Goal: Task Accomplishment & Management: Use online tool/utility

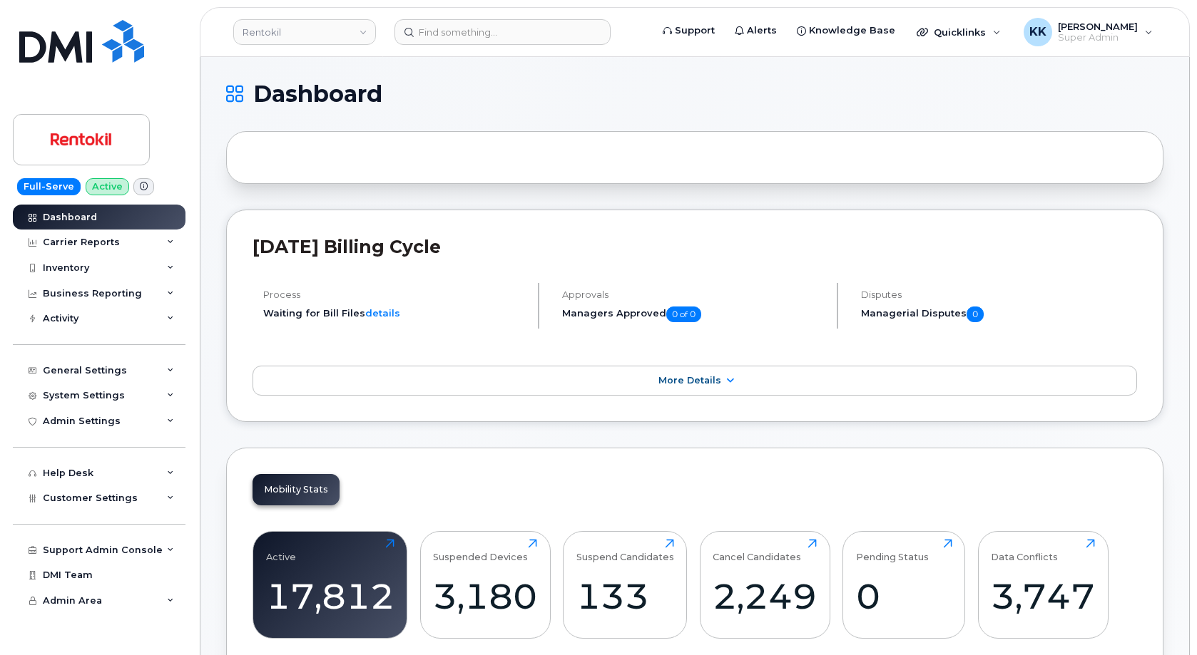
scroll to position [2232, 0]
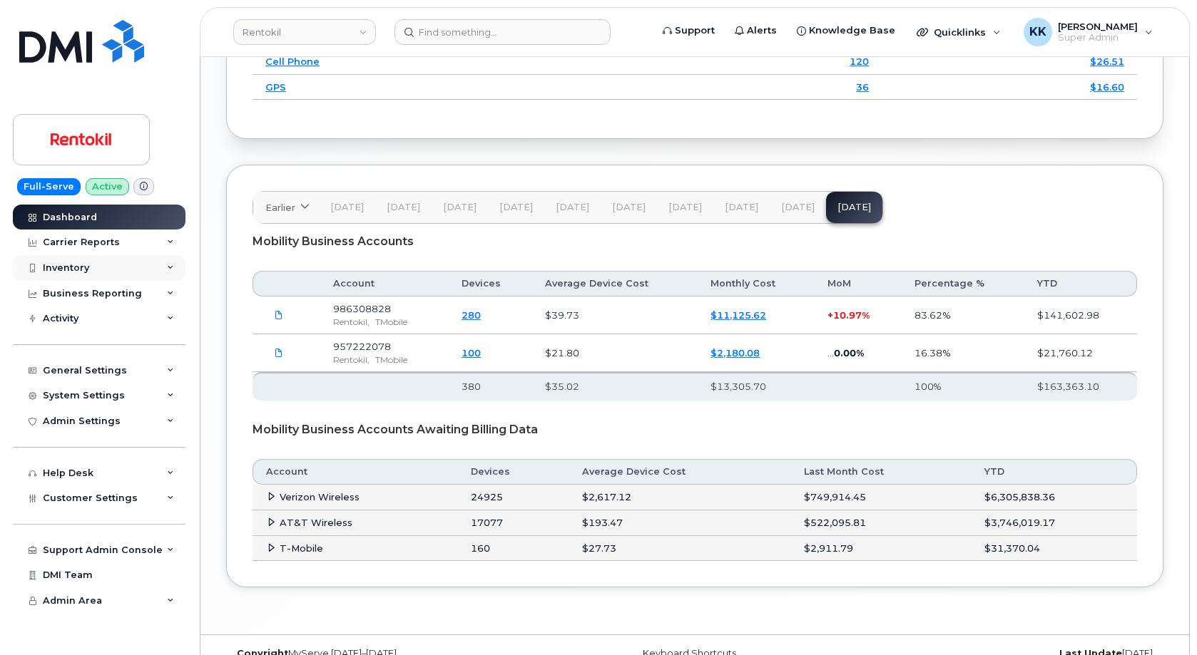
click at [70, 258] on div "Inventory" at bounding box center [99, 268] width 173 height 26
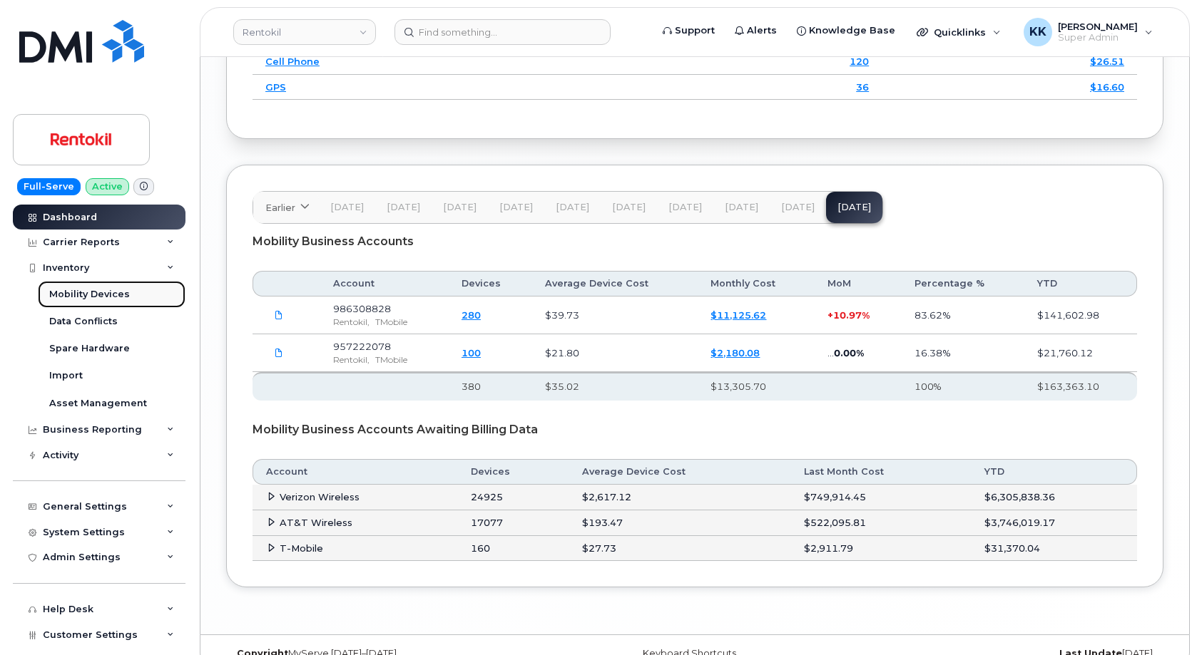
click at [81, 297] on div "Mobility Devices" at bounding box center [89, 294] width 81 height 13
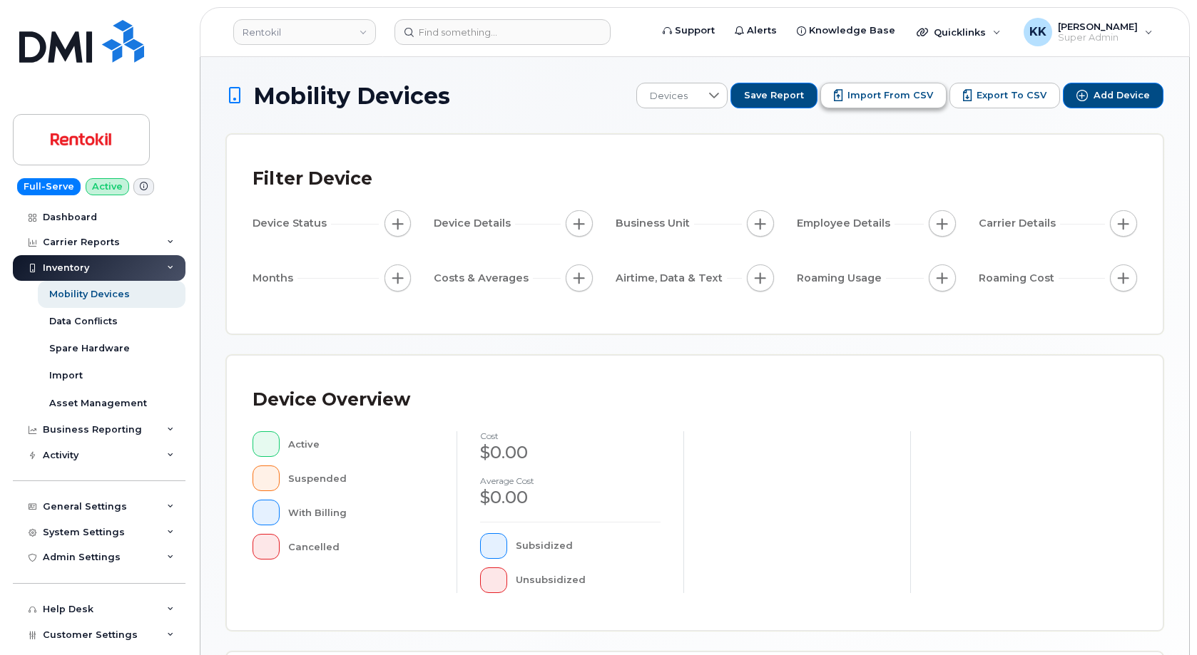
click at [899, 100] on span "Import from CSV" at bounding box center [890, 95] width 86 height 13
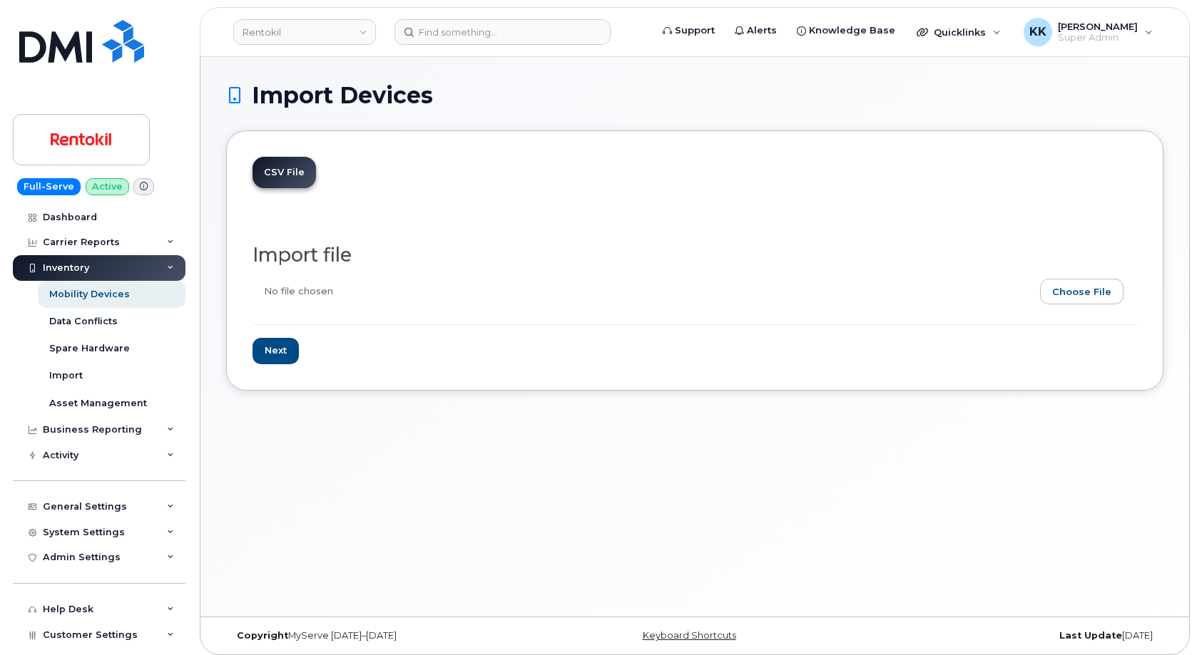
click at [1089, 283] on input "file" at bounding box center [688, 295] width 873 height 33
type input "C:\fakepath\Kiewit T-Mobile Inventory September 2025.csv"
click at [272, 359] on input "Next" at bounding box center [275, 351] width 46 height 26
type input "Loading..."
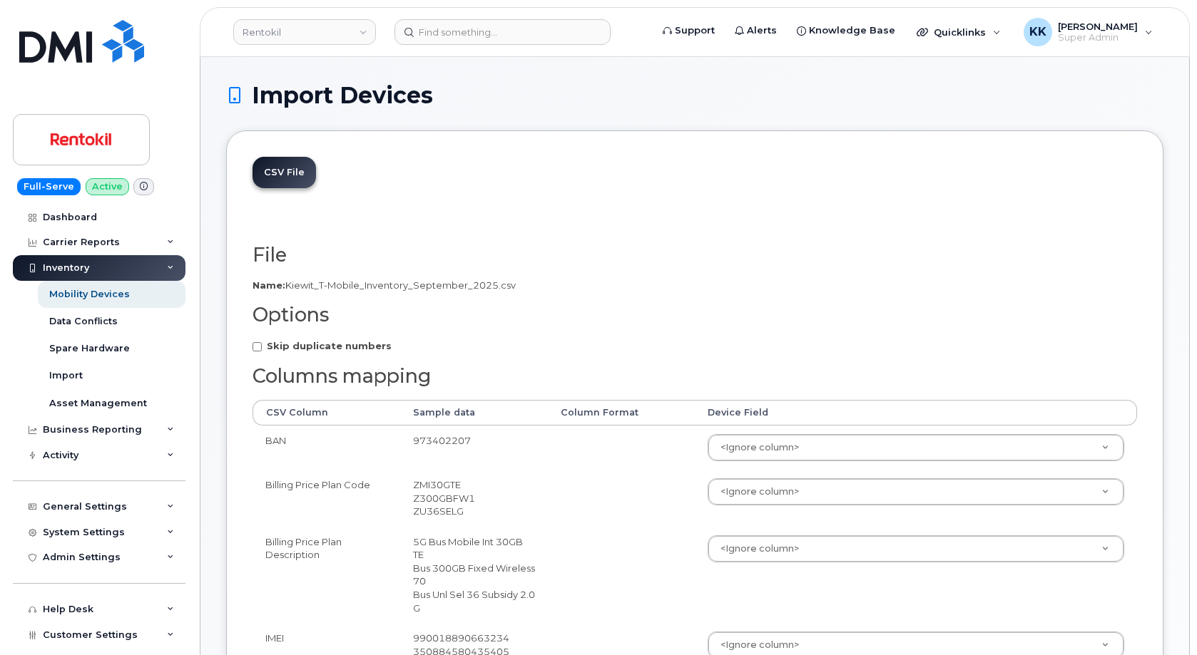
drag, startPoint x: 285, startPoint y: 337, endPoint x: 285, endPoint y: 347, distance: 10.0
click at [283, 352] on strong "Skip duplicate numbers" at bounding box center [329, 345] width 125 height 11
click at [262, 352] on input "Skip duplicate numbers" at bounding box center [256, 346] width 9 height 9
checkbox input "true"
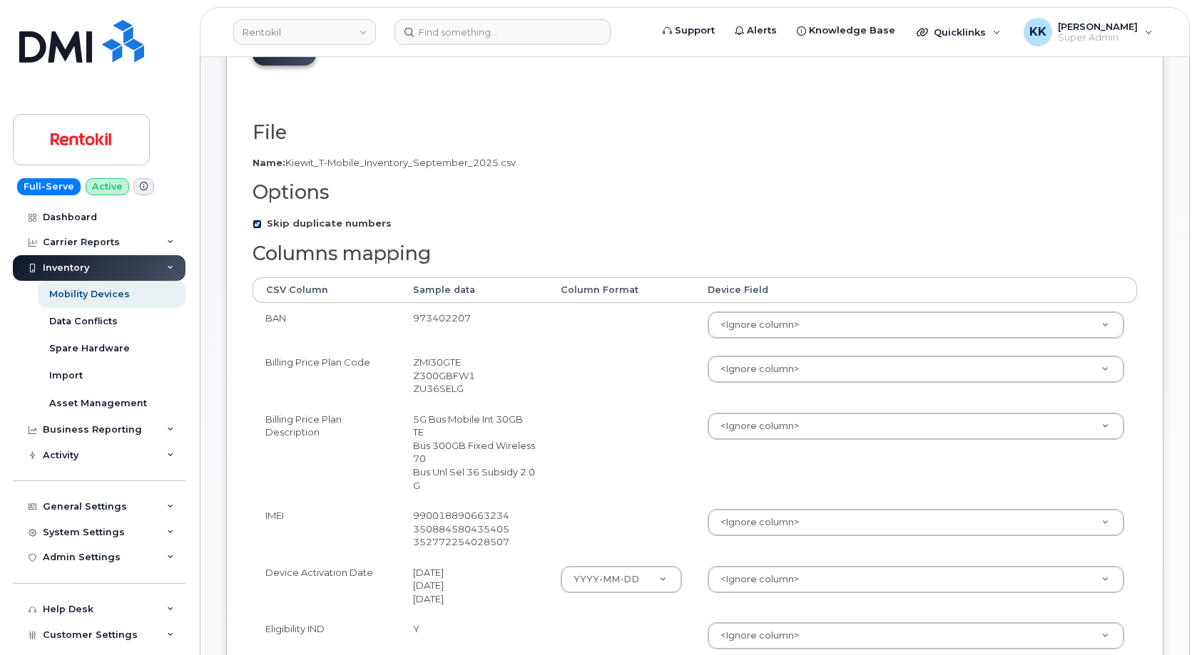
scroll to position [145, 0]
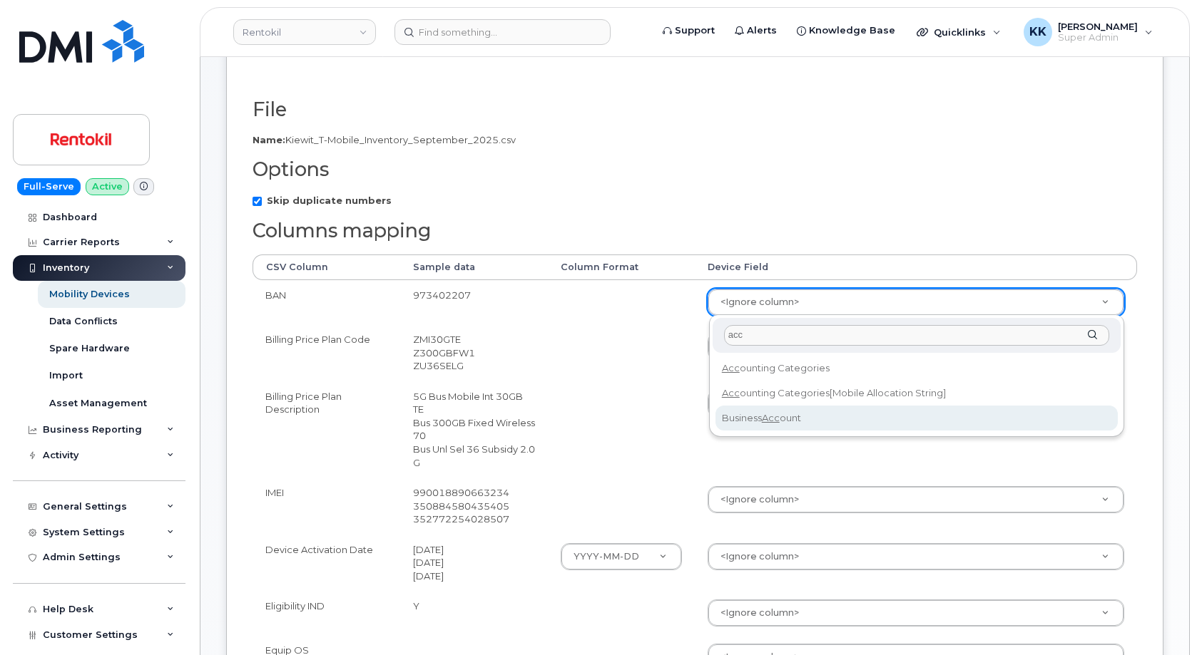
type input "acc"
select select "business_account_id"
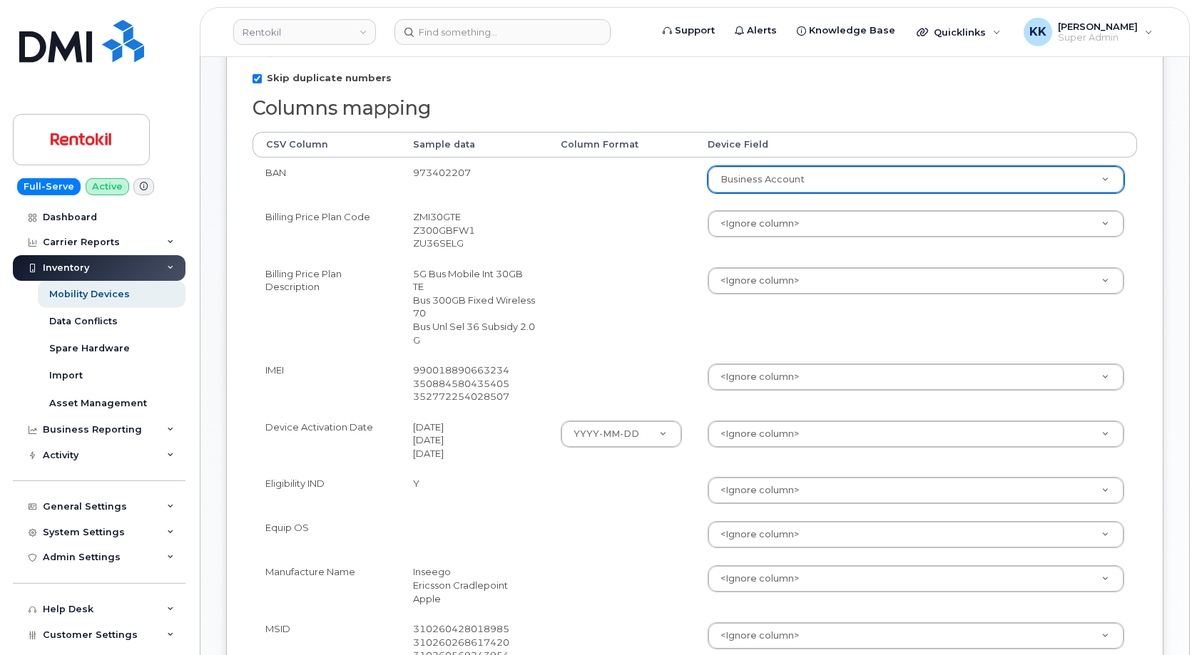
scroll to position [291, 0]
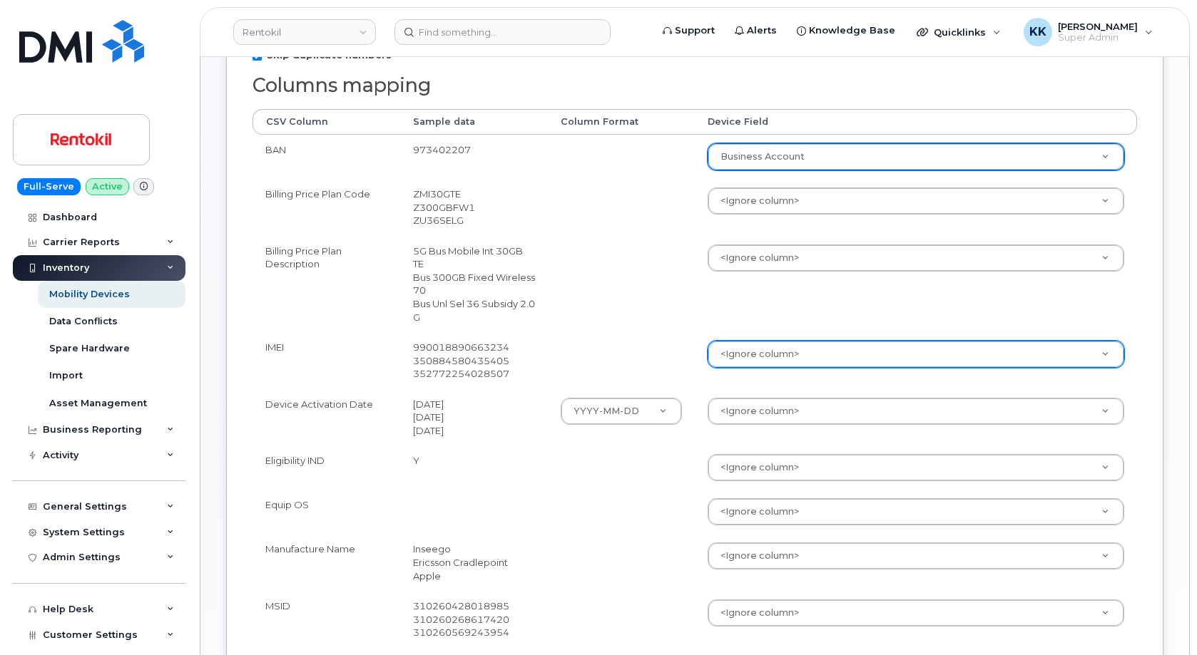
click at [732, 357] on body "Rentokil Support Alerts Knowledge Base Quicklinks Suspend / Cancel Device Chang…" at bounding box center [598, 523] width 1197 height 1629
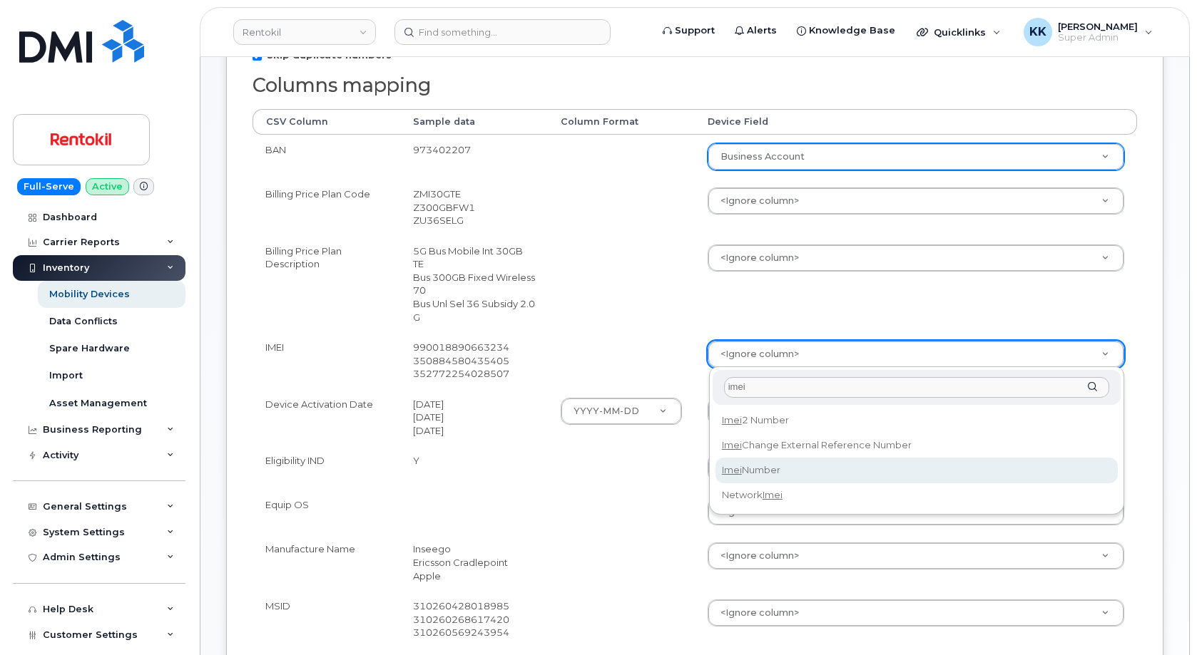
type input "imei"
select select "imei_number"
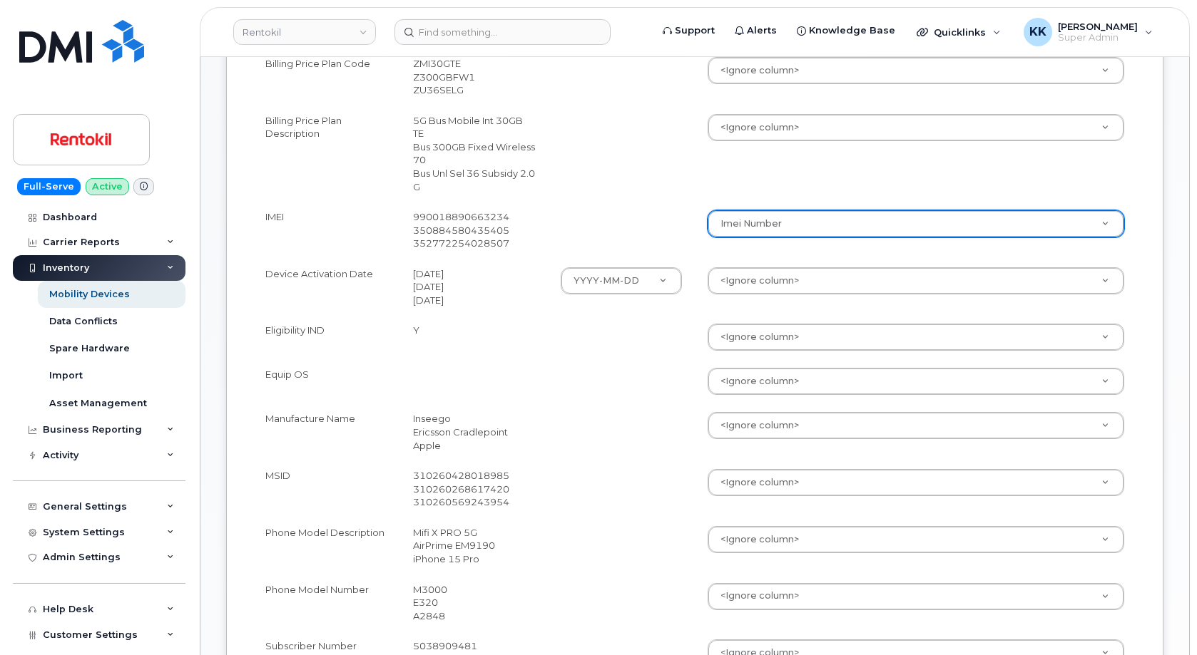
scroll to position [436, 0]
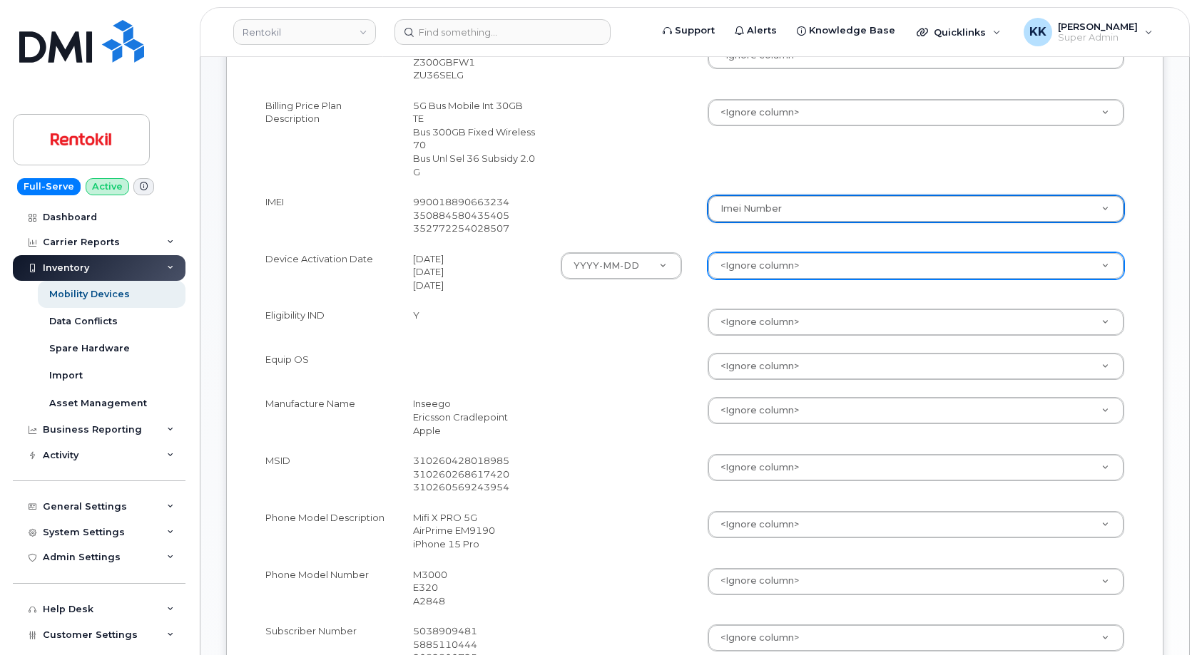
click at [762, 264] on body "Rentokil Support Alerts Knowledge Base Quicklinks Suspend / Cancel Device Chang…" at bounding box center [598, 378] width 1197 height 1629
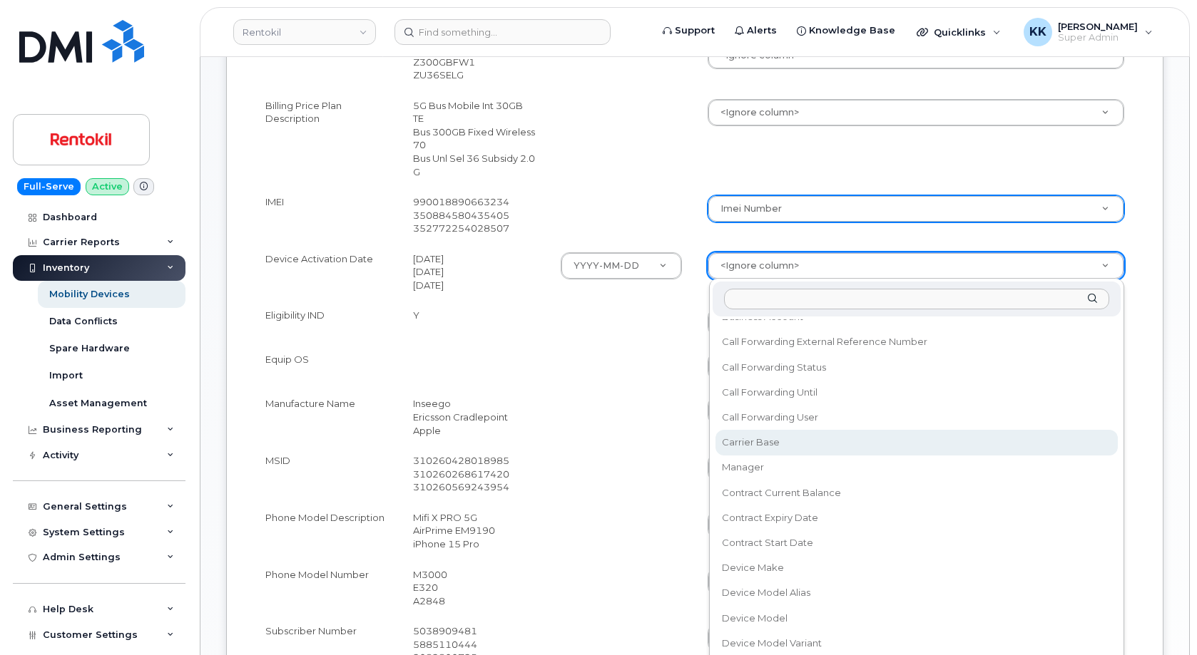
scroll to position [137, 0]
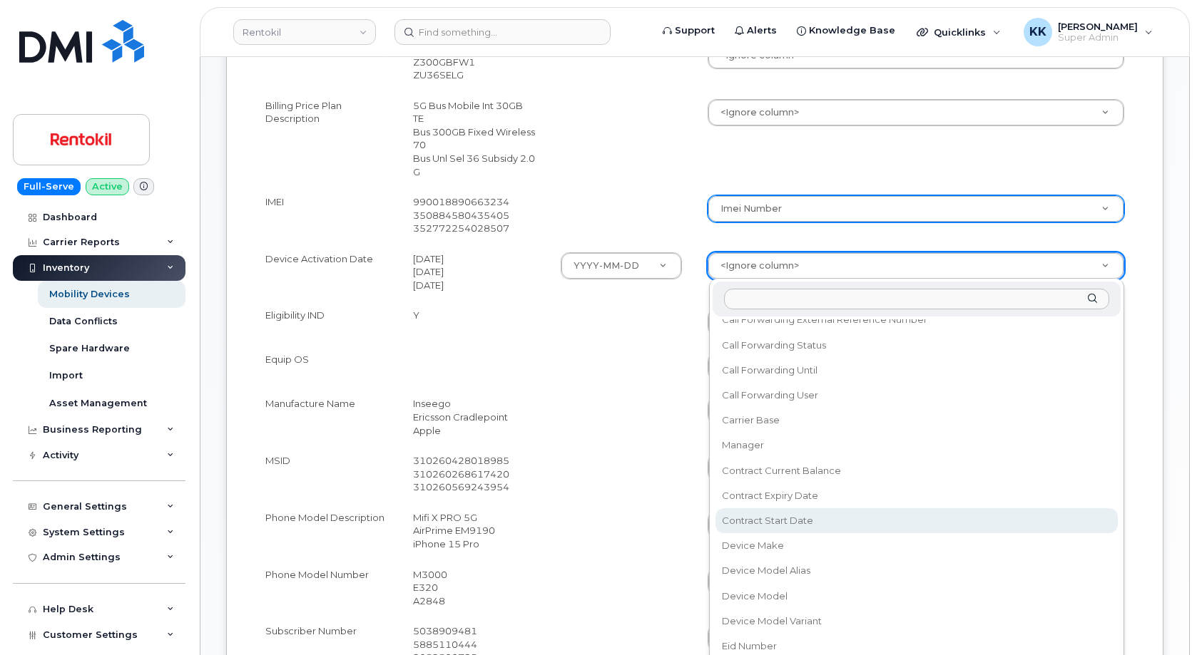
select select "contract_start_date"
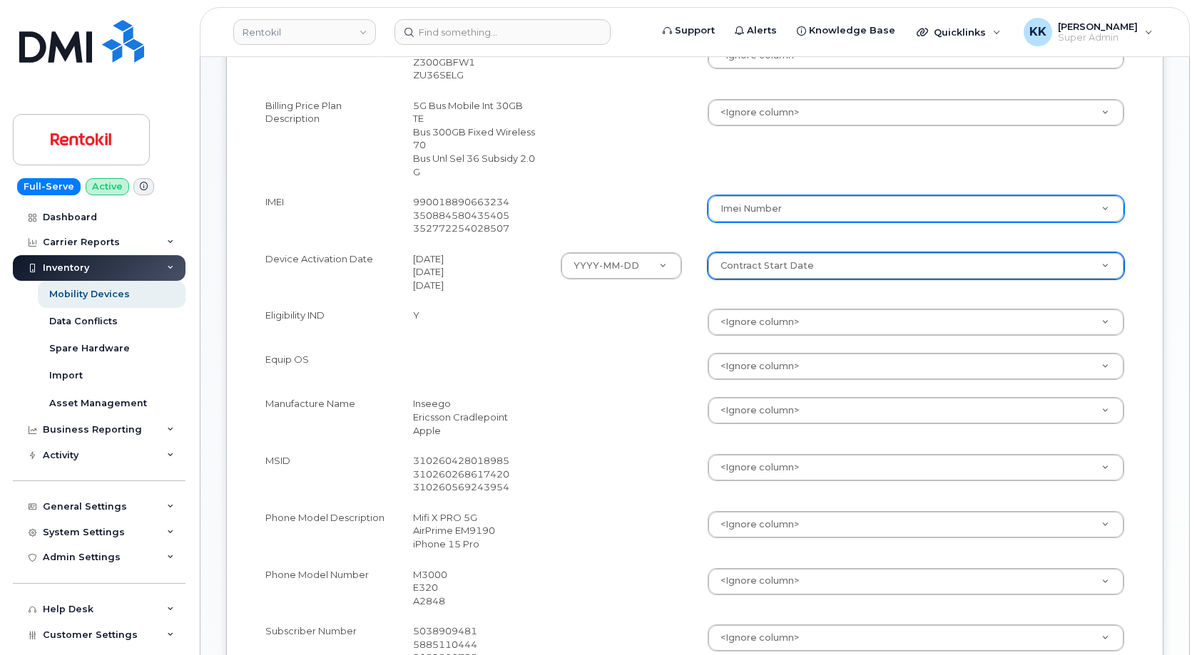
scroll to position [509, 0]
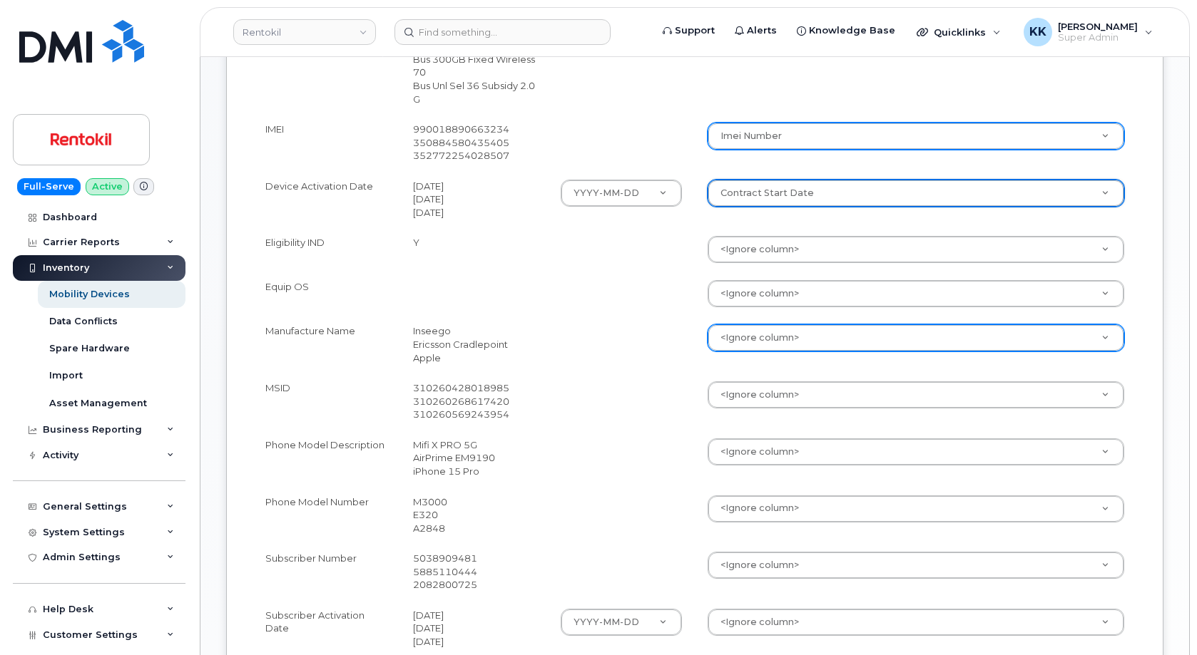
click at [754, 346] on body "Rentokil Support Alerts Knowledge Base Quicklinks Suspend / Cancel Device Chang…" at bounding box center [598, 305] width 1197 height 1629
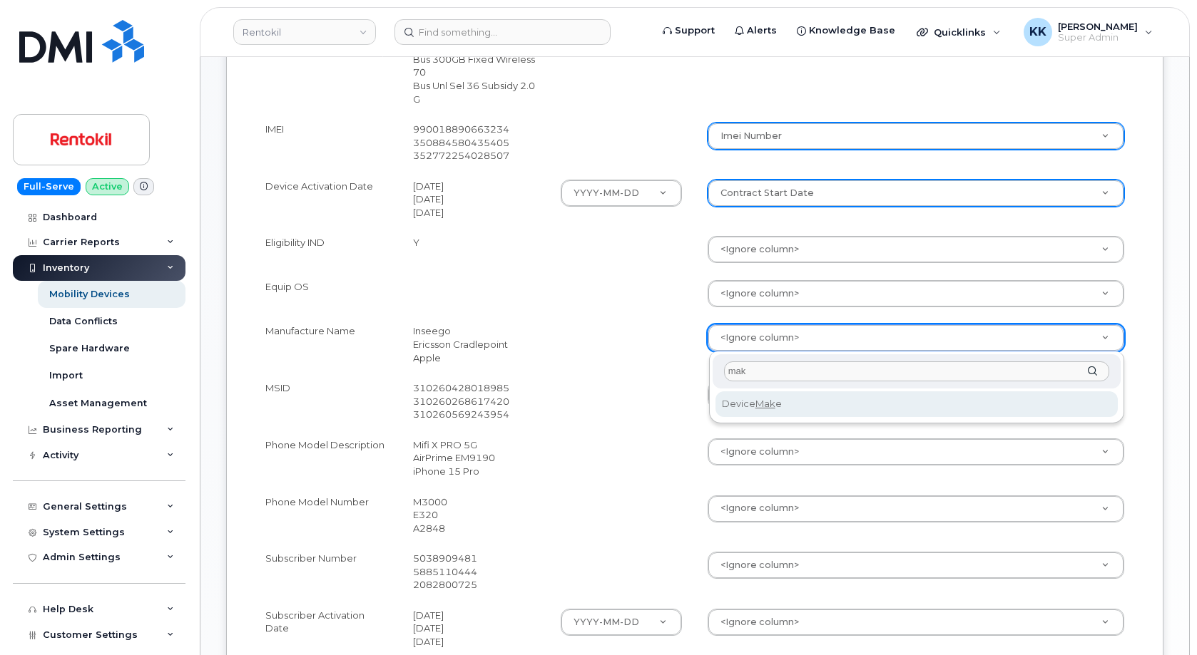
type input "mak"
select select "device_make_id"
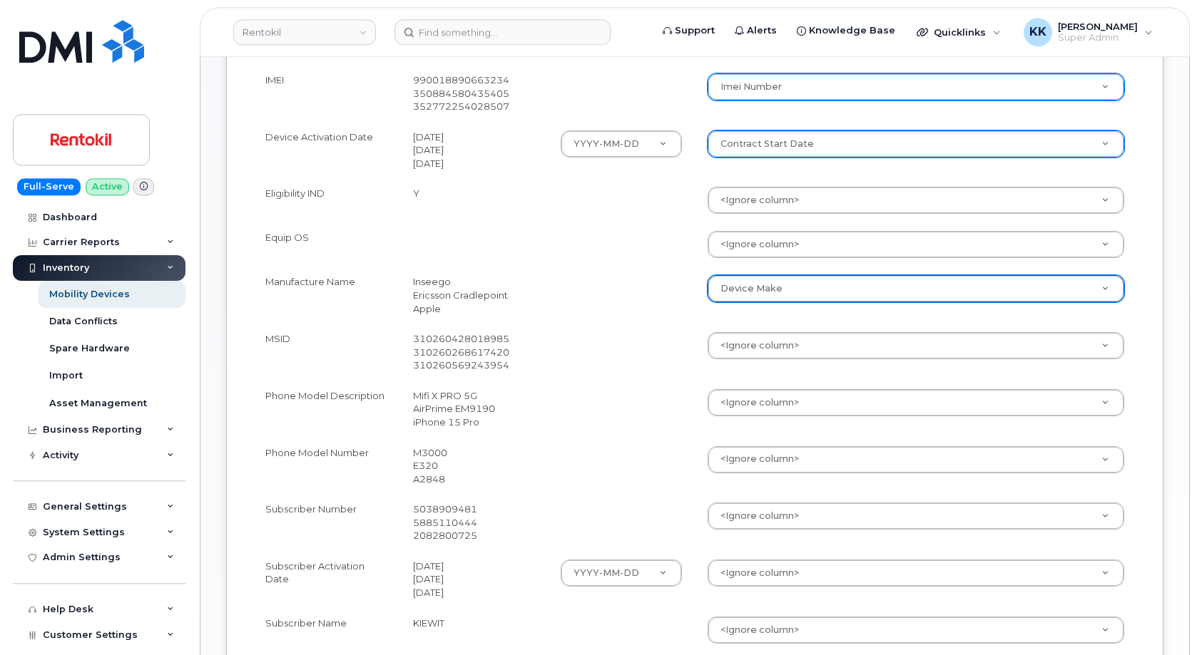
scroll to position [582, 0]
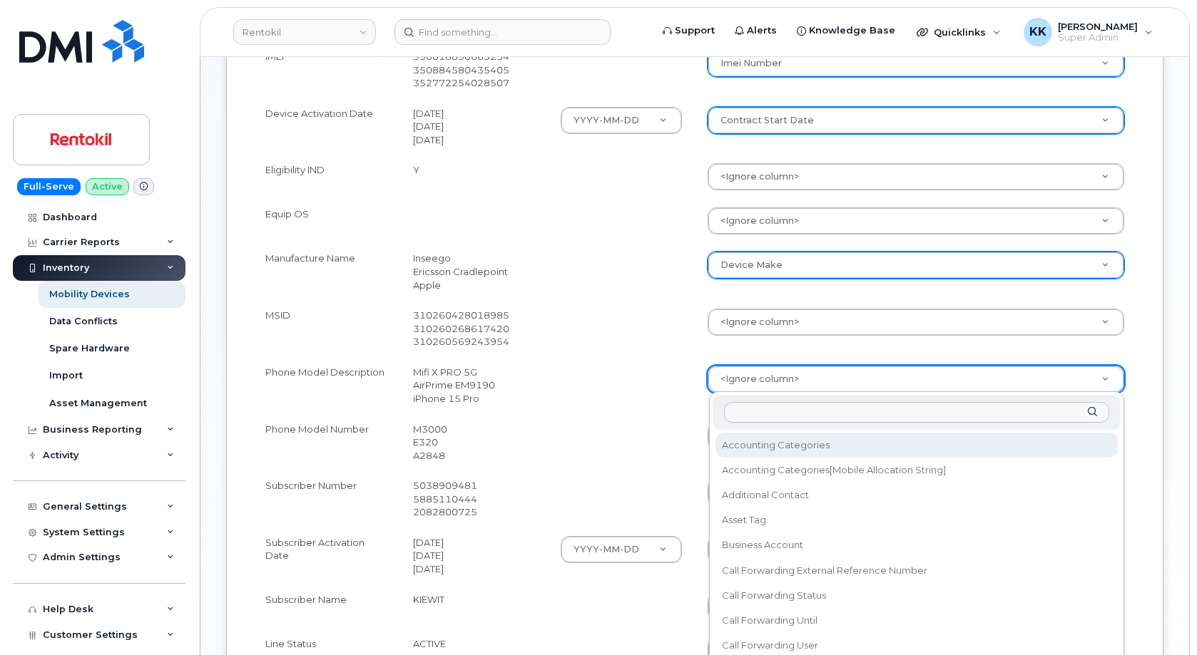
click at [748, 380] on body "Rentokil Support Alerts Knowledge Base Quicklinks Suspend / Cancel Device Chang…" at bounding box center [598, 232] width 1197 height 1629
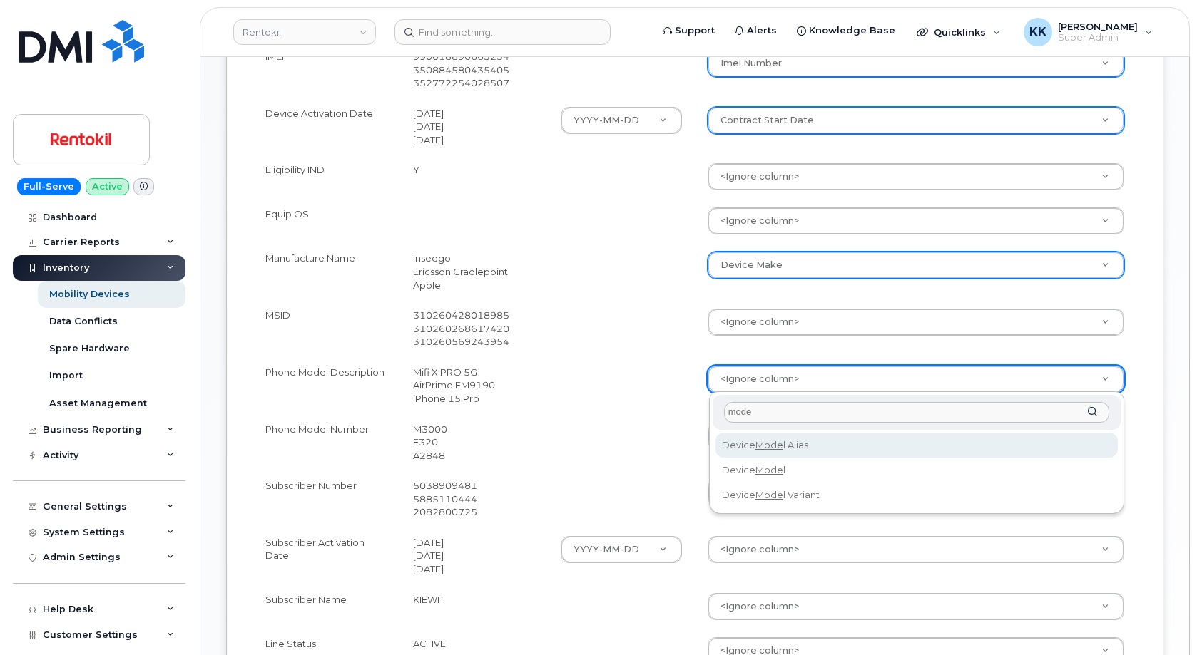
type input "mode"
select select "device_model_alias"
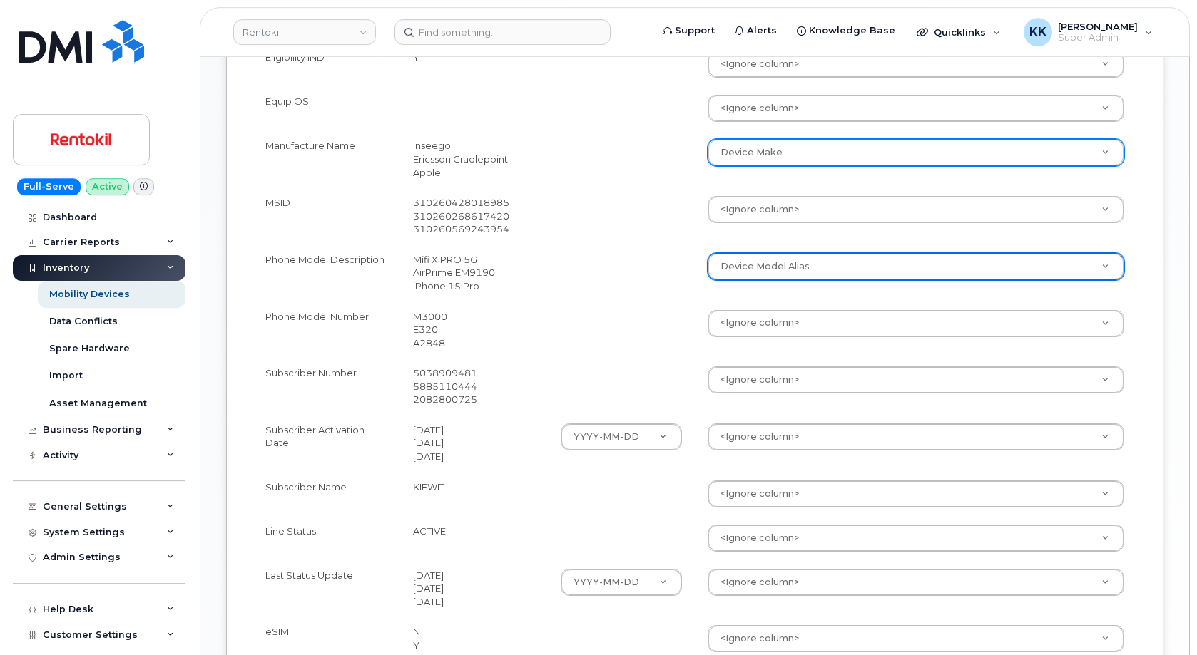
scroll to position [727, 0]
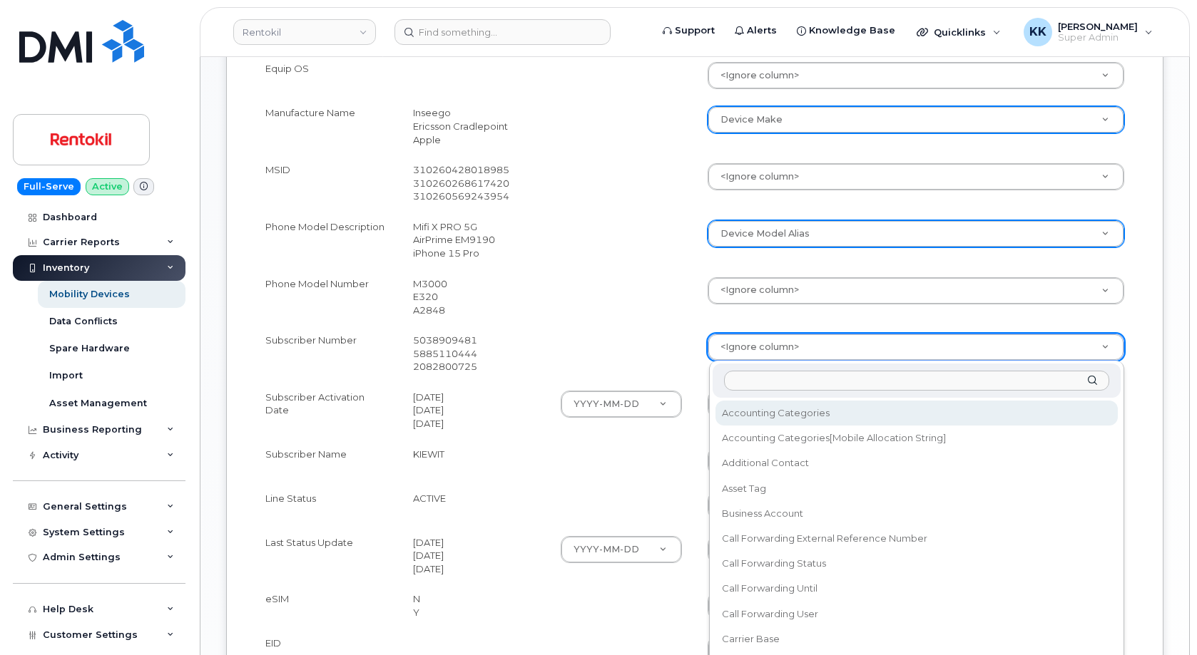
click at [740, 352] on body "Rentokil Support Alerts Knowledge Base Quicklinks Suspend / Cancel Device Chang…" at bounding box center [598, 87] width 1197 height 1629
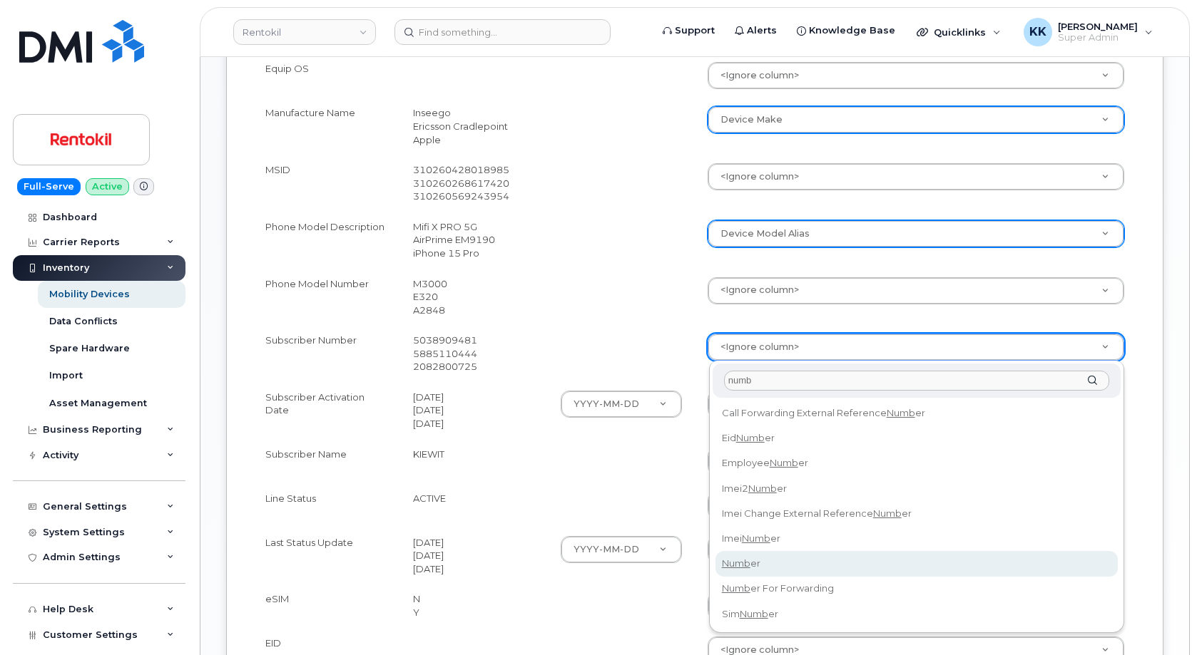
type input "numb"
select select "number"
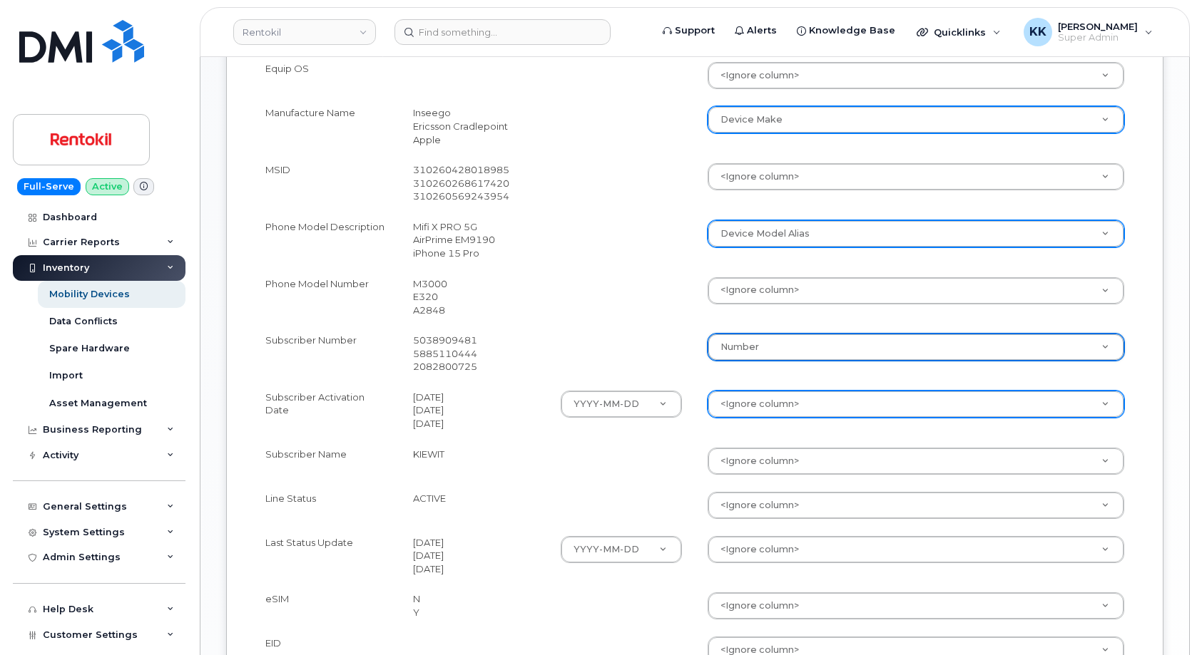
click at [745, 407] on body "Rentokil Support Alerts Knowledge Base Quicklinks Suspend / Cancel Device Chang…" at bounding box center [598, 87] width 1197 height 1629
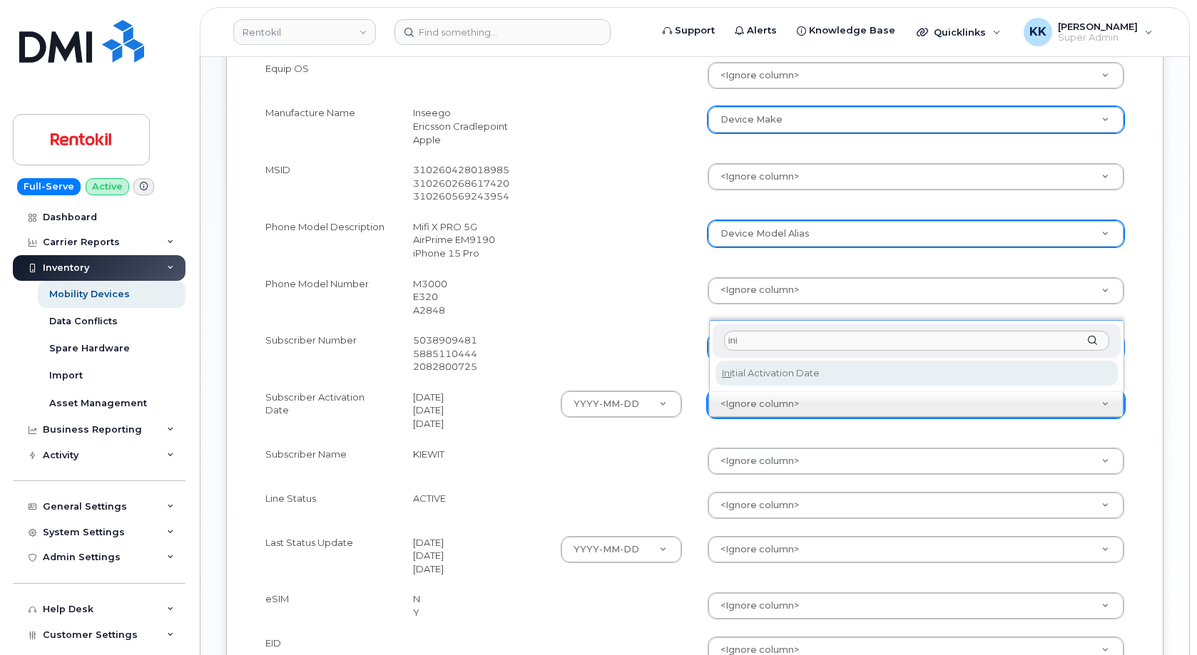
type input "ini"
select select "initial_activation_date"
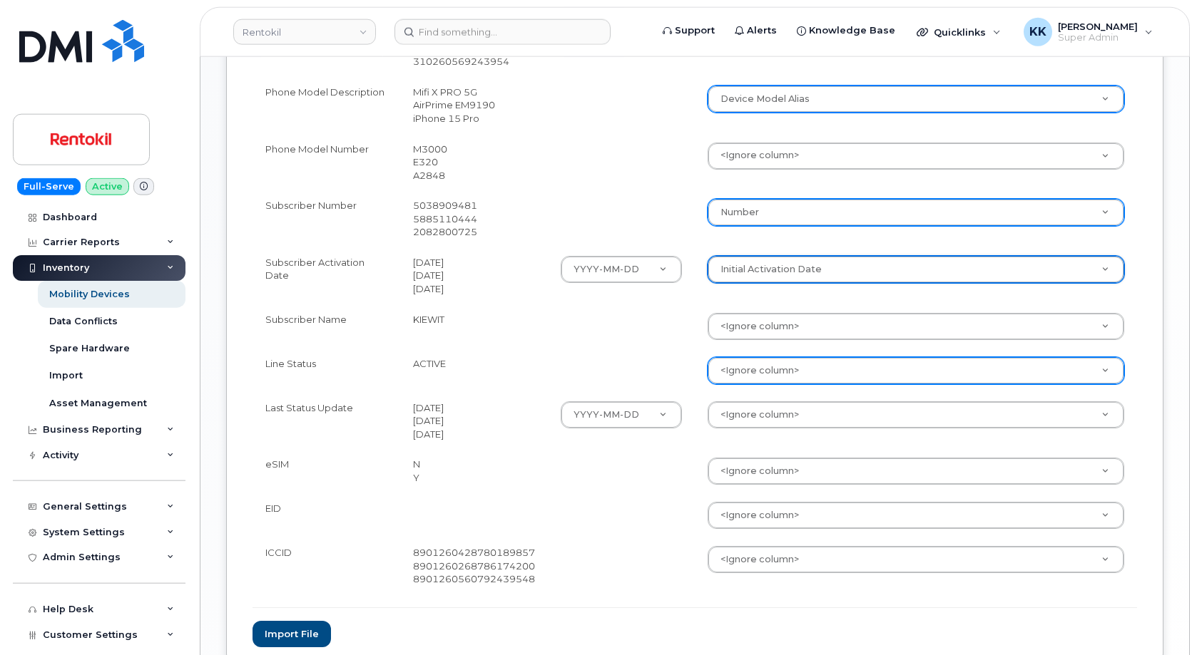
scroll to position [873, 0]
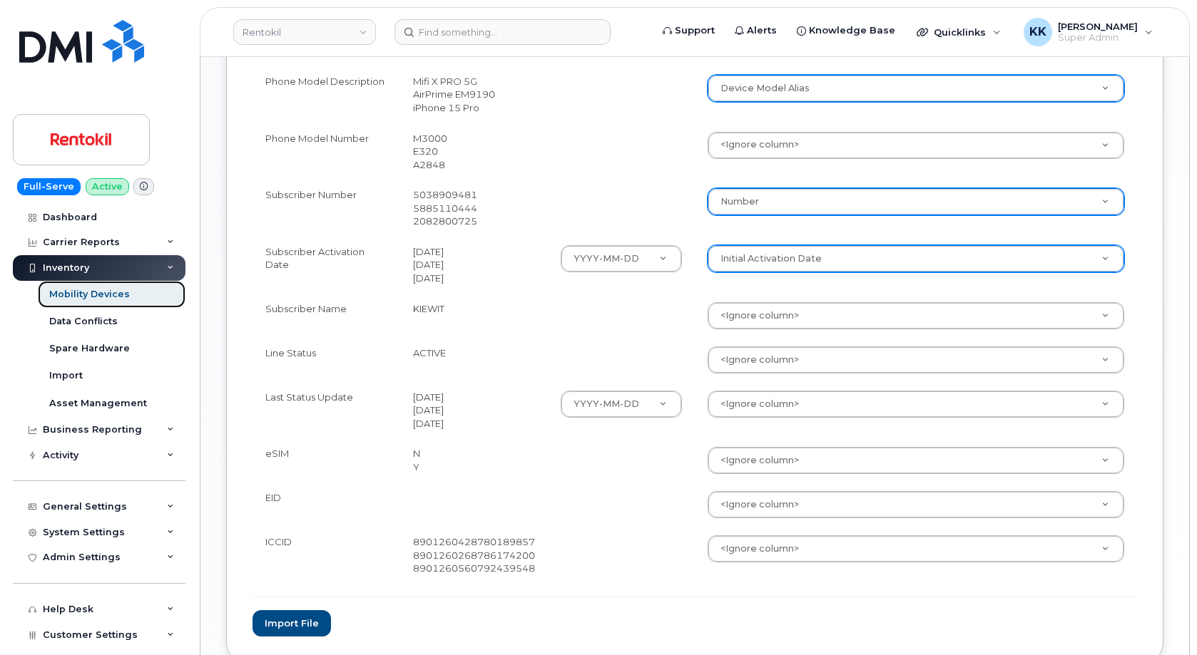
click at [90, 287] on link "Mobility Devices" at bounding box center [112, 294] width 148 height 27
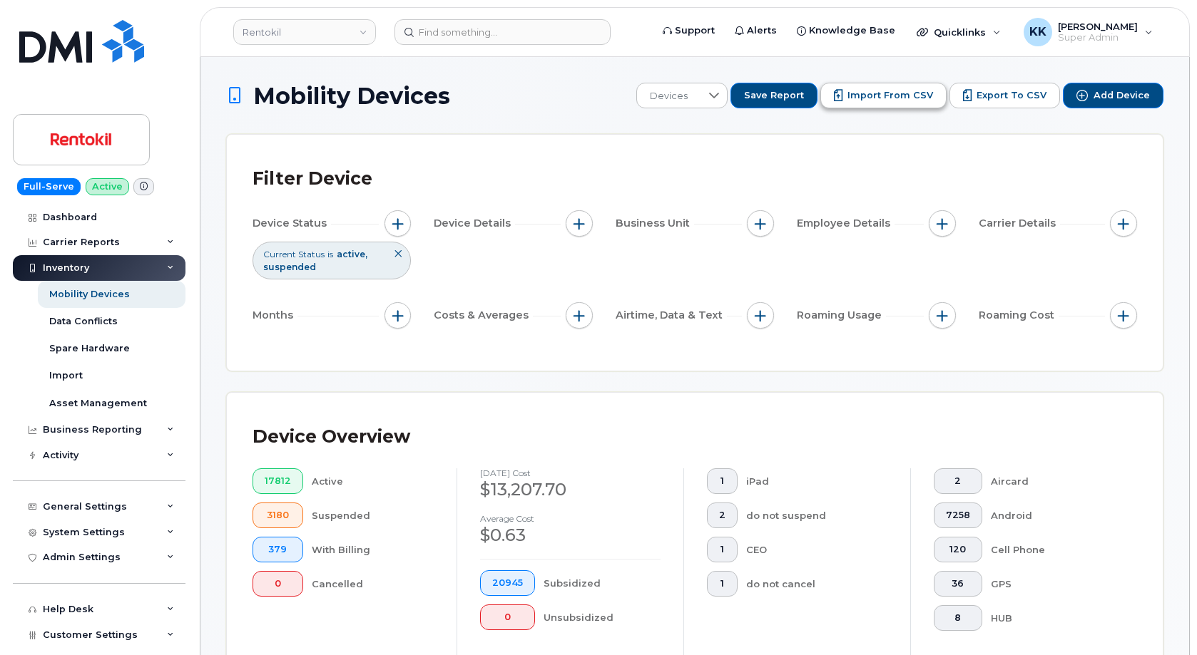
click at [894, 94] on span "Import from CSV" at bounding box center [890, 95] width 86 height 13
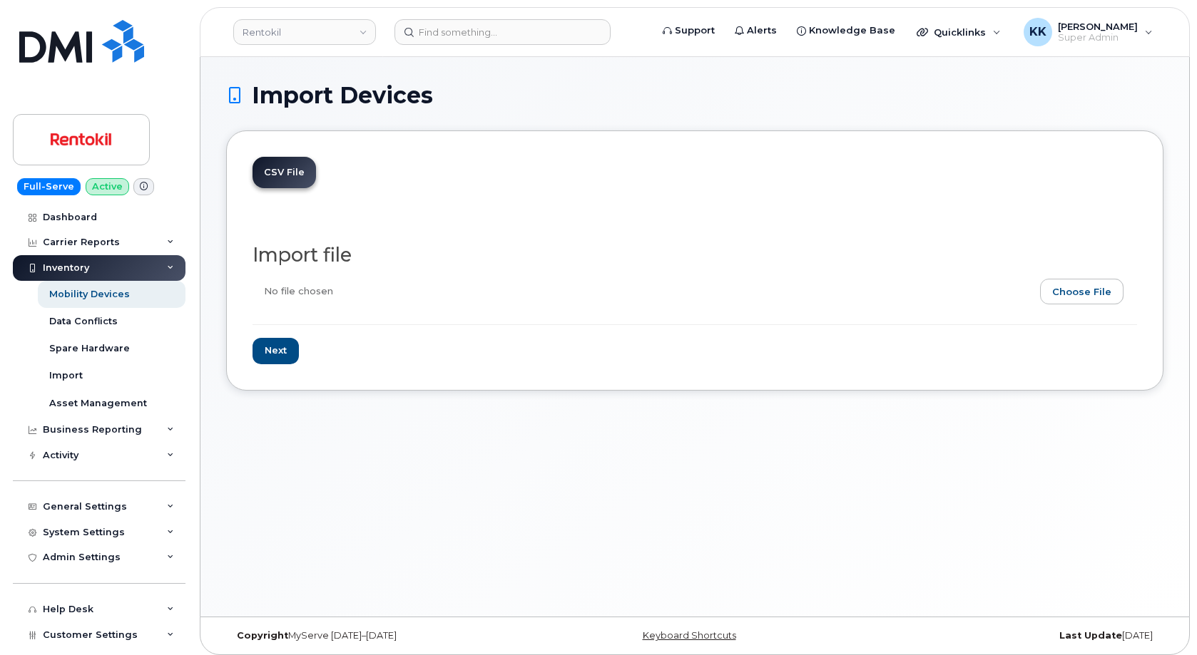
click at [1100, 287] on input "file" at bounding box center [688, 295] width 873 height 33
type input "C:\fakepath\Rentokil T-Mobile Inventory October 2025.csv"
click at [267, 349] on input "Next" at bounding box center [275, 351] width 46 height 26
type input "Loading..."
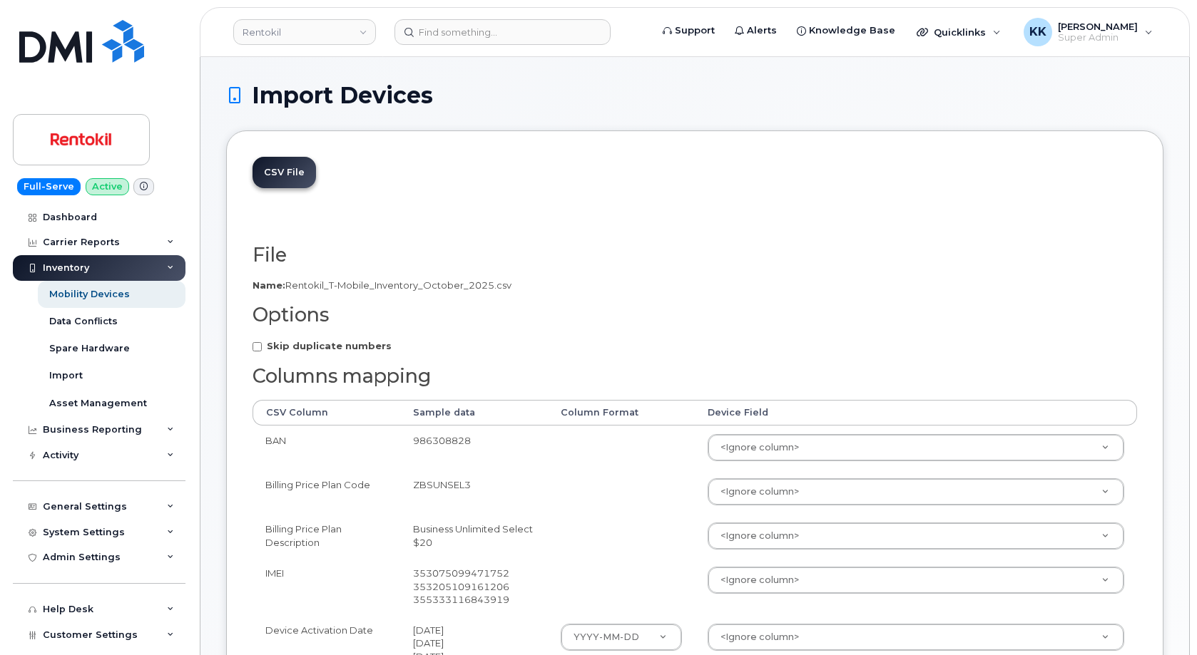
click at [330, 351] on strong "Skip duplicate numbers" at bounding box center [329, 345] width 125 height 11
click at [262, 351] on input "Skip duplicate numbers" at bounding box center [256, 346] width 9 height 9
checkbox input "true"
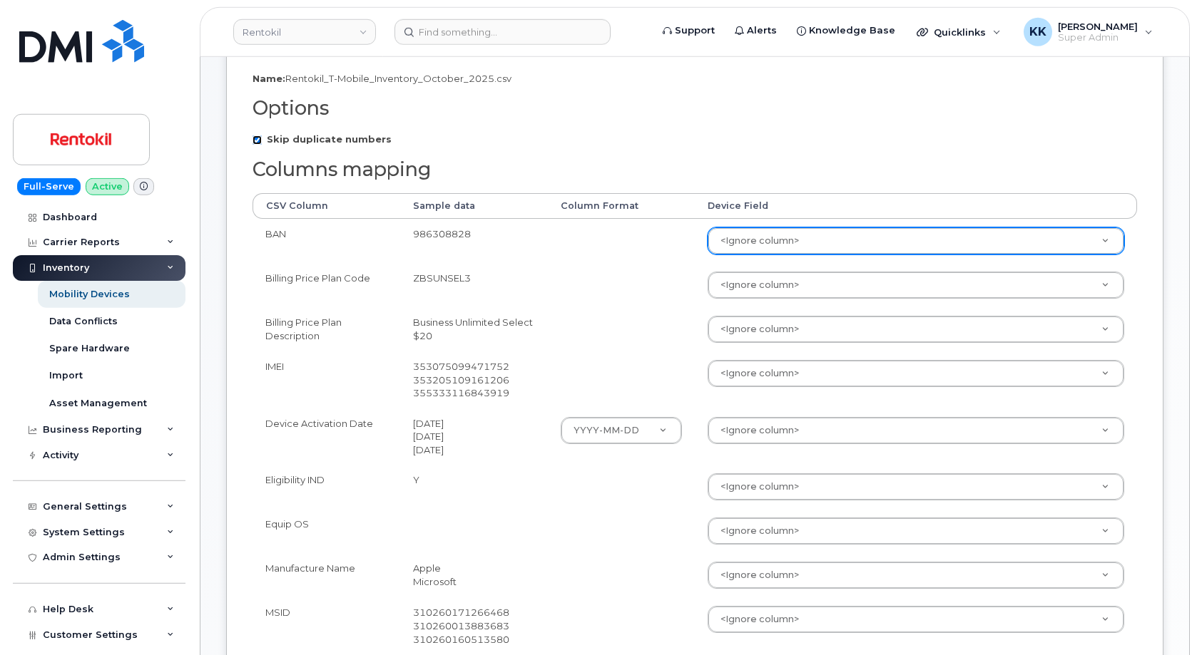
scroll to position [218, 0]
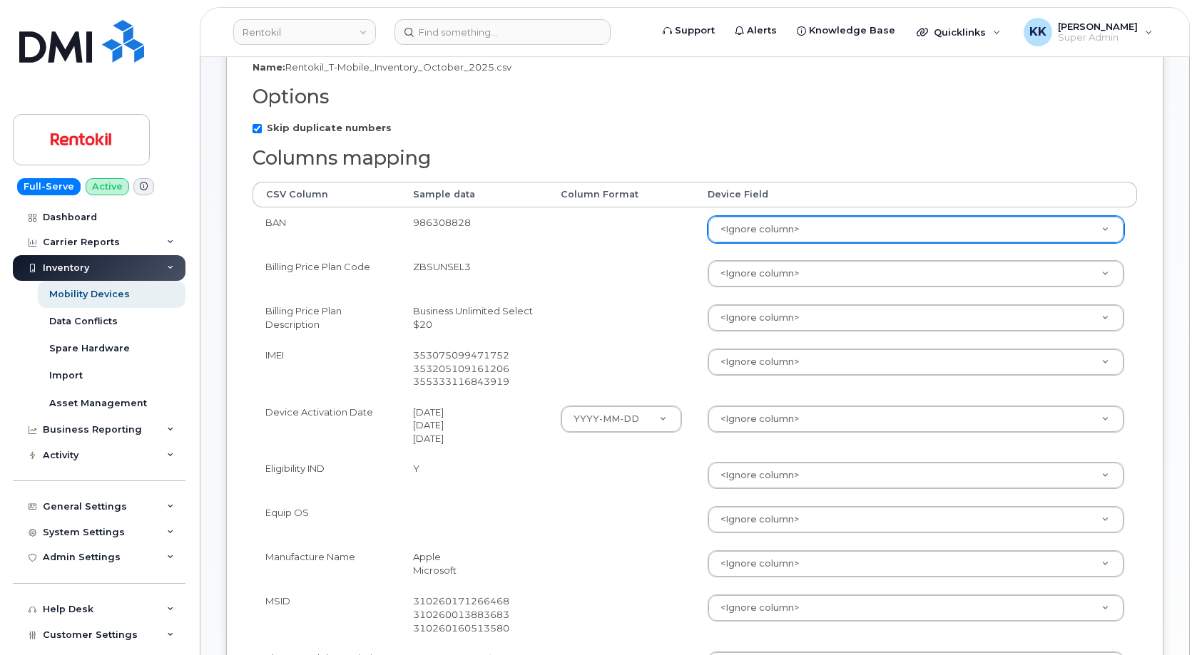
click at [747, 236] on body "Rentokil Support Alerts Knowledge Base Quicklinks Suspend / Cancel Device Chang…" at bounding box center [598, 551] width 1197 height 1538
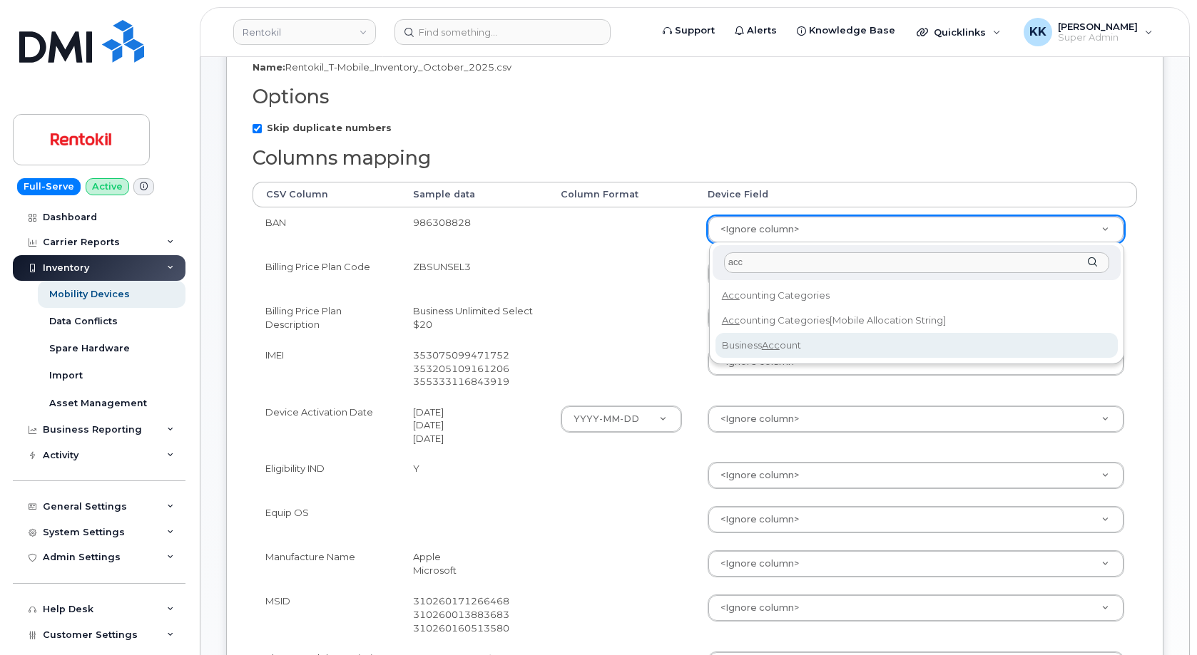
type input "acc"
select select "business_account_id"
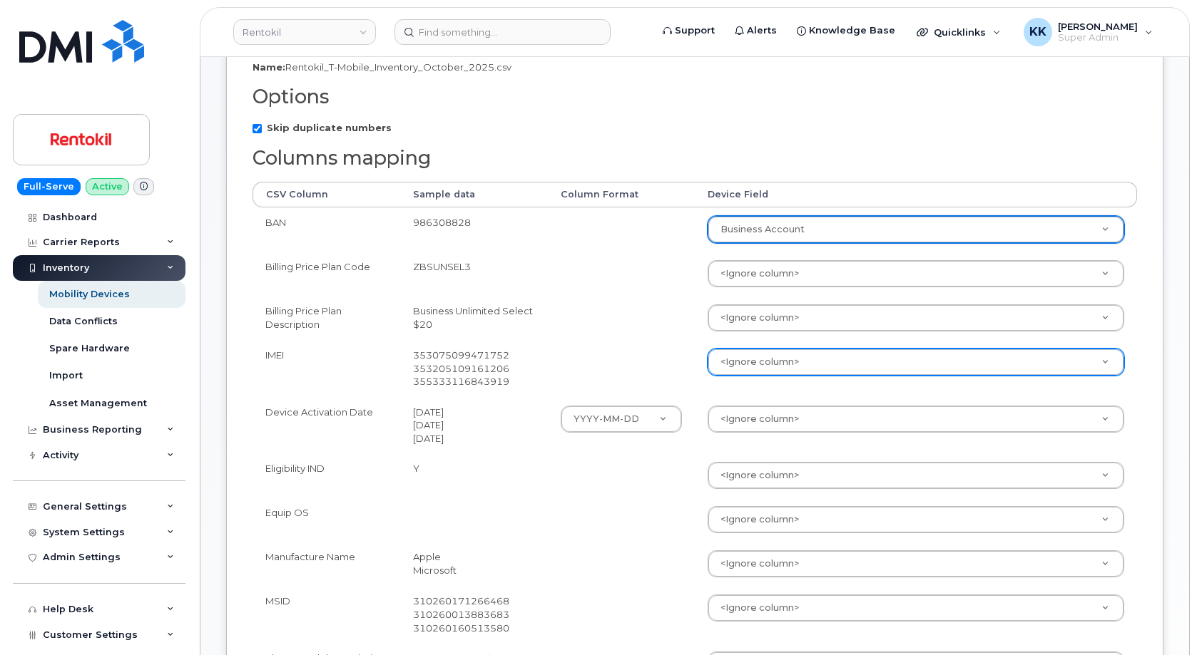
click at [743, 360] on body "Rentokil Support Alerts Knowledge Base Quicklinks Suspend / Cancel Device Chang…" at bounding box center [598, 551] width 1197 height 1538
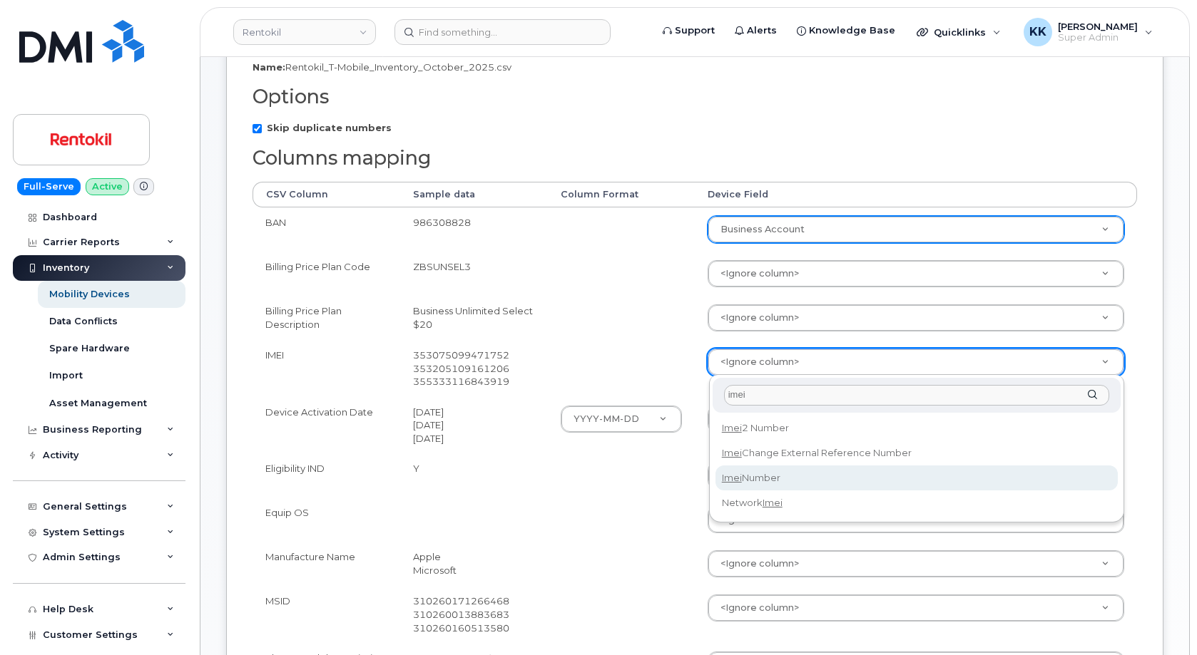
type input "imei"
select select "imei_number"
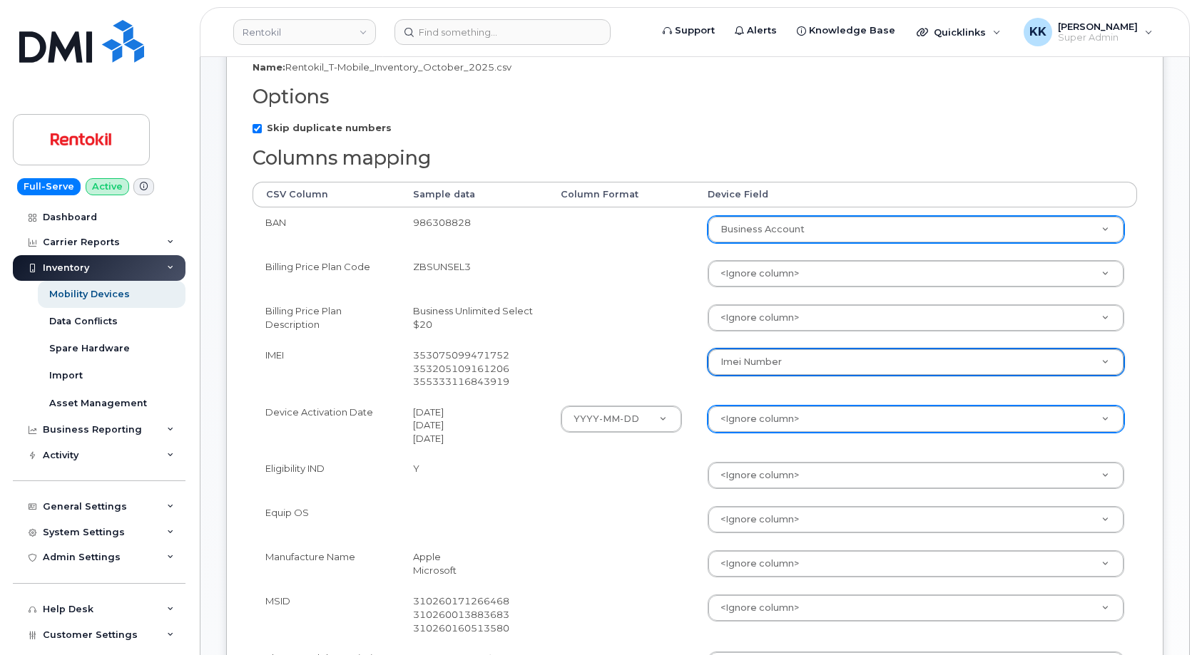
click at [782, 422] on body "Rentokil Support Alerts Knowledge Base Quicklinks Suspend / Cancel Device Chang…" at bounding box center [598, 551] width 1197 height 1538
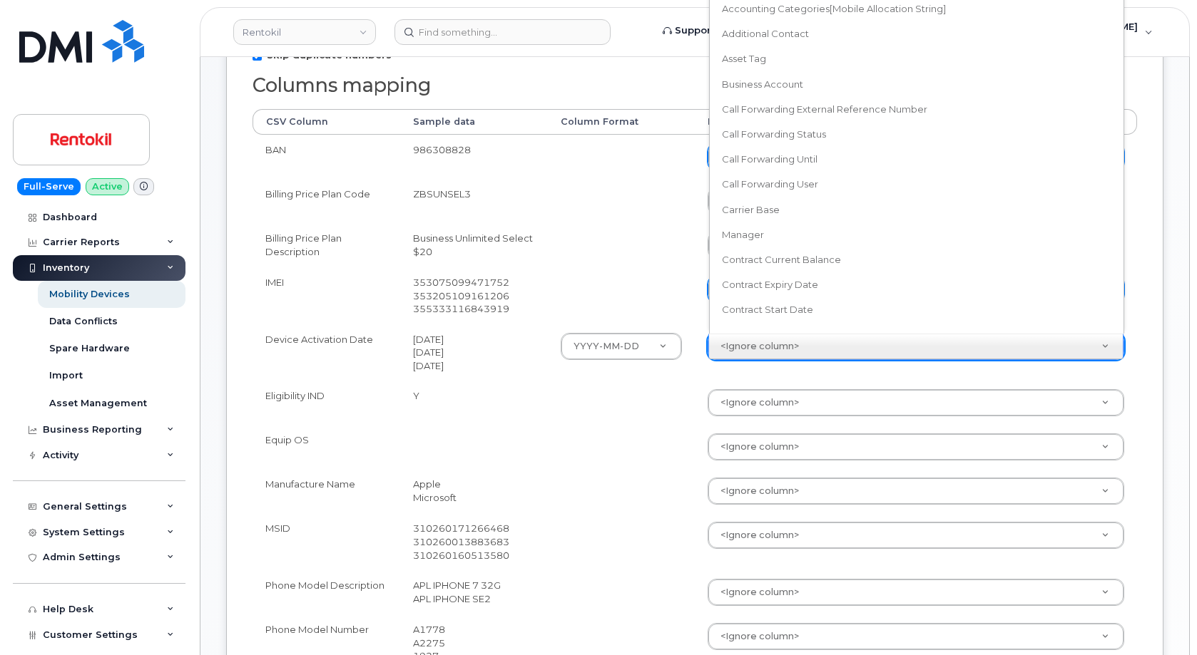
scroll to position [13, 0]
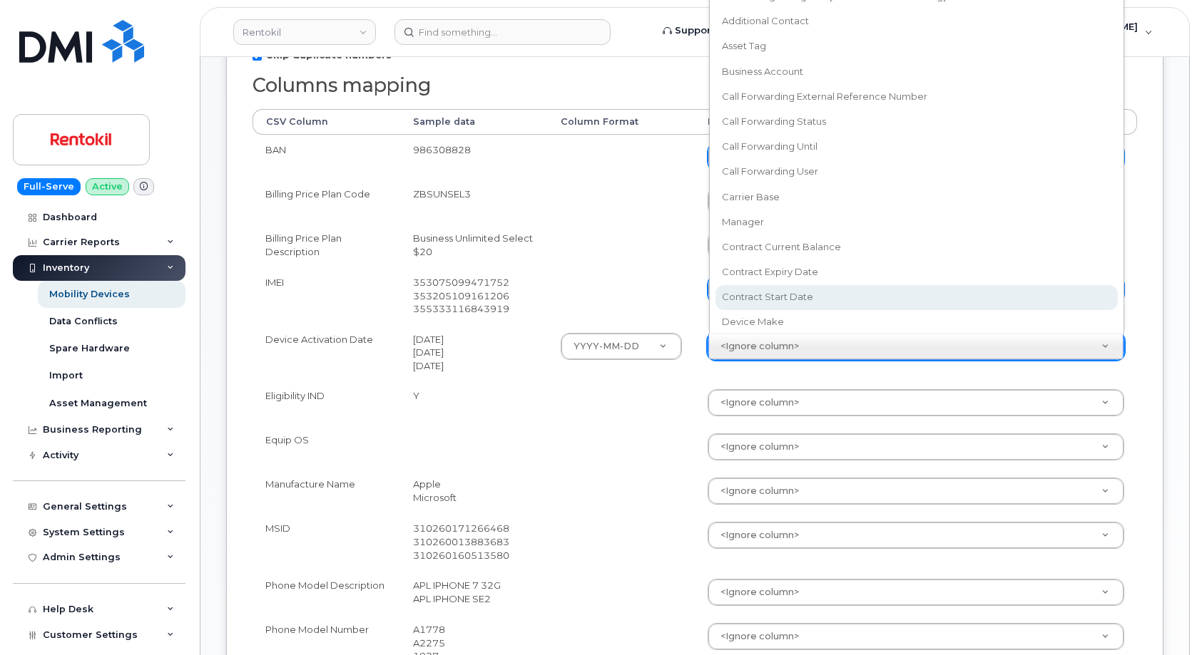
click at [801, 301] on ul "Accounting Categories Accounting Categories[Mobile Allocation String] Additiona…" at bounding box center [914, 149] width 405 height 357
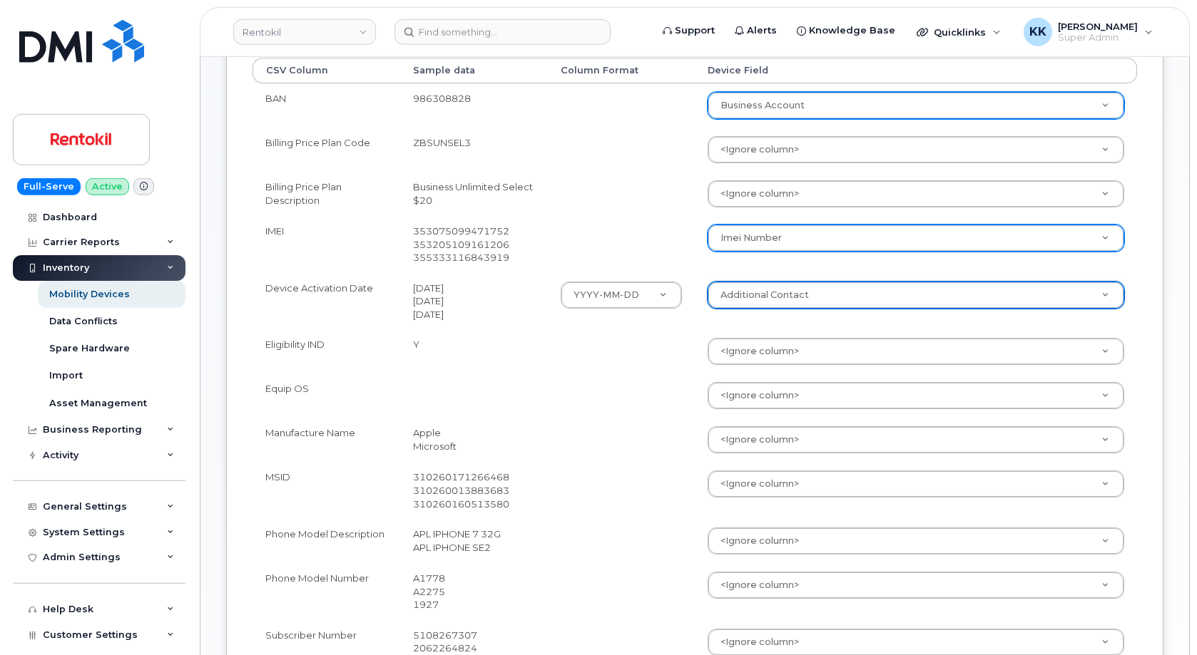
scroll to position [364, 0]
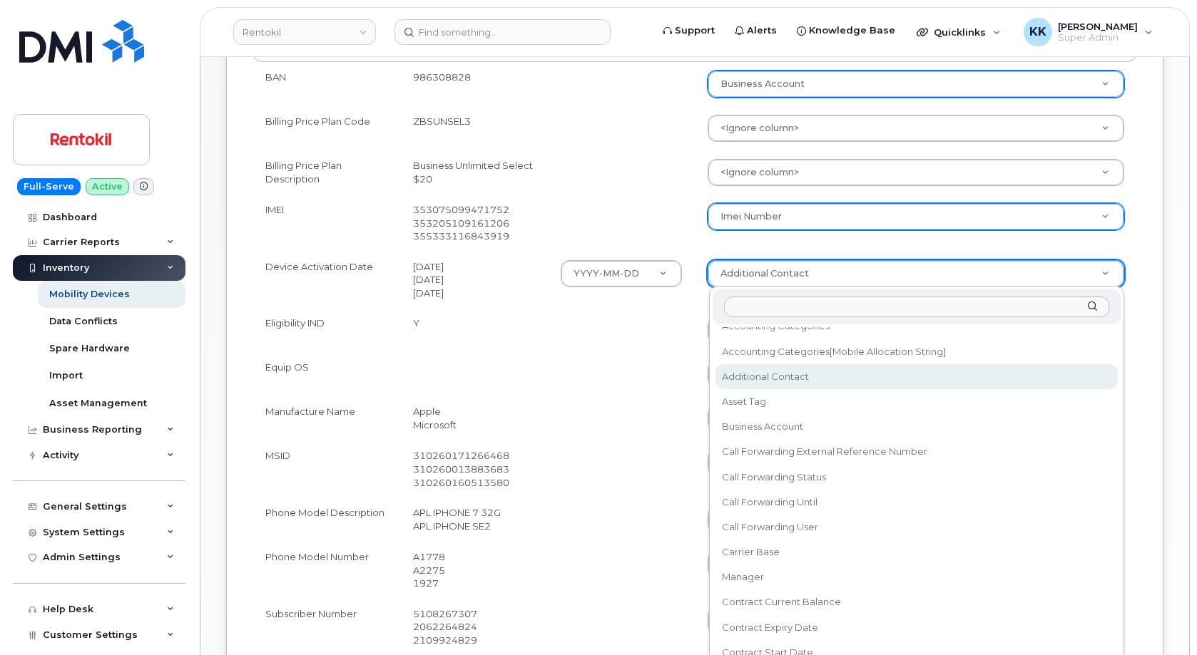
click at [774, 271] on body "Rentokil Support Alerts Knowledge Base Quicklinks Suspend / Cancel Device Chang…" at bounding box center [598, 405] width 1197 height 1538
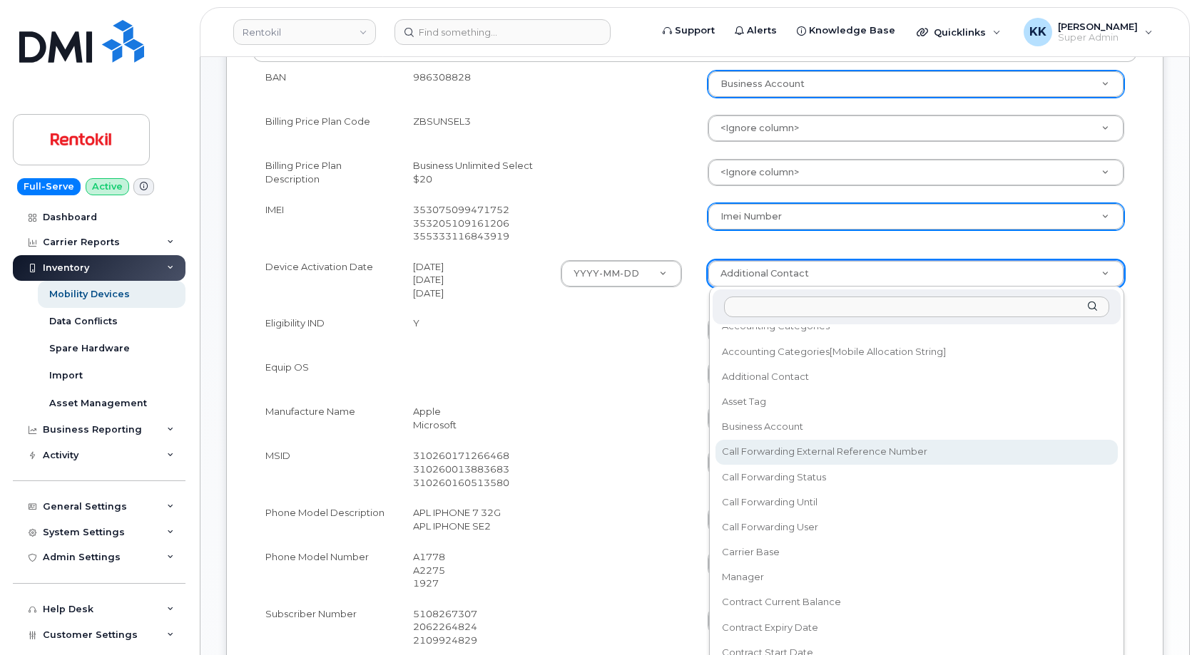
scroll to position [137, 0]
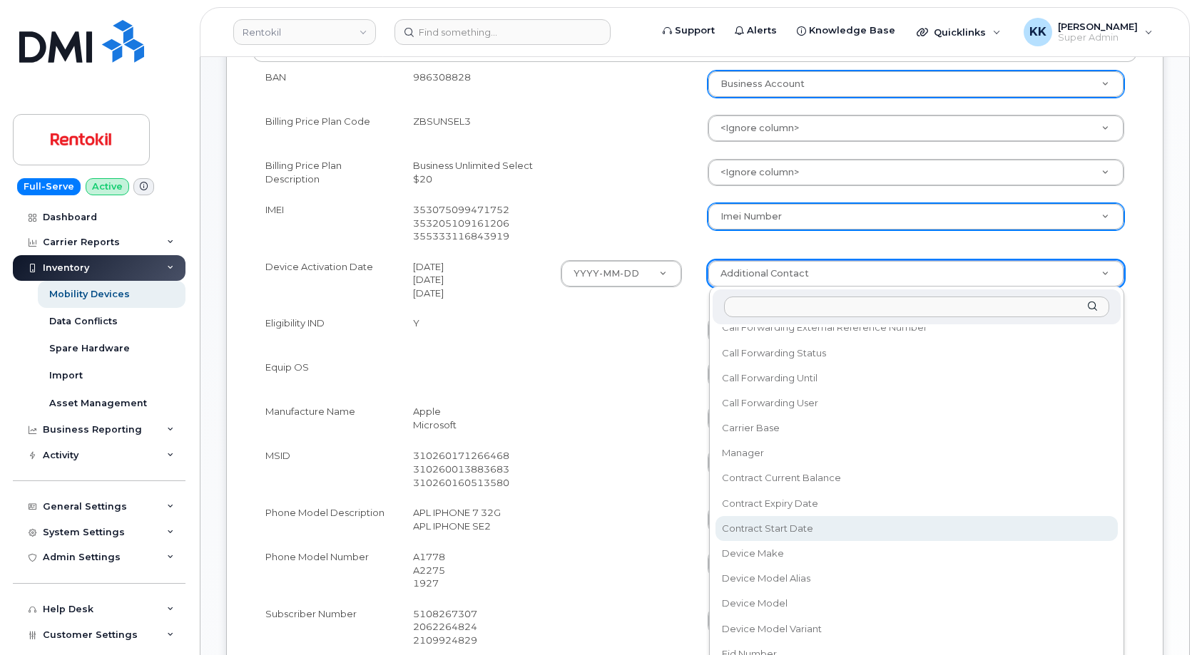
select select "contract_start_date"
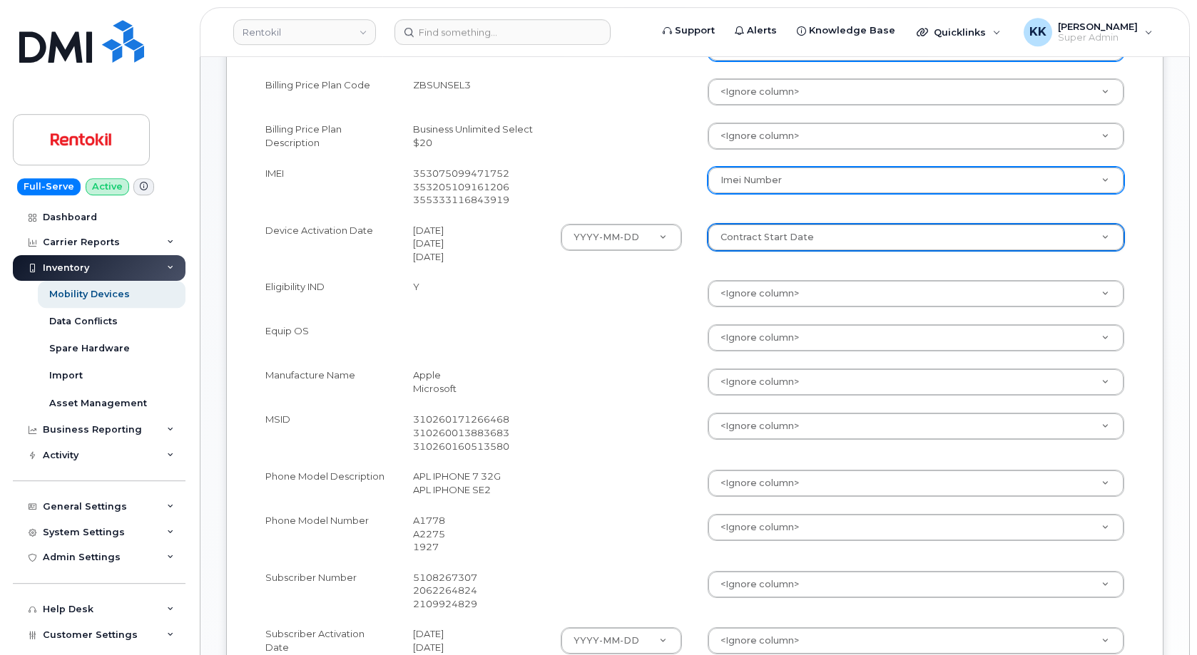
scroll to position [436, 0]
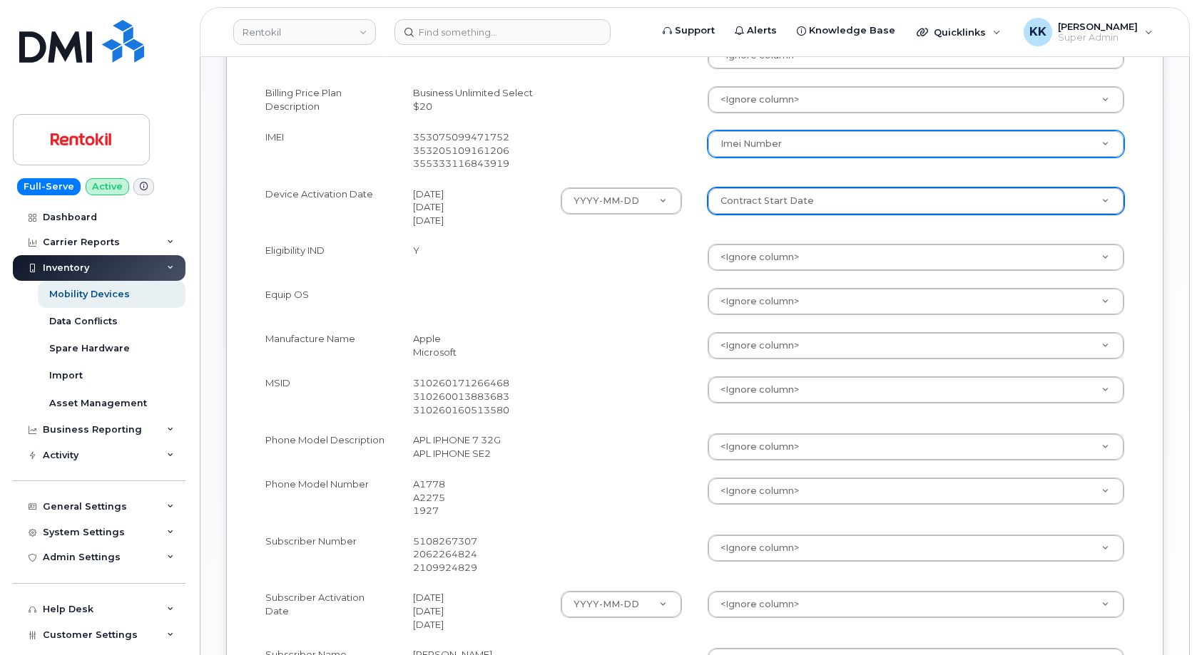
click at [749, 344] on body "Rentokil Support Alerts Knowledge Base Quicklinks Suspend / Cancel Device Chang…" at bounding box center [598, 333] width 1197 height 1538
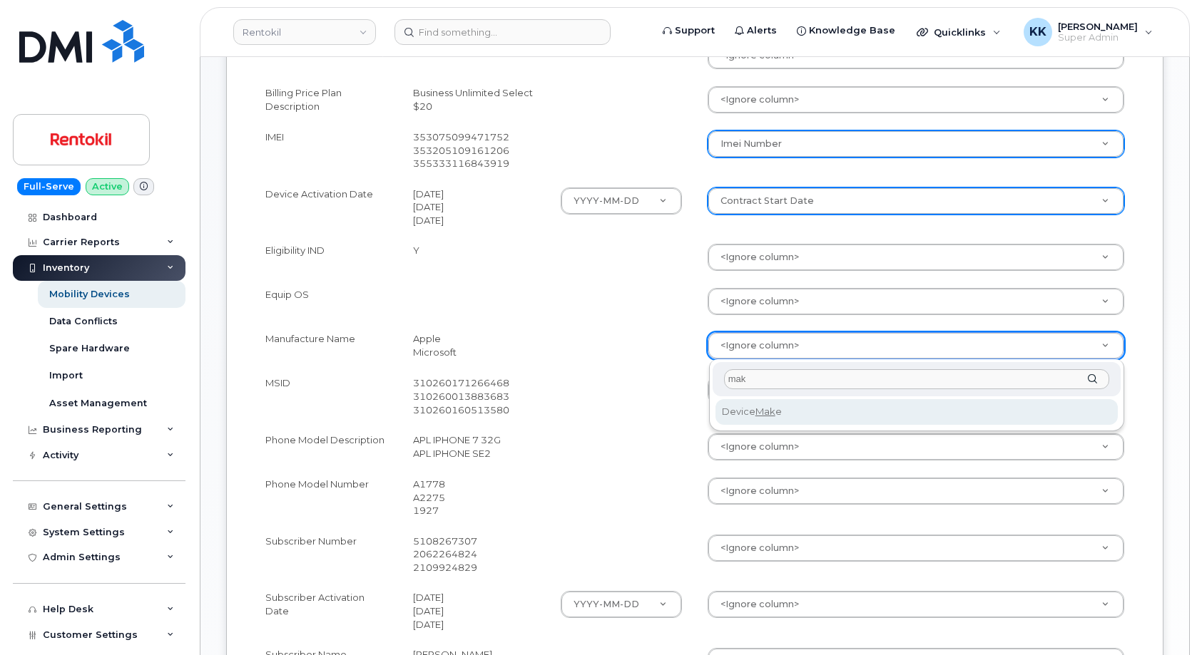
type input "mak"
select select "device_make_id"
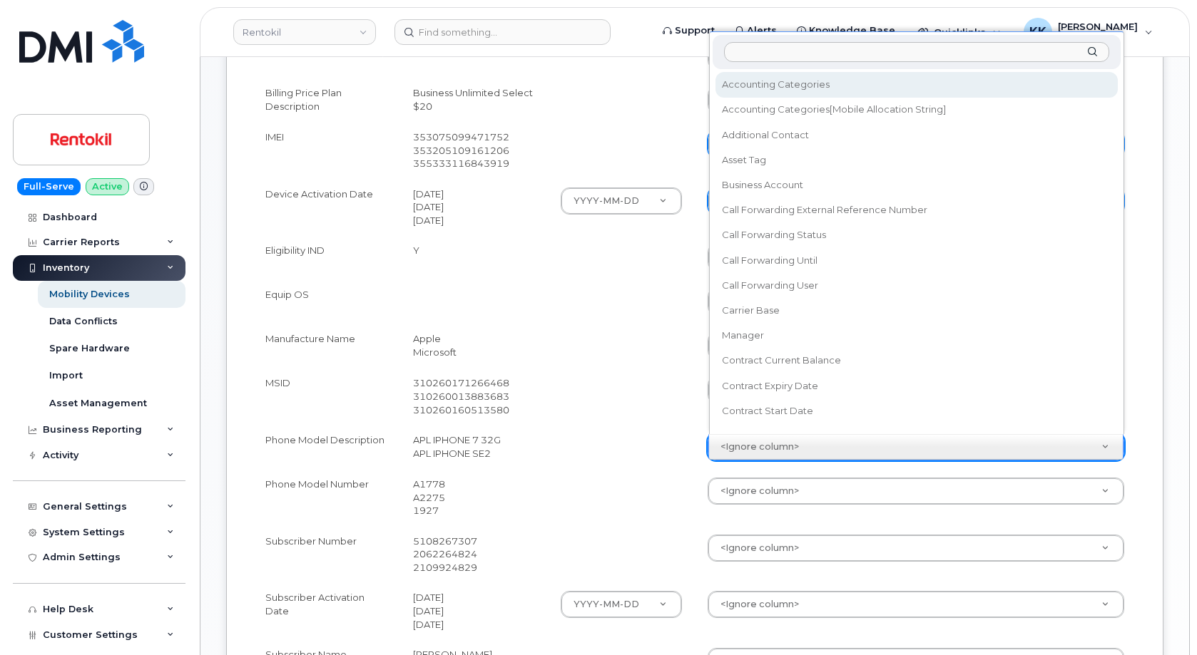
click at [742, 449] on body "Rentokil Support Alerts Knowledge Base Quicklinks Suspend / Cancel Device Chang…" at bounding box center [598, 333] width 1197 height 1538
type input "k"
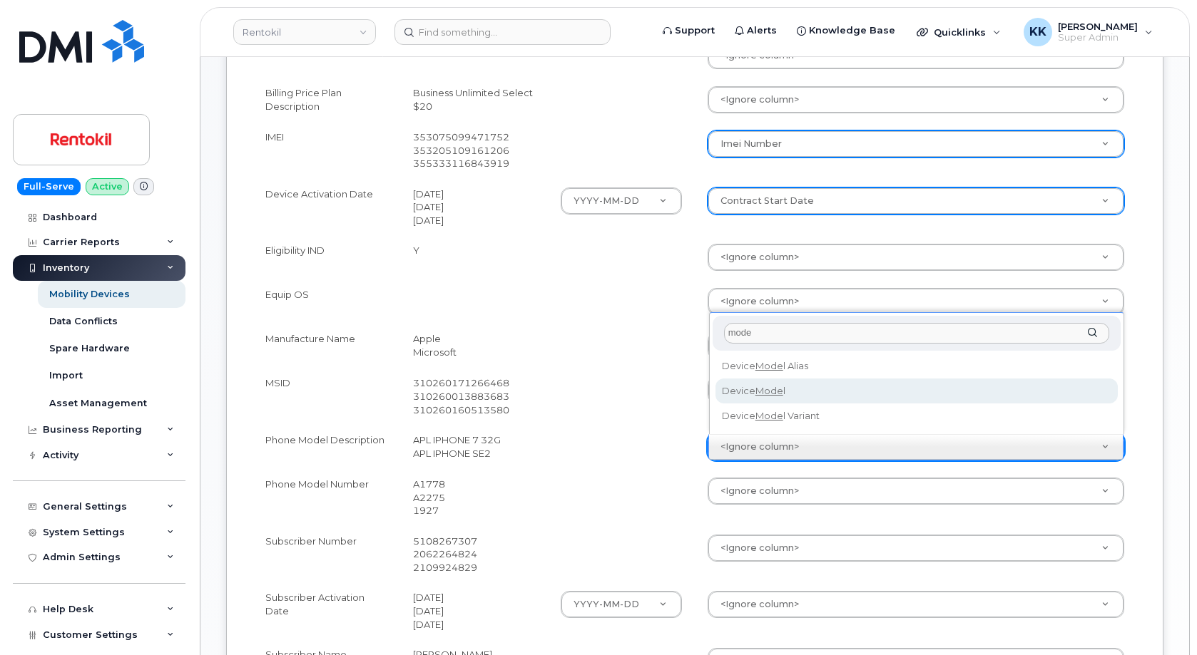
type input "mode"
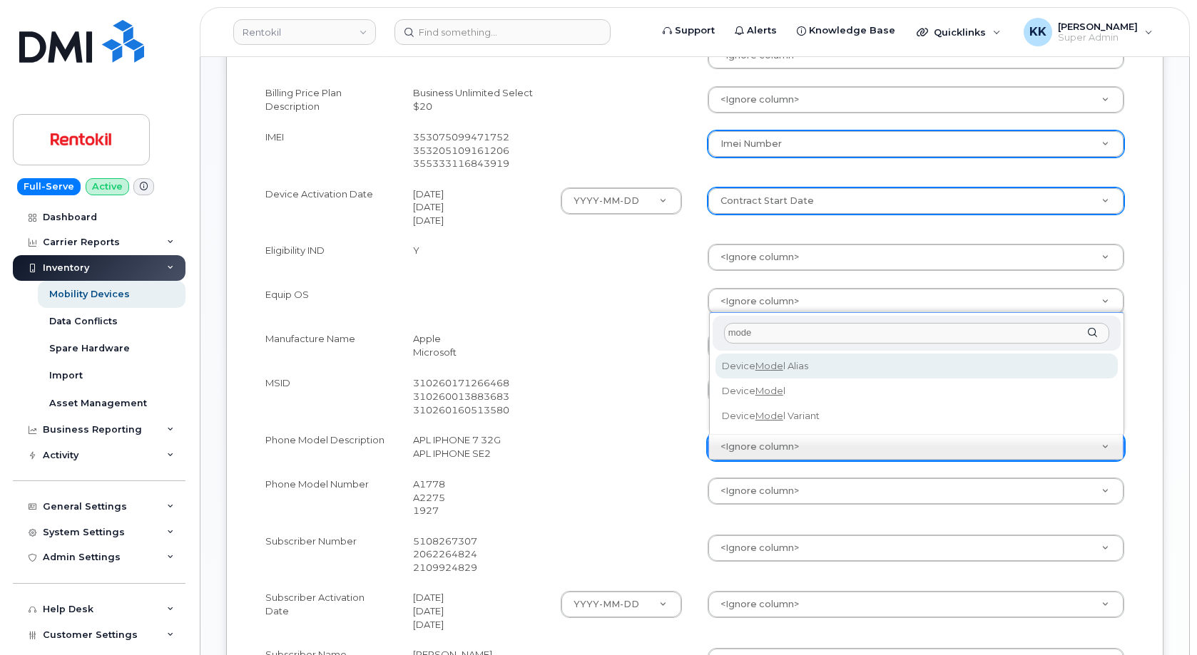
select select "device_model_alias"
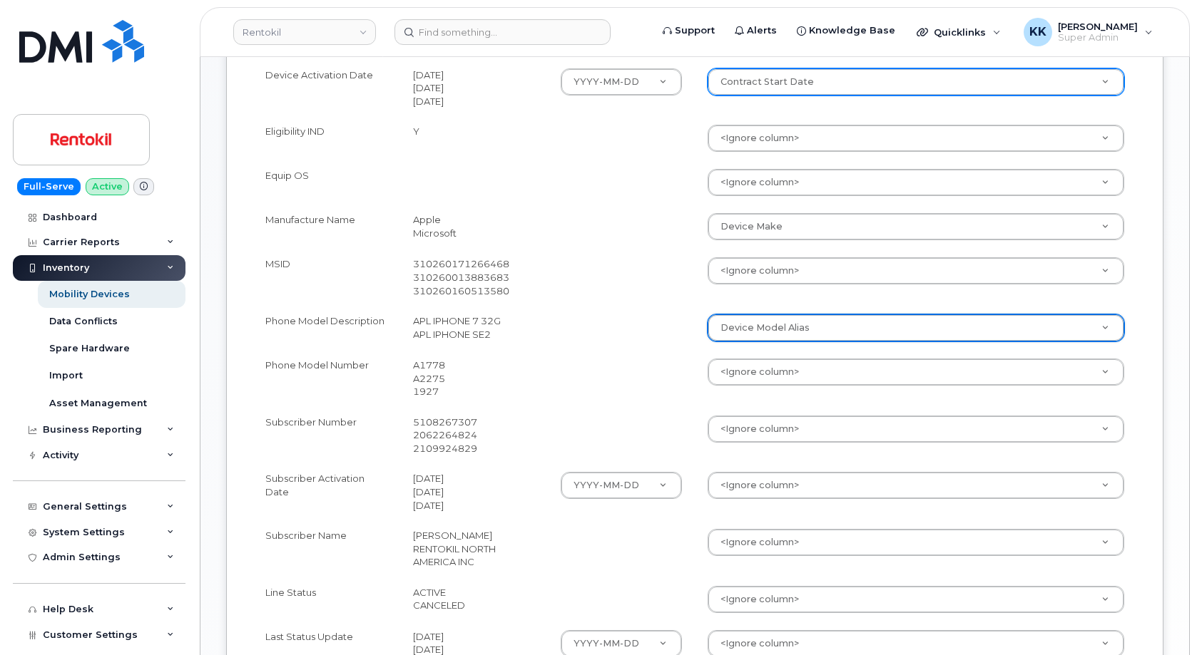
scroll to position [582, 0]
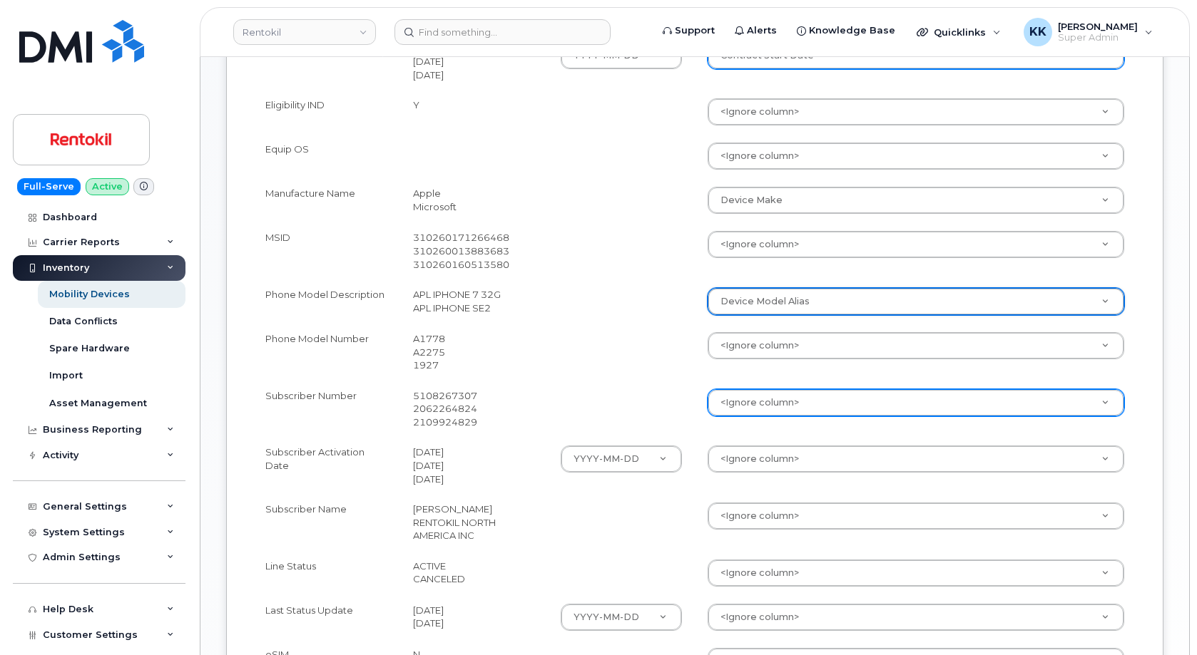
click at [743, 405] on body "Rentokil Support Alerts Knowledge Base Quicklinks Suspend / Cancel Device Chang…" at bounding box center [598, 187] width 1197 height 1538
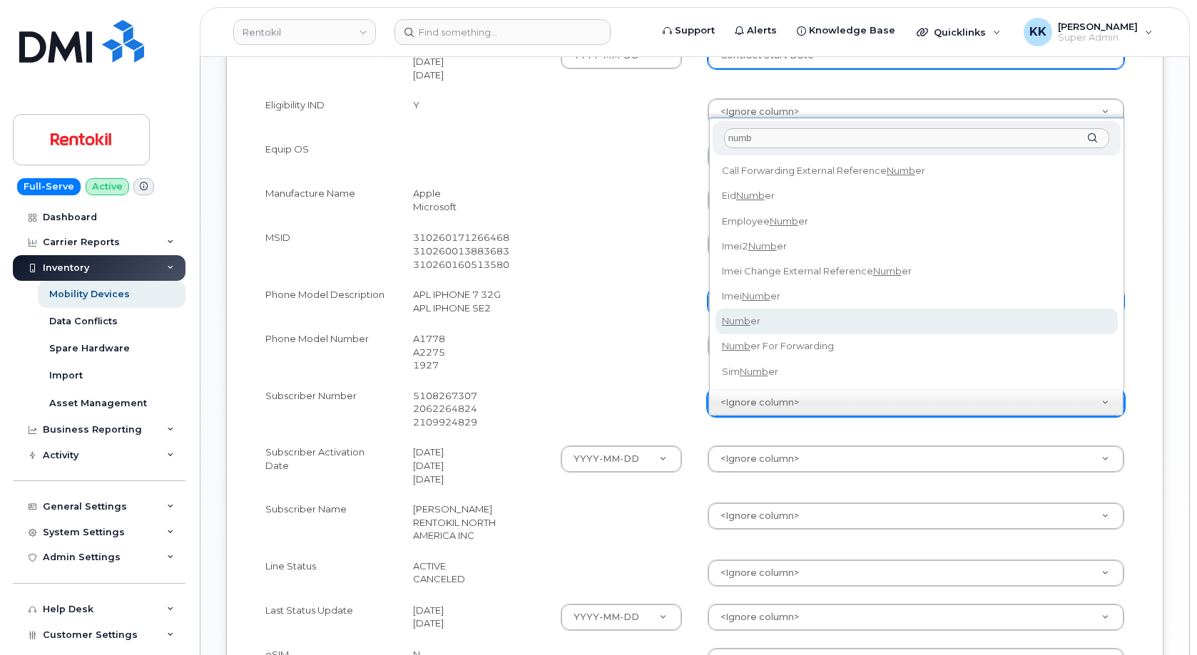
type input "numb"
select select "number"
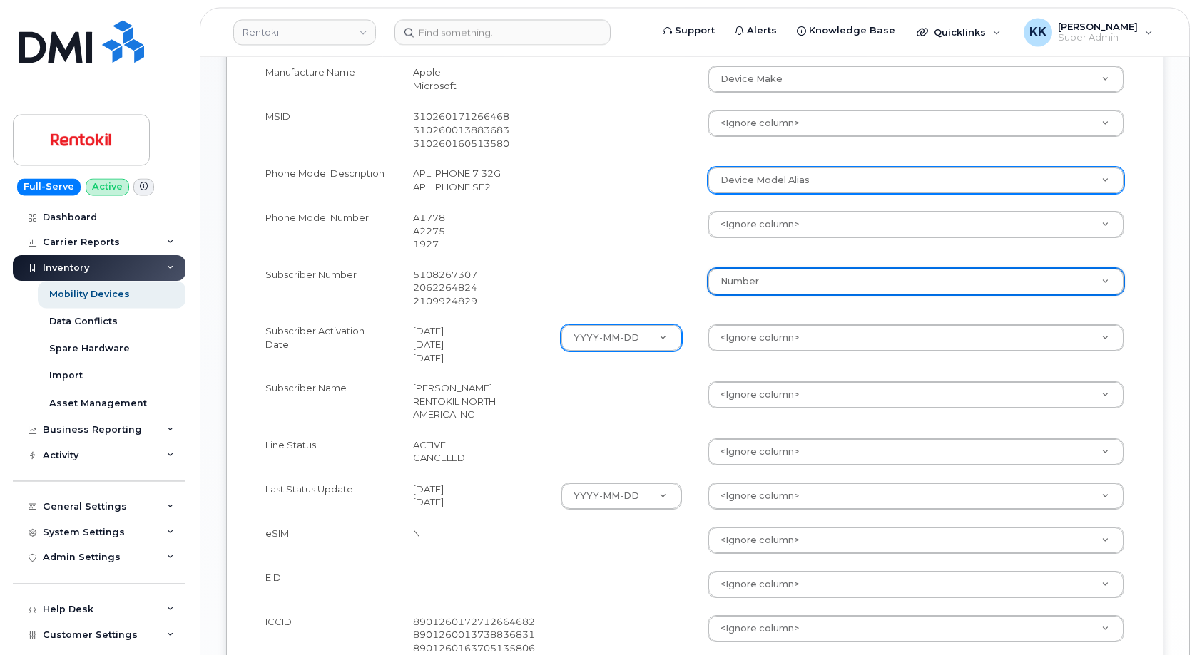
scroll to position [727, 0]
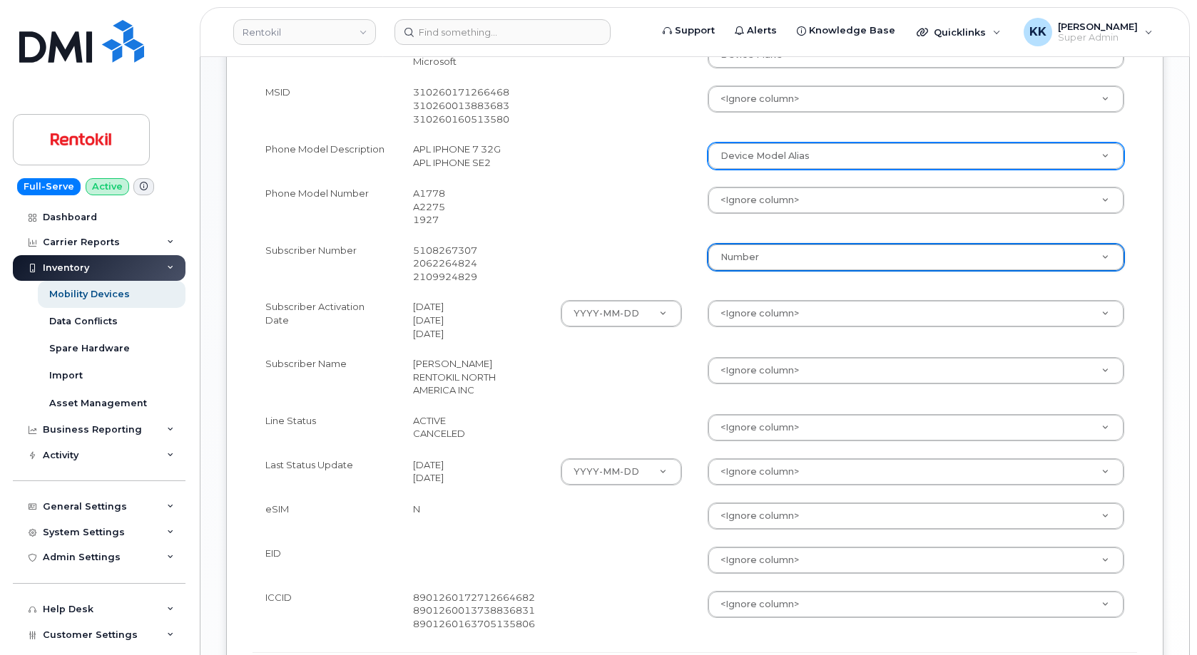
click at [747, 307] on body "Rentokil Support Alerts Knowledge Base Quicklinks Suspend / Cancel Device Chang…" at bounding box center [598, 42] width 1197 height 1538
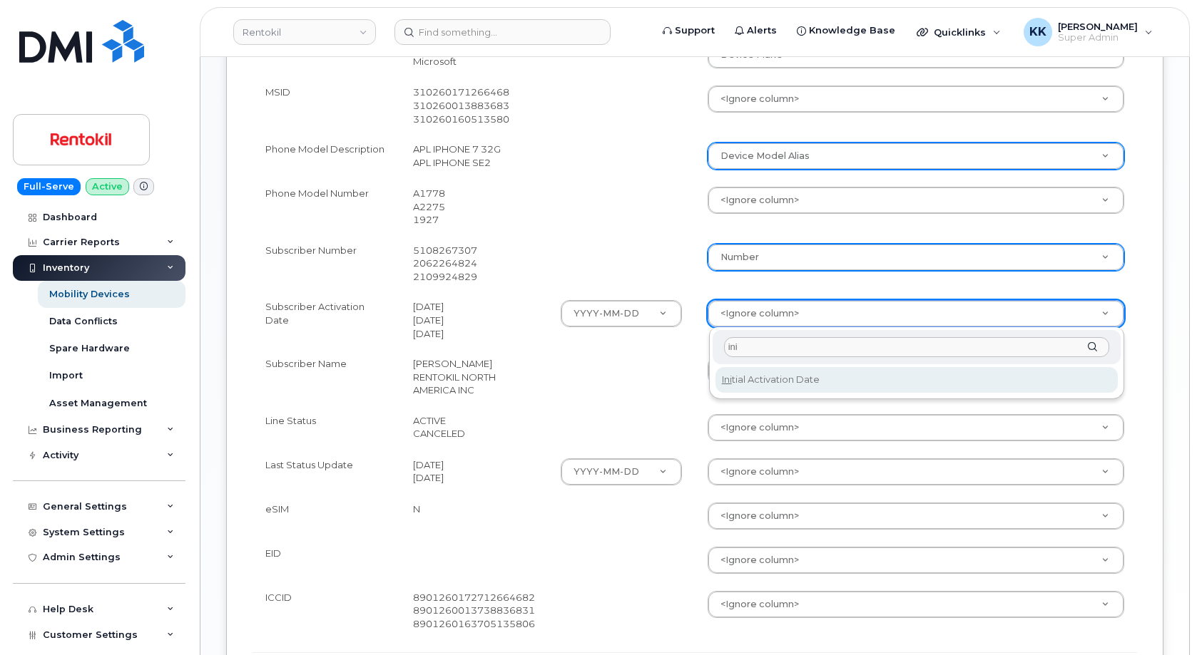
type input "ini"
select select "initial_activation_date"
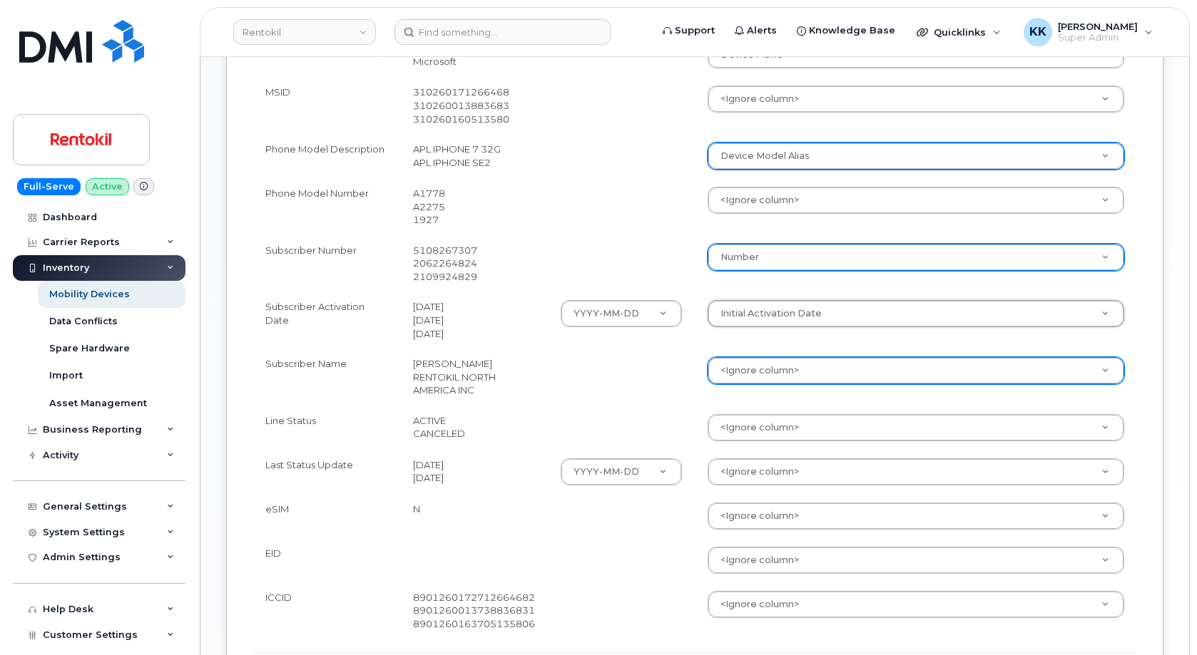
click at [757, 378] on body "Rentokil Support Alerts Knowledge Base Quicklinks Suspend / Cancel Device Chang…" at bounding box center [598, 42] width 1197 height 1538
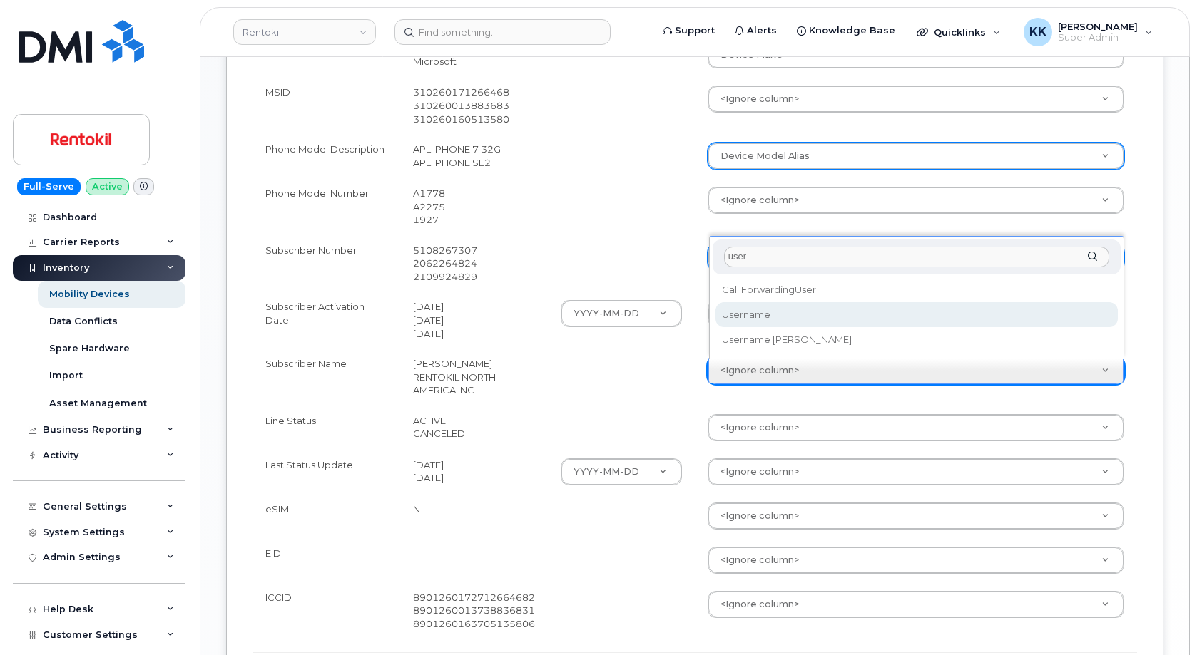
type input "user"
select select "username"
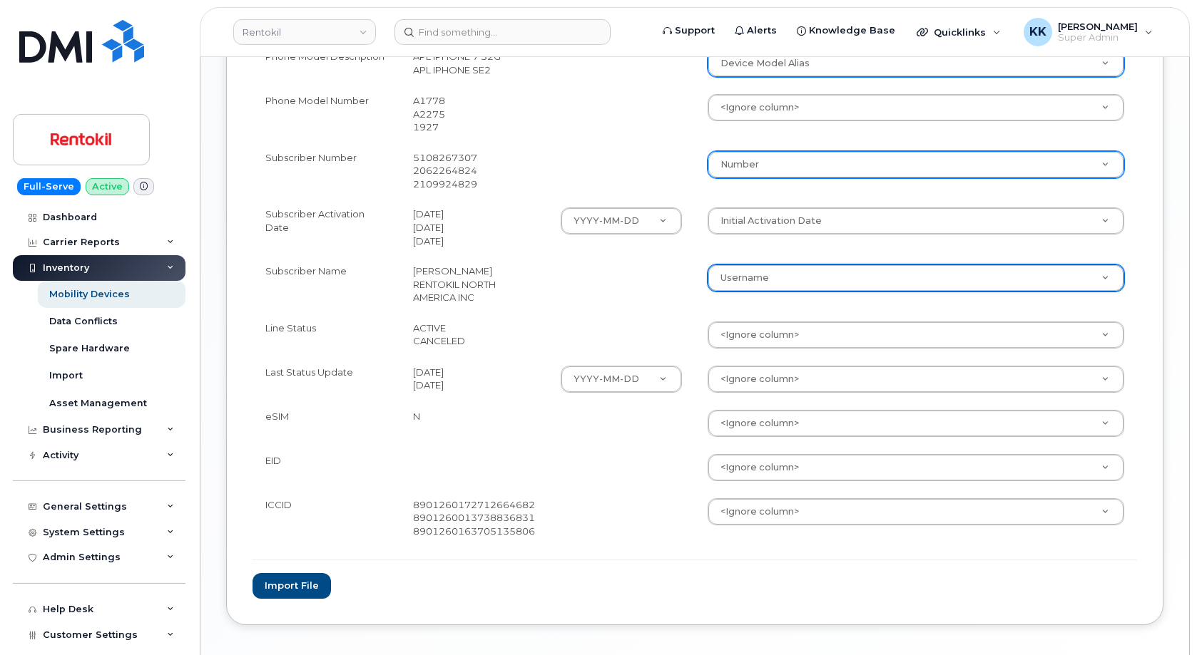
scroll to position [873, 0]
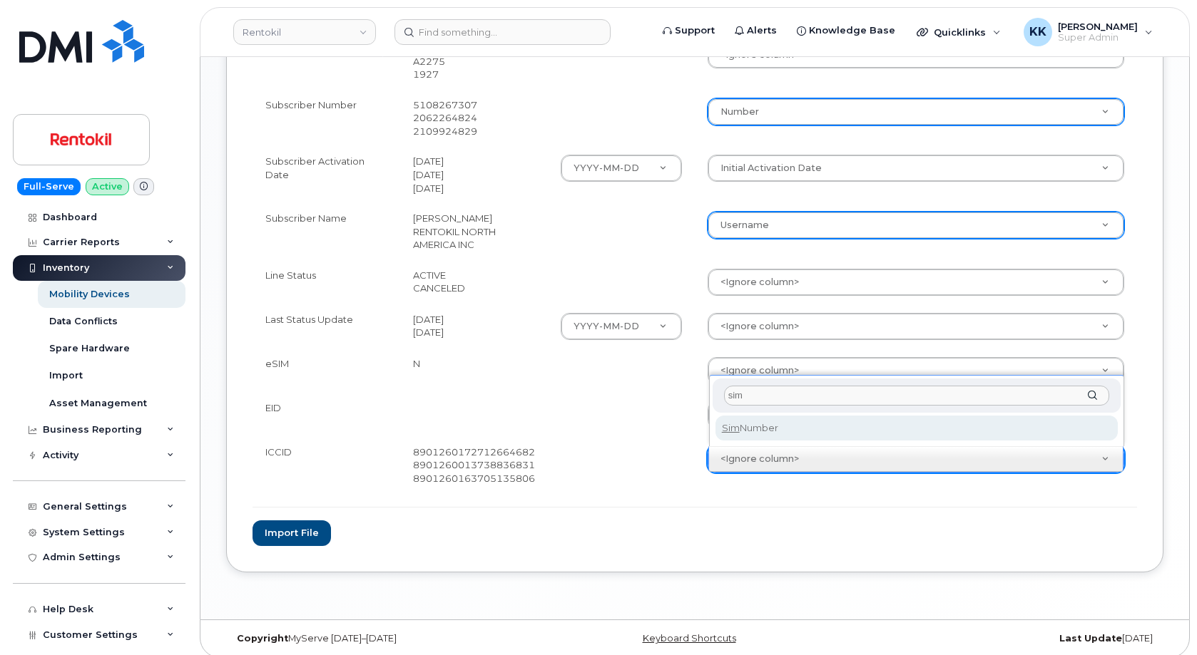
type input "sim"
select select "sim_number"
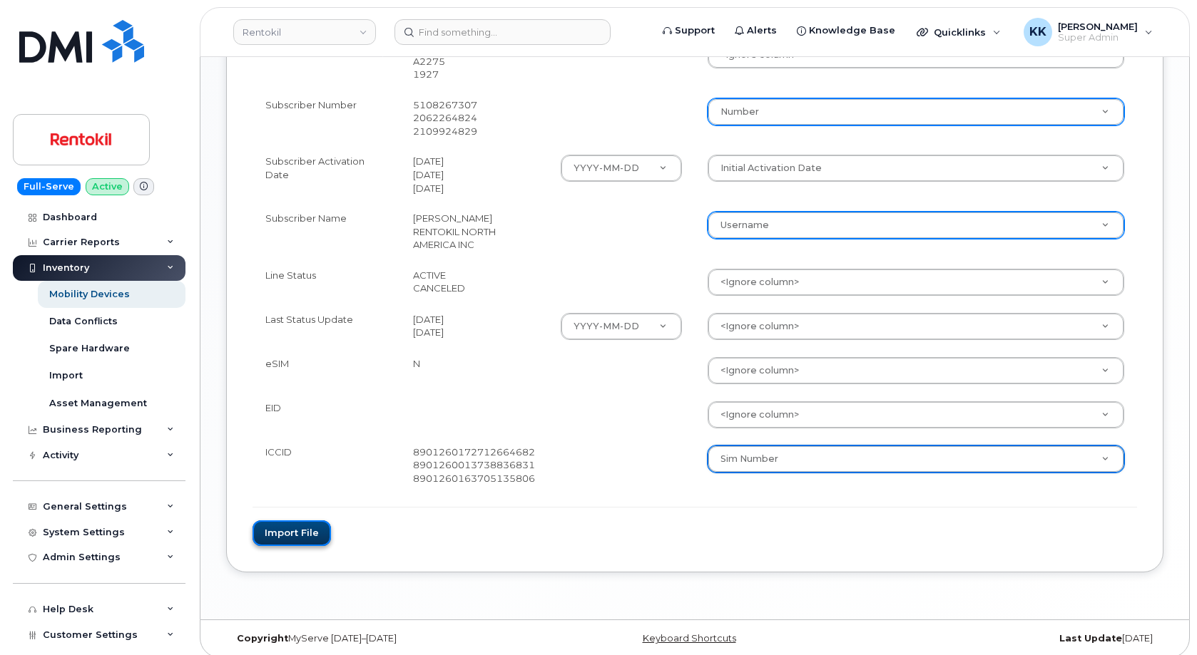
click at [307, 537] on button "Import file" at bounding box center [291, 534] width 78 height 26
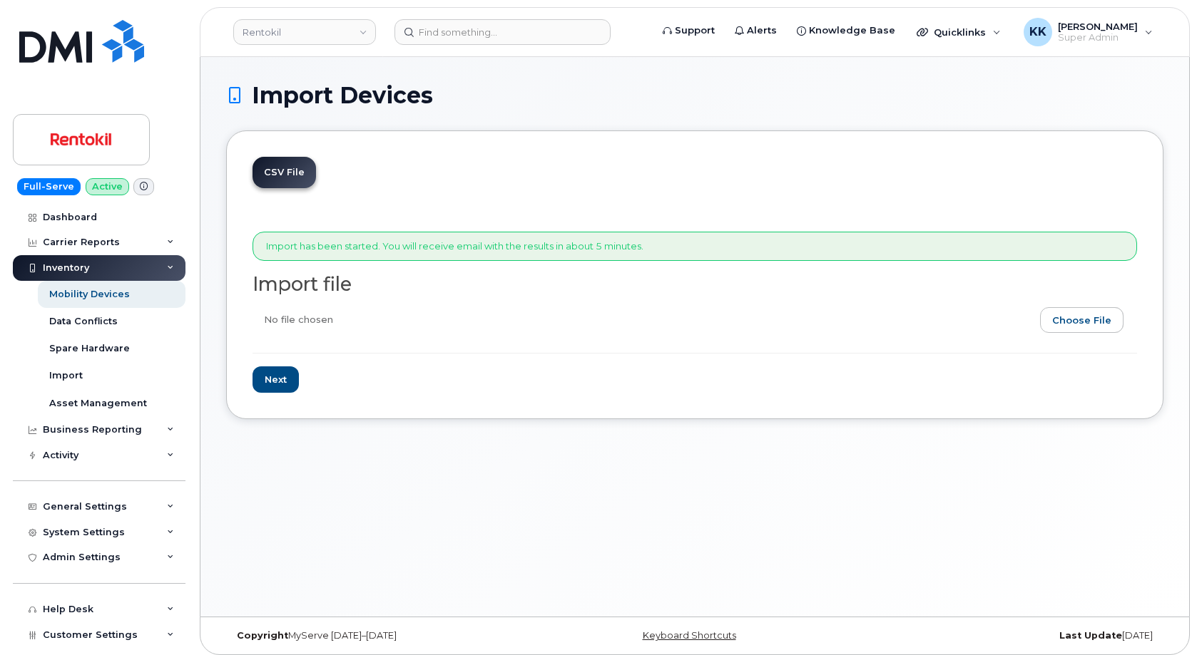
click at [1073, 319] on input "file" at bounding box center [688, 323] width 873 height 33
type input "C:\fakepath\Rentokil T-Mobile Inventory October 2025.csv"
click at [277, 379] on input "Next" at bounding box center [275, 380] width 46 height 26
type input "Loading..."
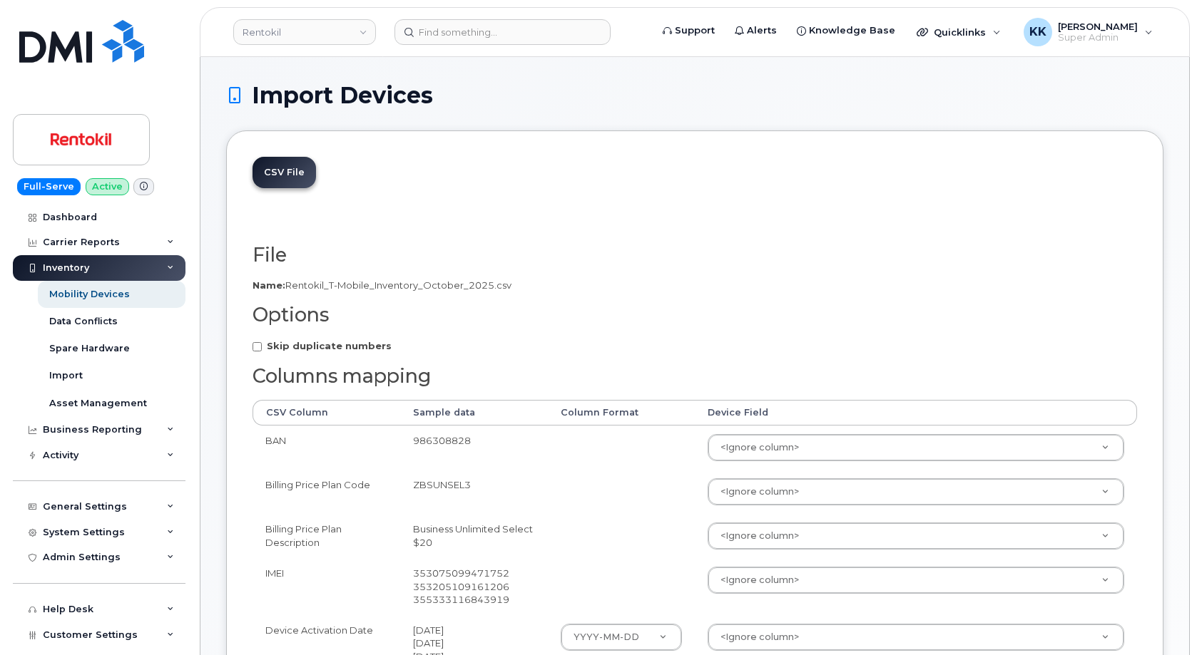
click at [301, 342] on strong "Skip duplicate numbers" at bounding box center [329, 345] width 125 height 11
click at [262, 342] on input "Skip duplicate numbers" at bounding box center [256, 346] width 9 height 9
checkbox input "true"
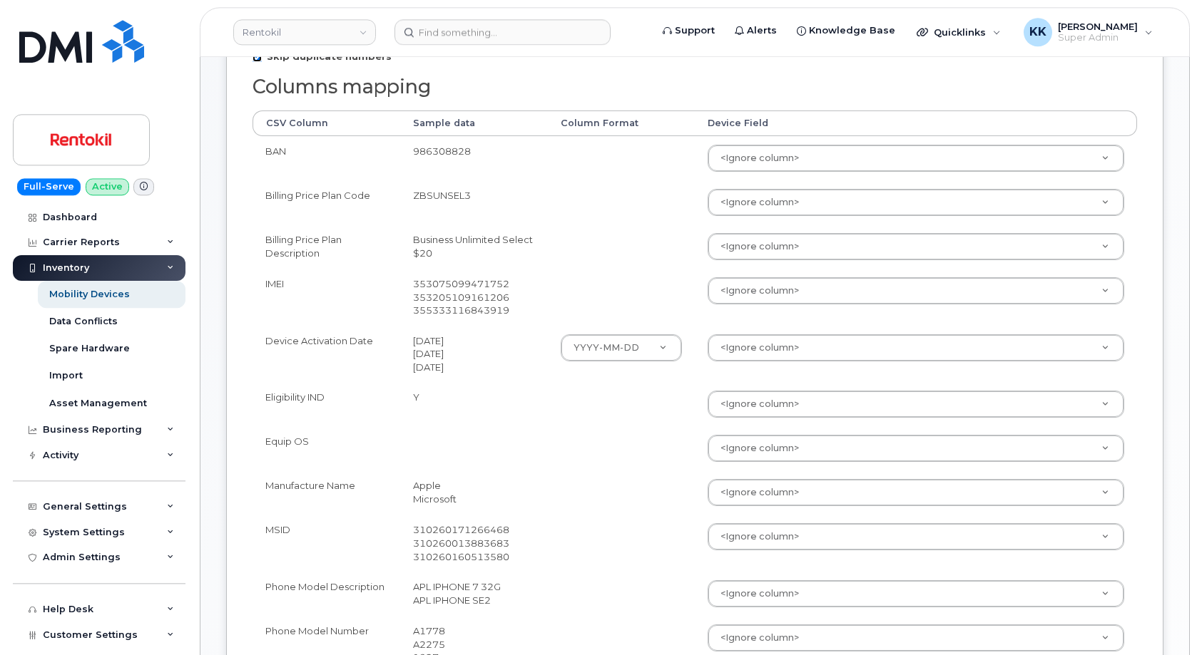
scroll to position [291, 0]
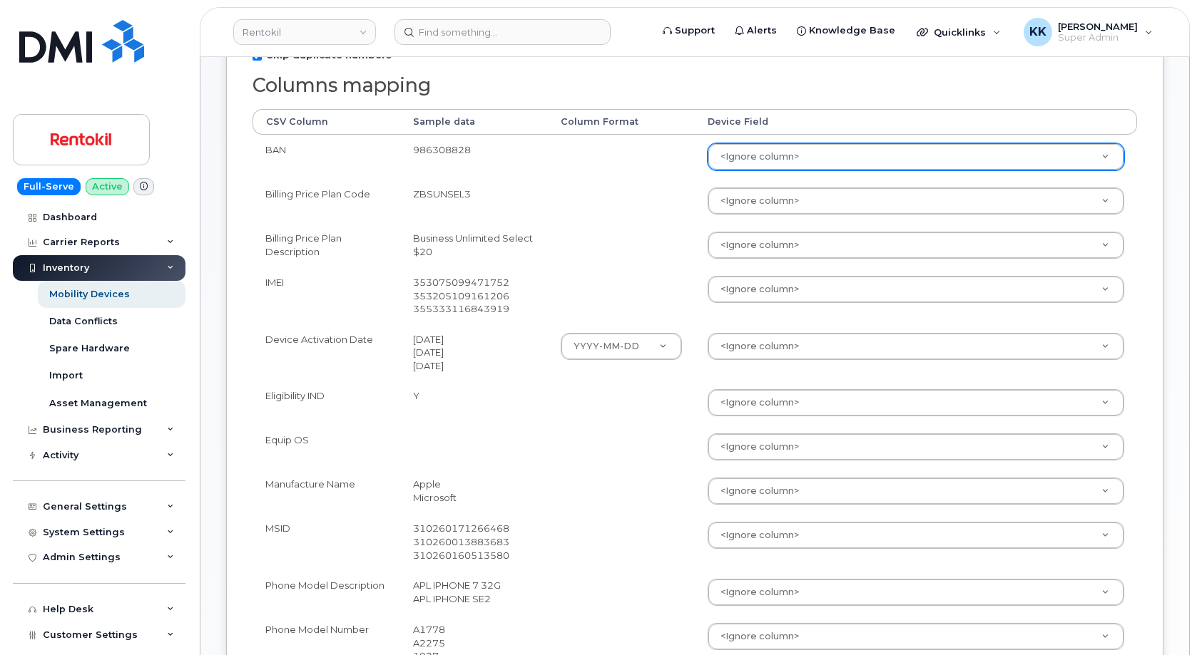
click at [772, 165] on body "Rentokil Support Alerts Knowledge Base Quicklinks Suspend / Cancel Device Chang…" at bounding box center [598, 478] width 1197 height 1538
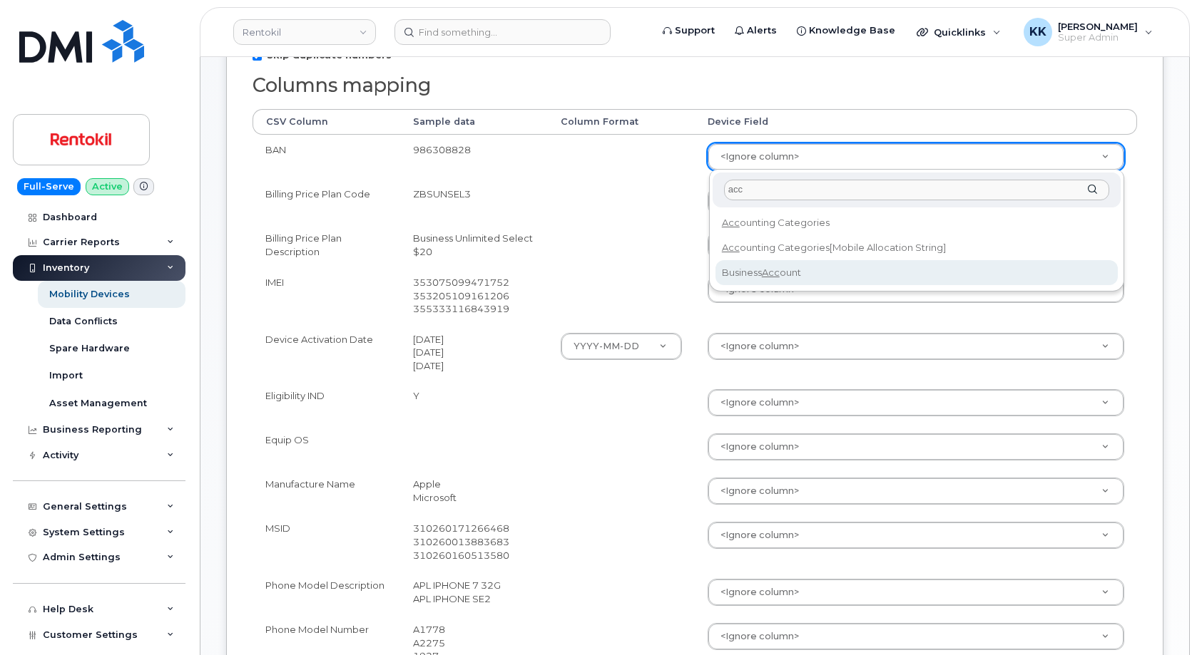
type input "acc"
select select "business_account_id"
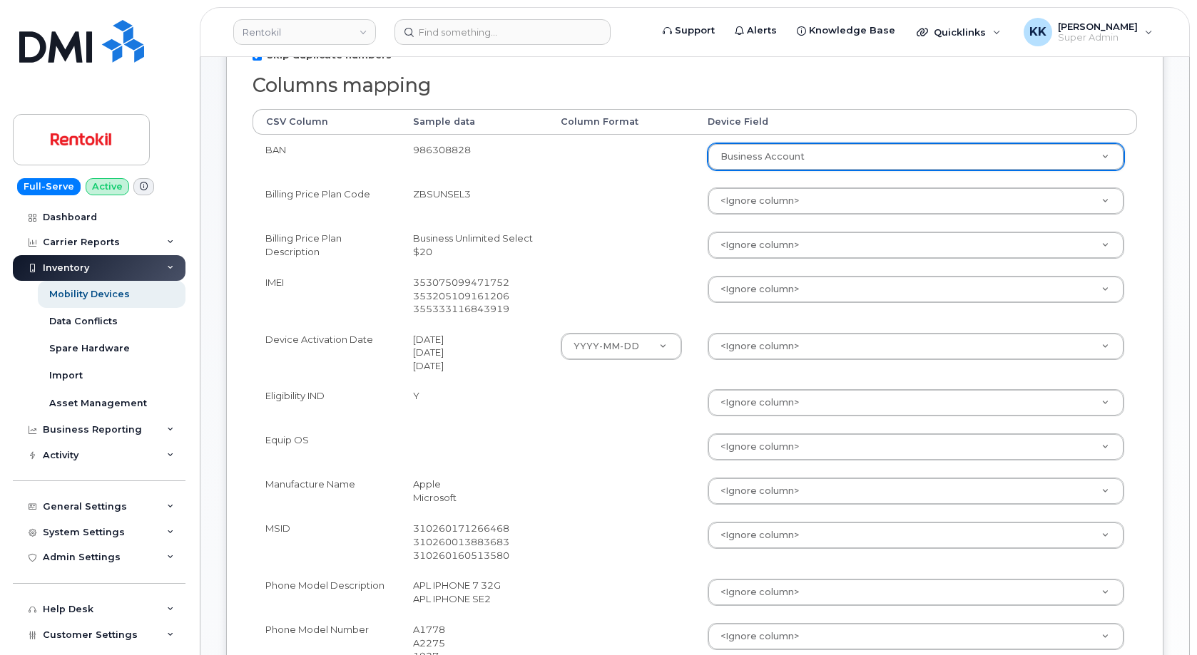
scroll to position [364, 0]
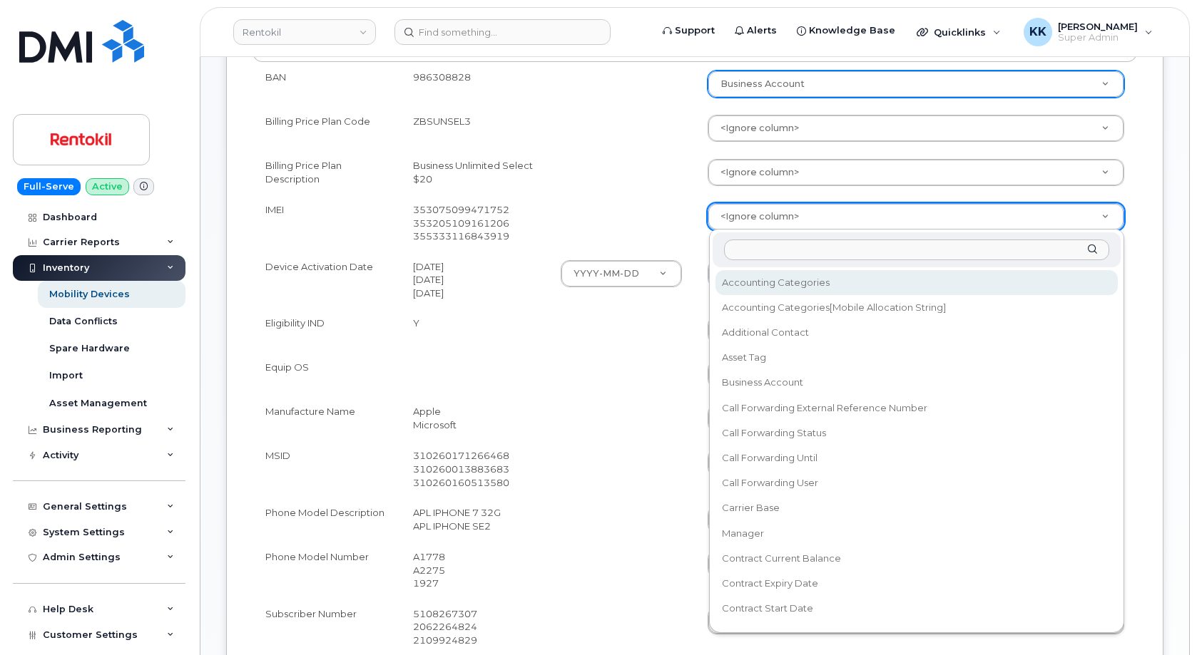
click at [739, 219] on body "Rentokil Support Alerts Knowledge Base Quicklinks Suspend / Cancel Device Chang…" at bounding box center [598, 405] width 1197 height 1538
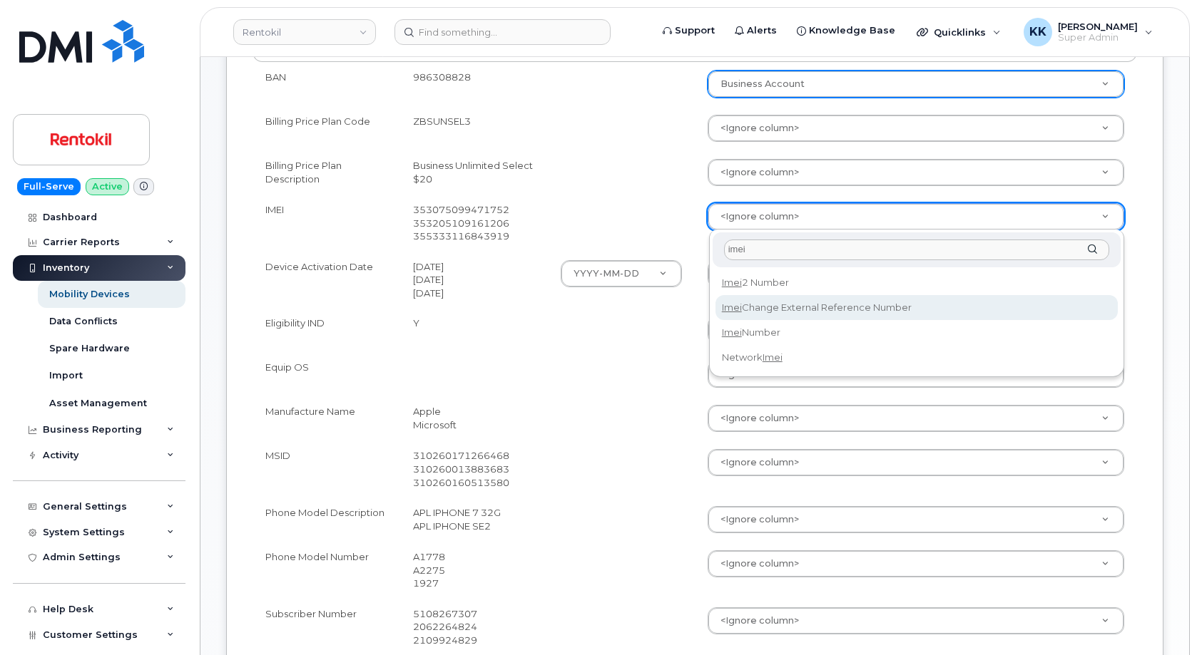
type input "imei"
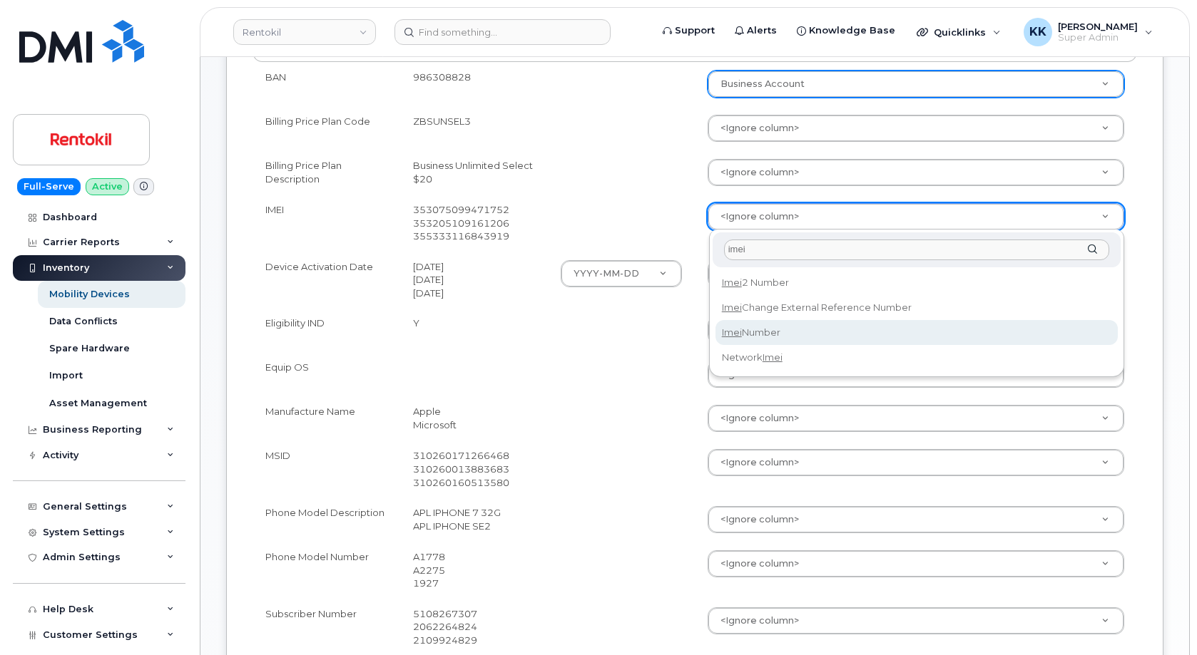
select select "imei_number"
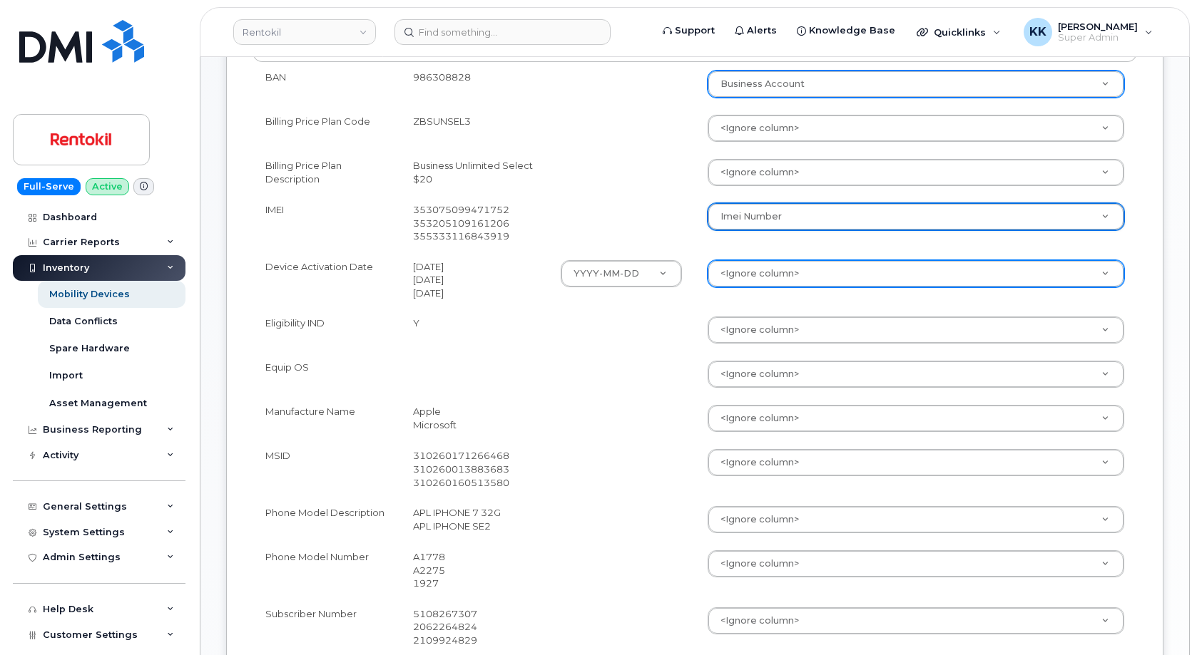
click at [739, 271] on body "Rentokil Support Alerts Knowledge Base Quicklinks Suspend / Cancel Device Chang…" at bounding box center [598, 405] width 1197 height 1538
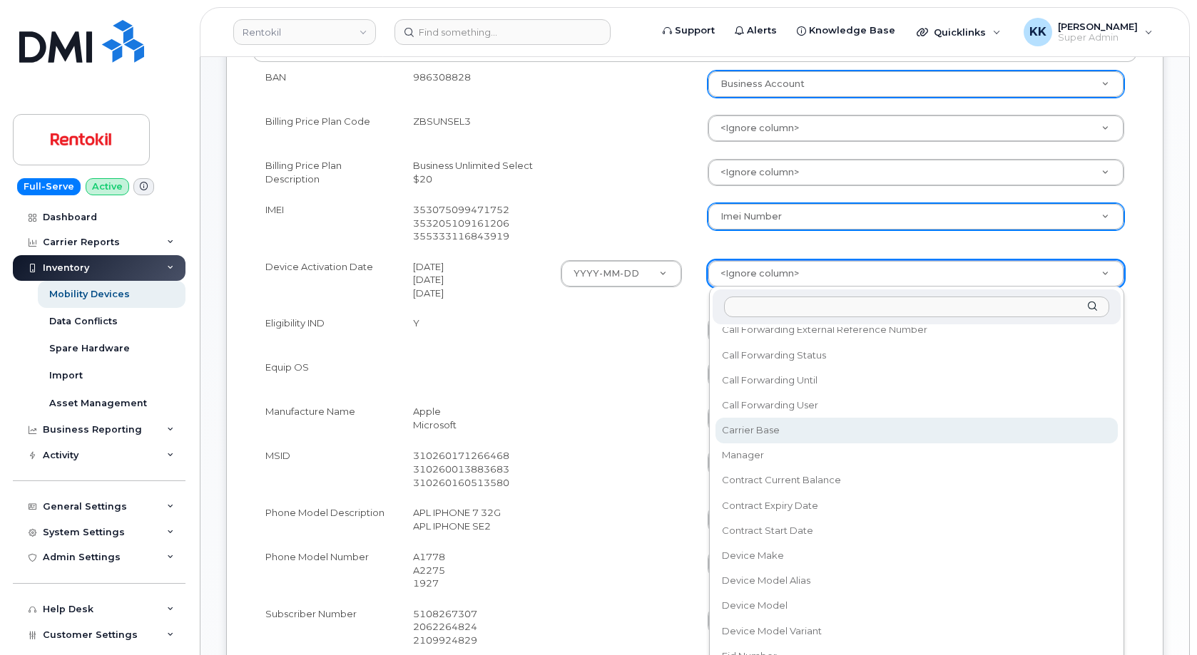
scroll to position [137, 0]
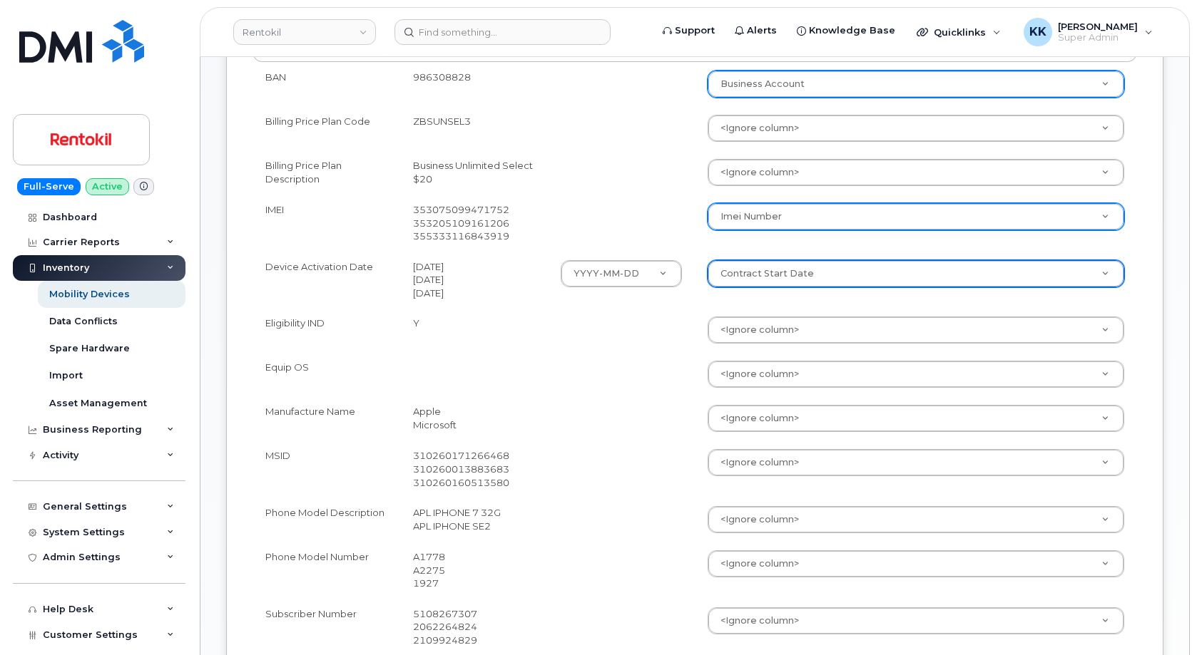
select select "contract_start_date"
click at [725, 420] on body "Rentokil Support Alerts Knowledge Base Quicklinks Suspend / Cancel Device Chang…" at bounding box center [598, 405] width 1197 height 1538
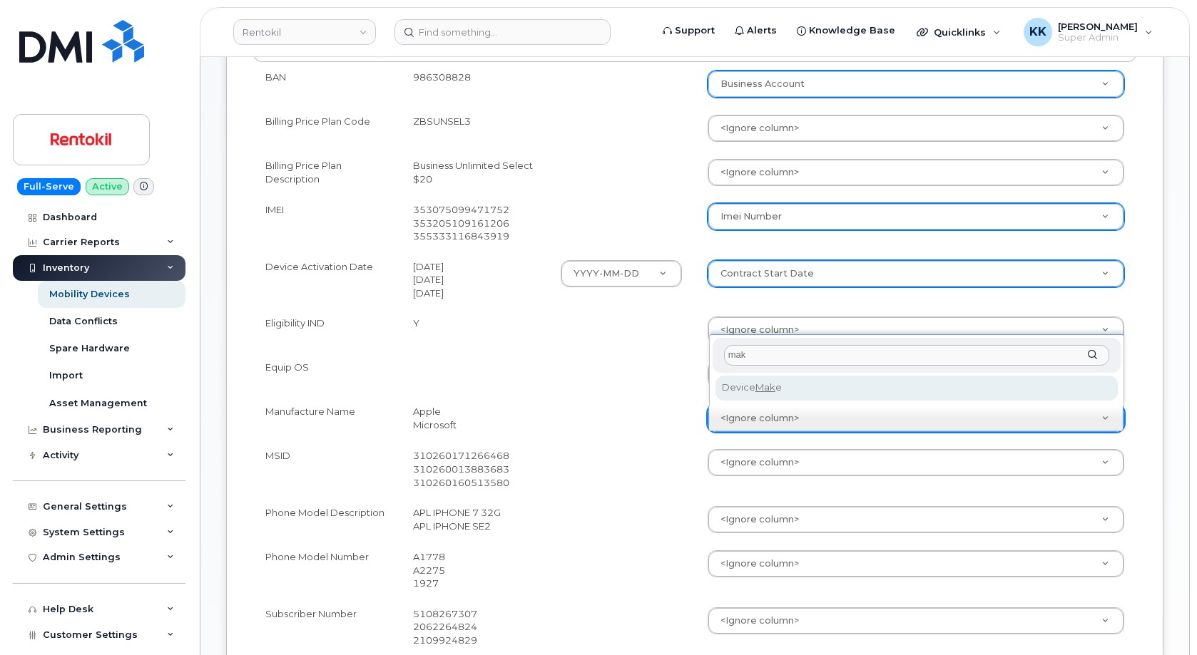
type input "mak"
select select "device_make_id"
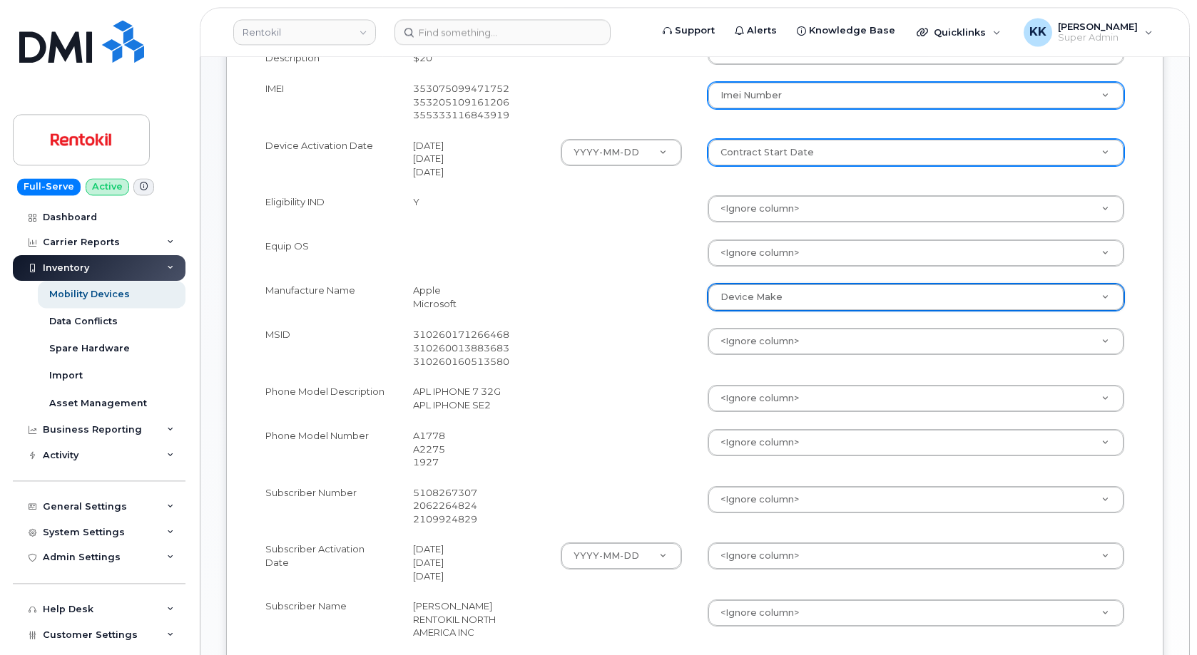
scroll to position [509, 0]
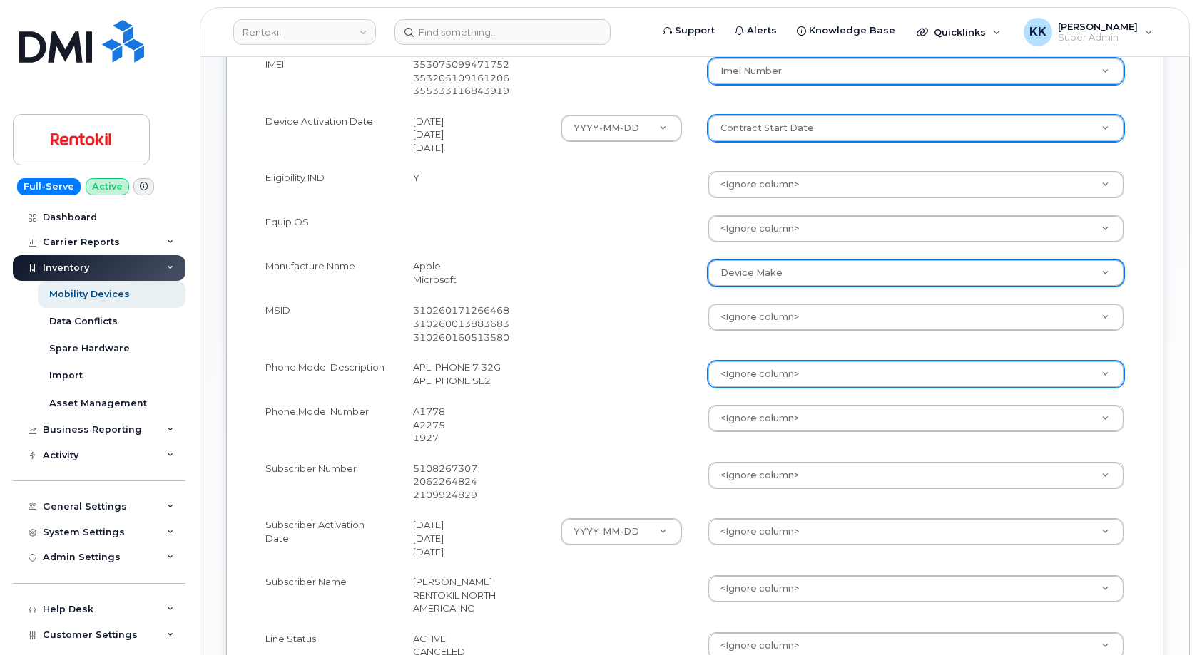
click at [742, 382] on body "Rentokil Support Alerts Knowledge Base Quicklinks Suspend / Cancel Device Chang…" at bounding box center [598, 260] width 1197 height 1538
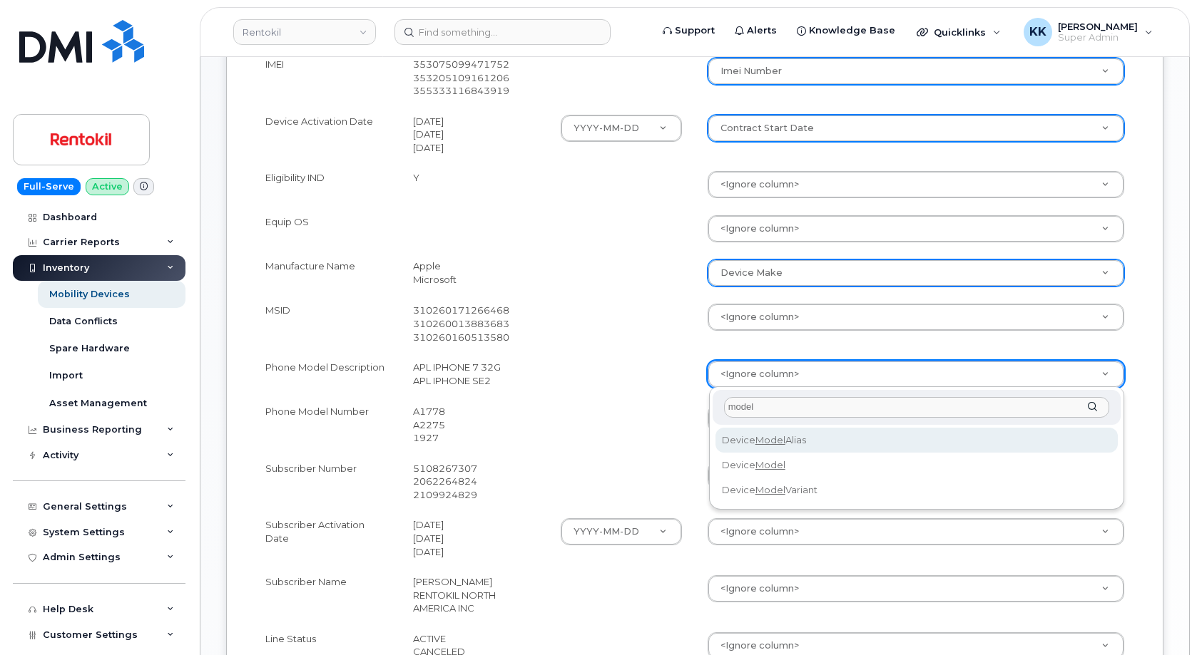
type input "model"
select select "device_model_alias"
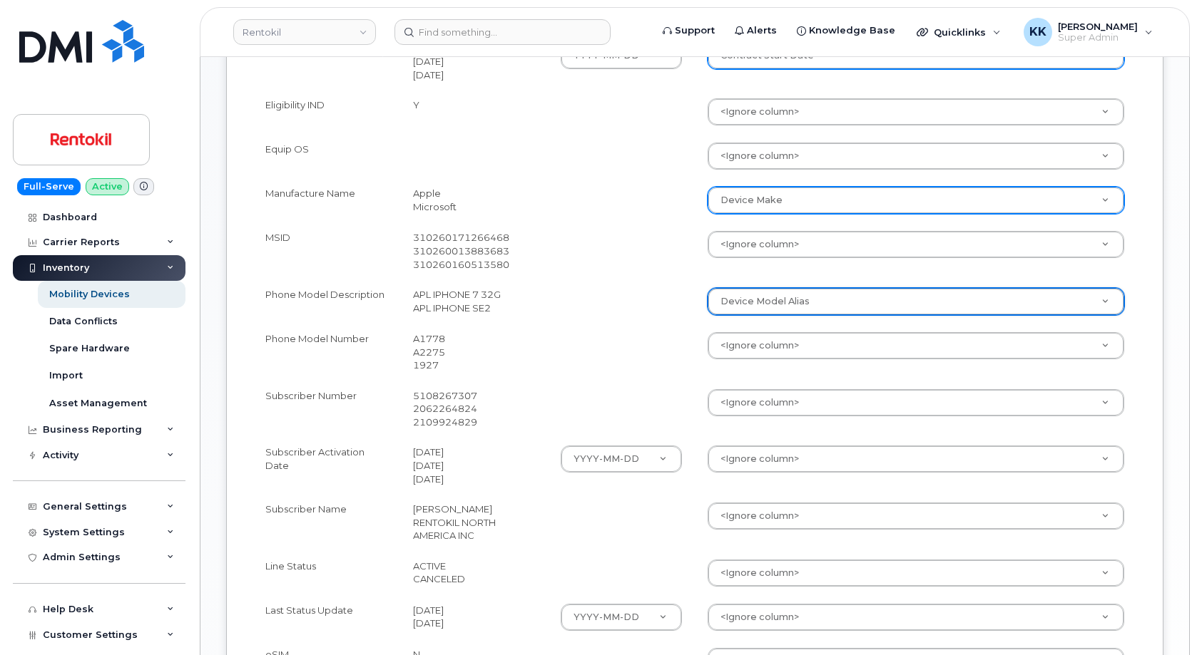
scroll to position [655, 0]
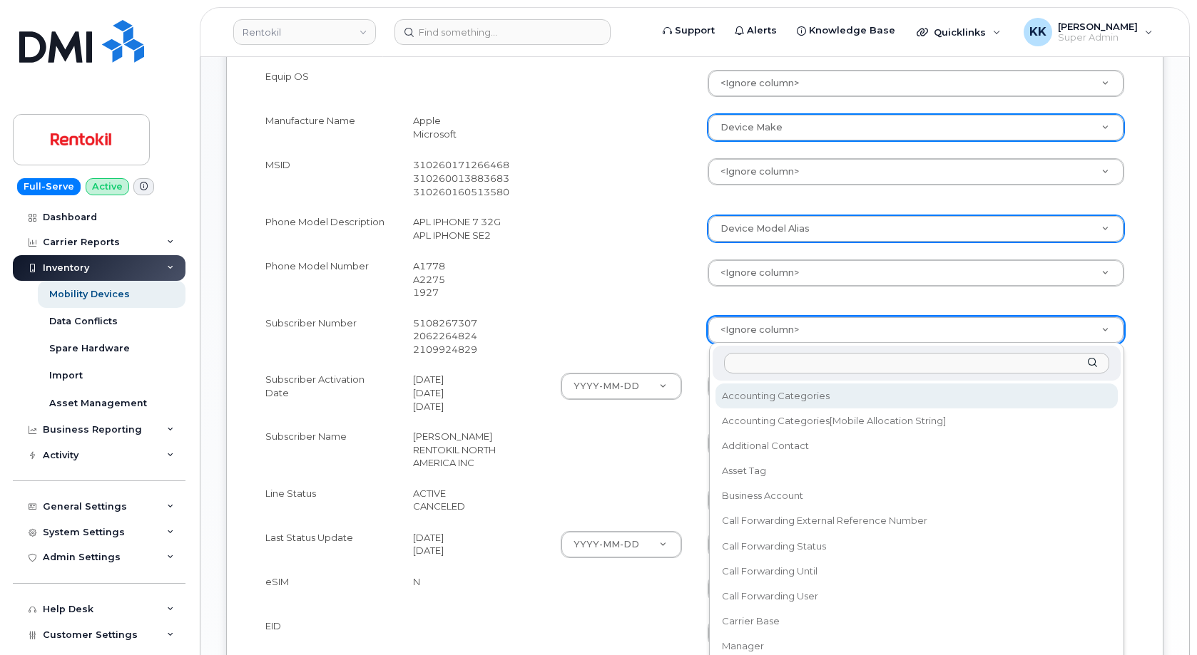
click at [732, 336] on body "Rentokil Support Alerts Knowledge Base Quicklinks Suspend / Cancel Device Chang…" at bounding box center [598, 114] width 1197 height 1538
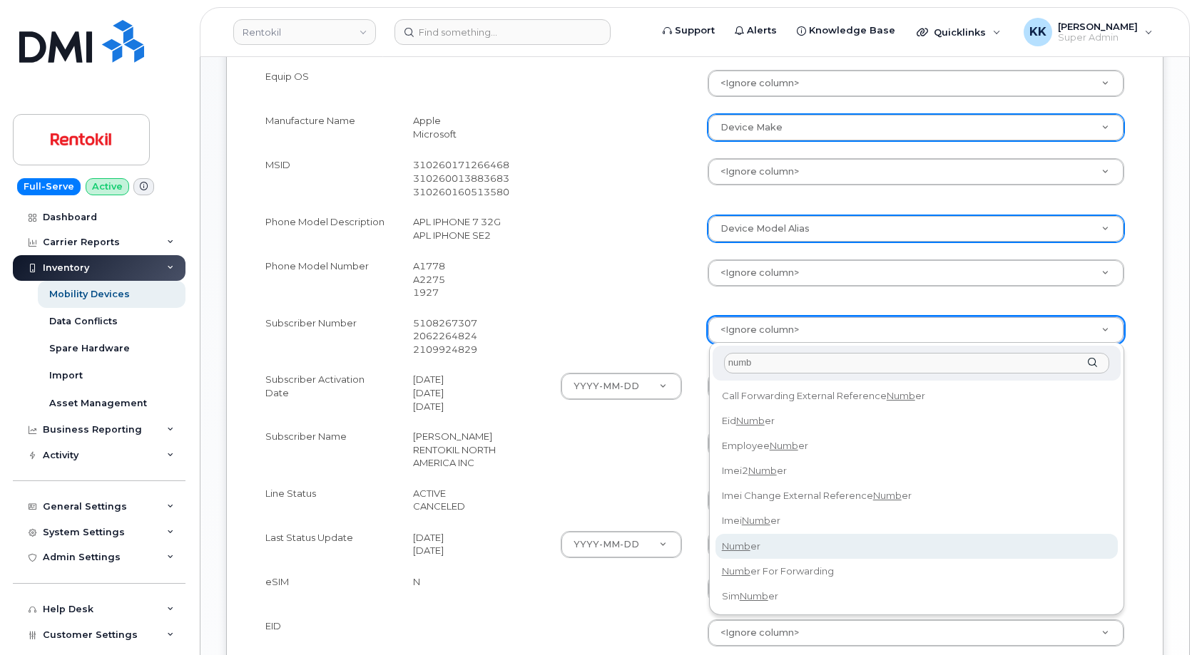
type input "numb"
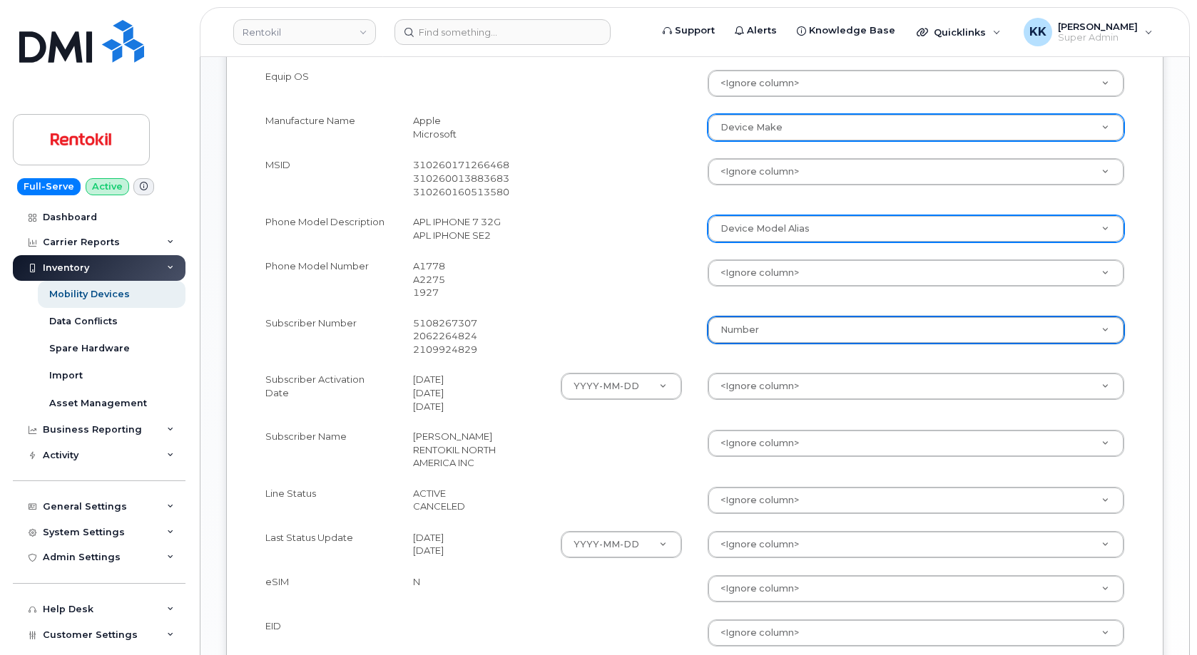
select select "number"
click at [738, 392] on body "Rentokil Support Alerts Knowledge Base Quicklinks Suspend / Cancel Device Chang…" at bounding box center [598, 114] width 1197 height 1538
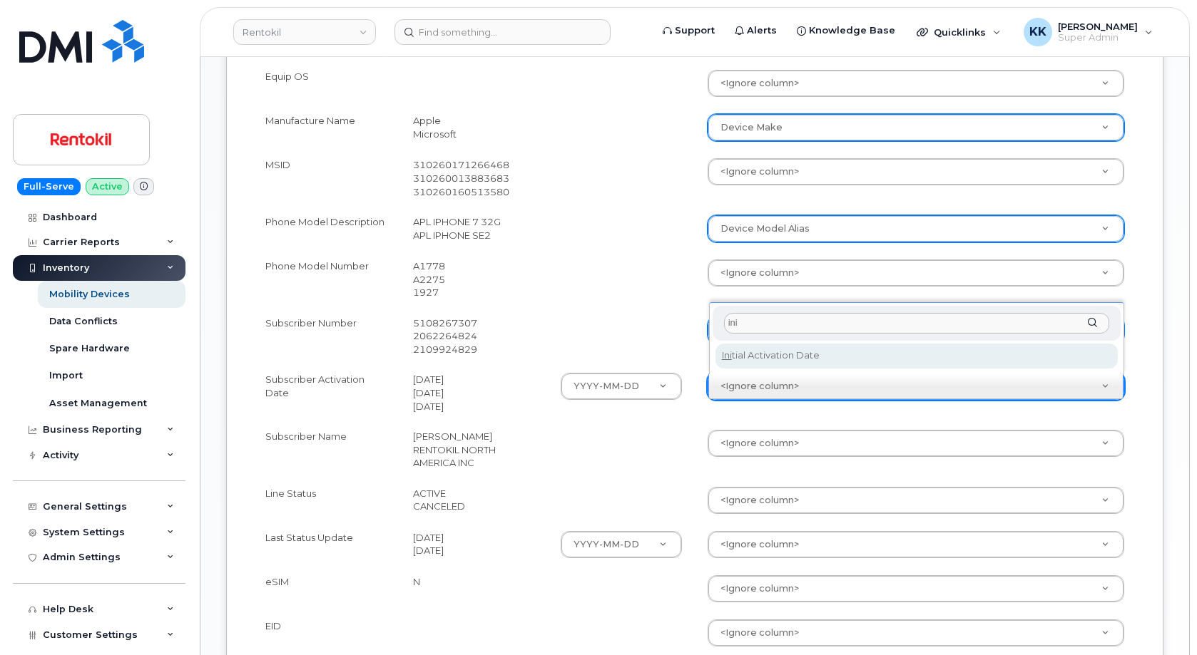
type input "ini"
select select "initial_activation_date"
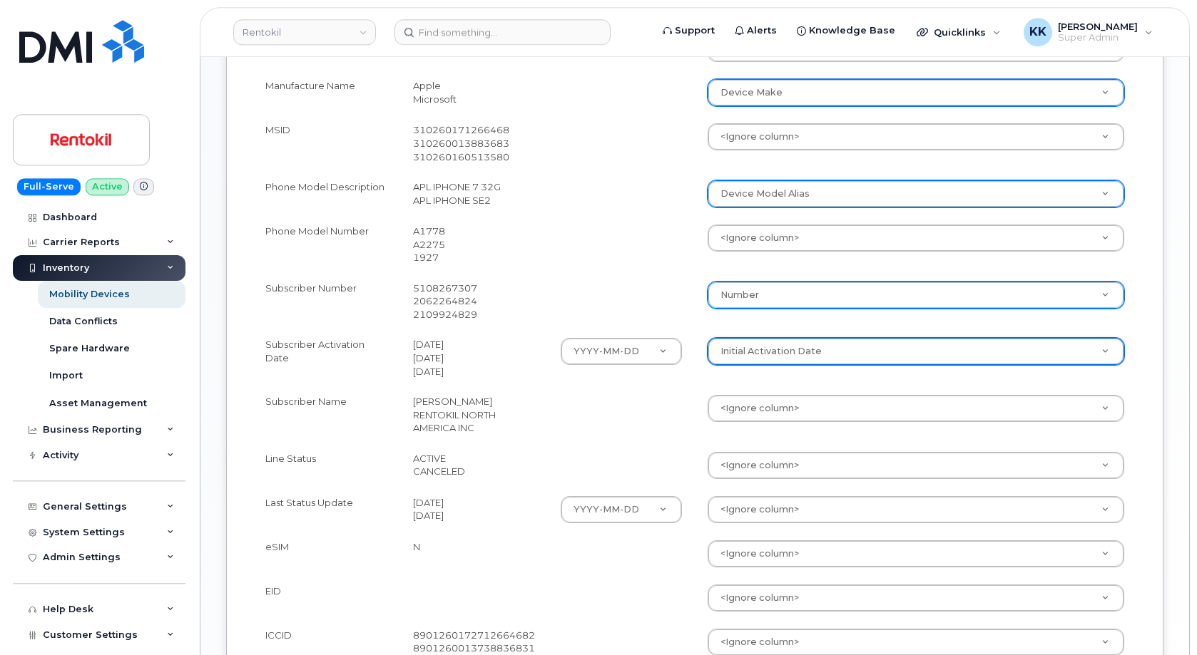
scroll to position [727, 0]
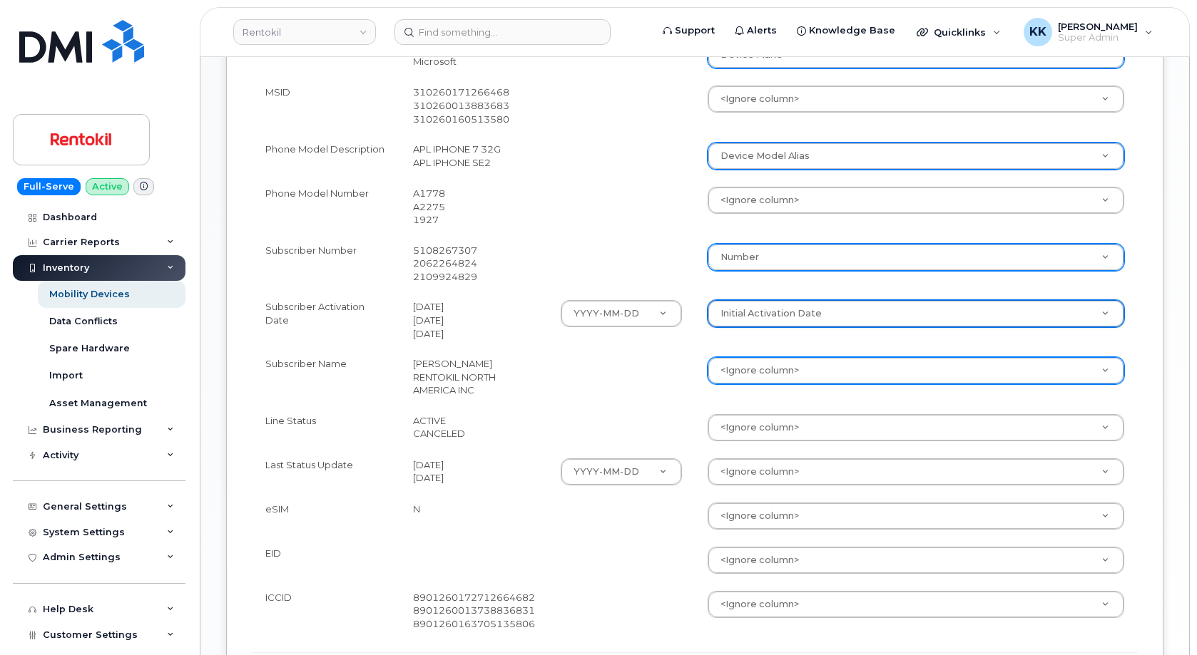
click at [739, 376] on body "Rentokil Support Alerts Knowledge Base Quicklinks Suspend / Cancel Device Chang…" at bounding box center [598, 42] width 1197 height 1538
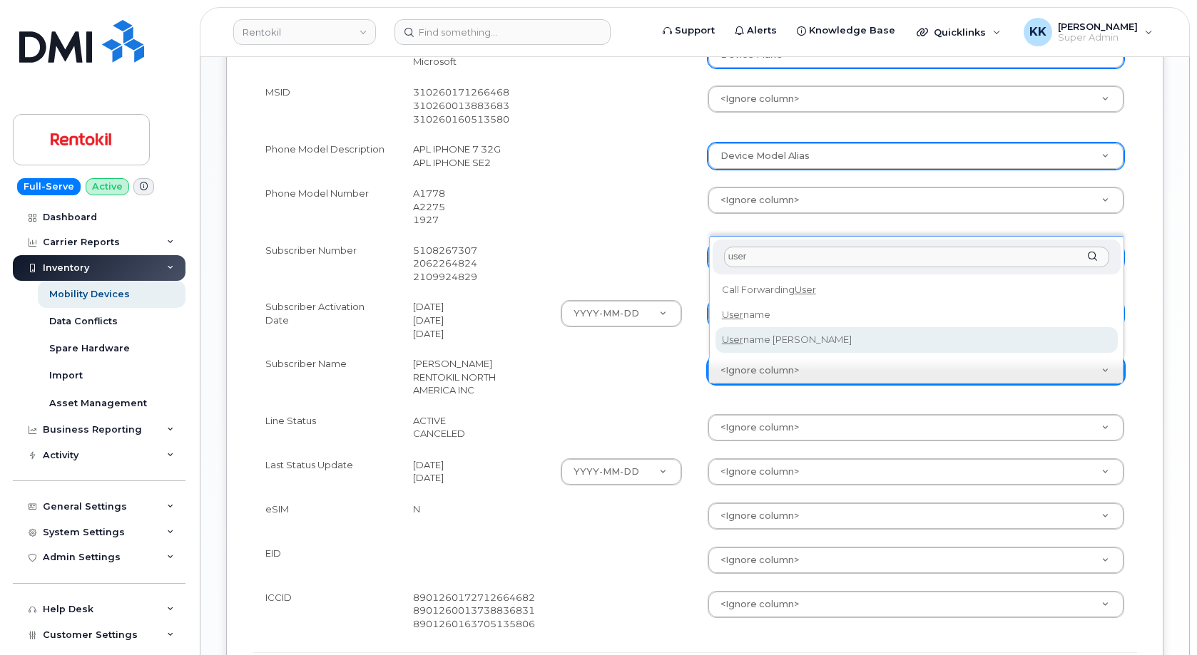
type input "user"
select select "username"
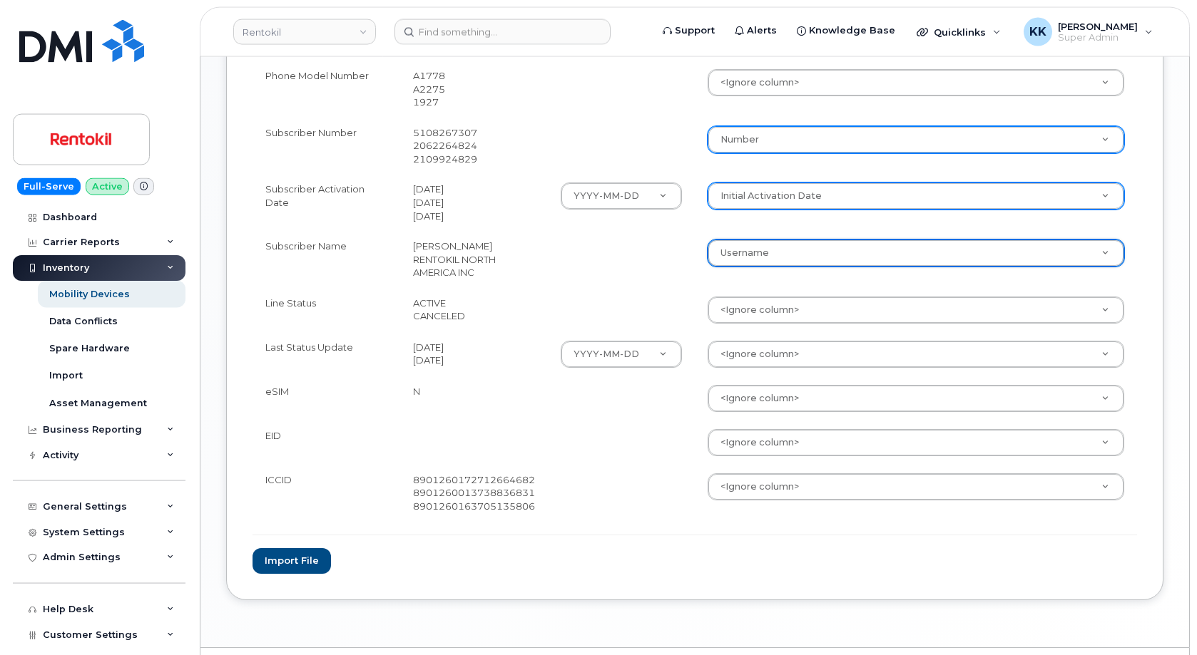
scroll to position [873, 0]
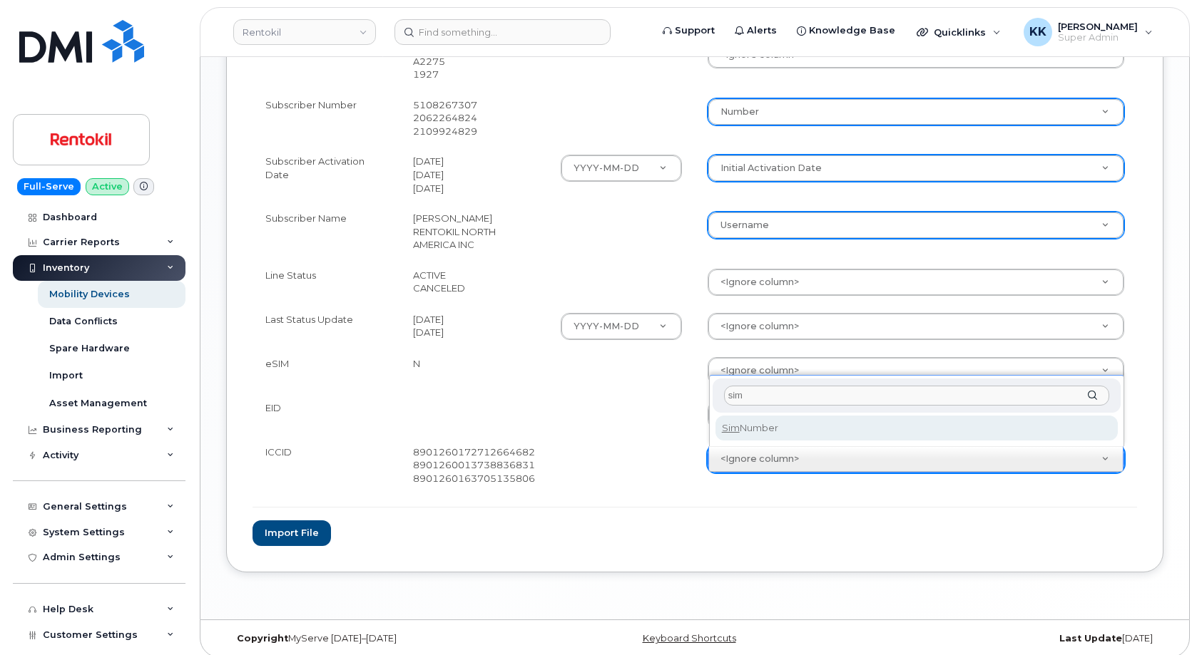
type input "sim"
select select "sim_number"
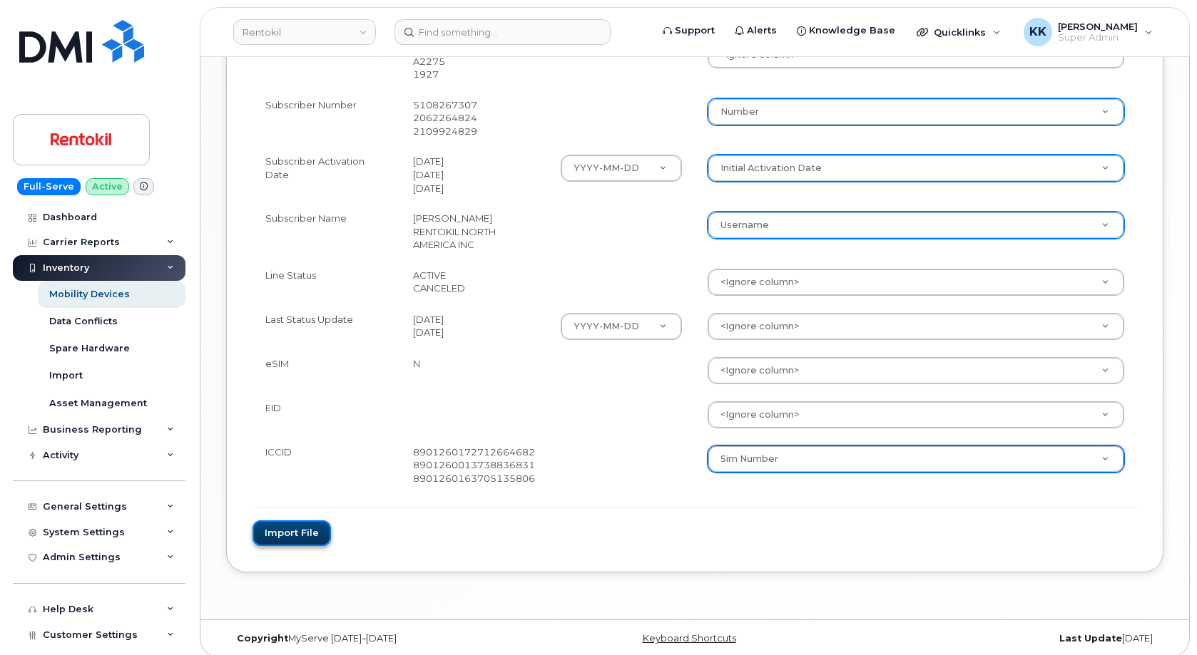
click at [285, 538] on button "Import file" at bounding box center [291, 534] width 78 height 26
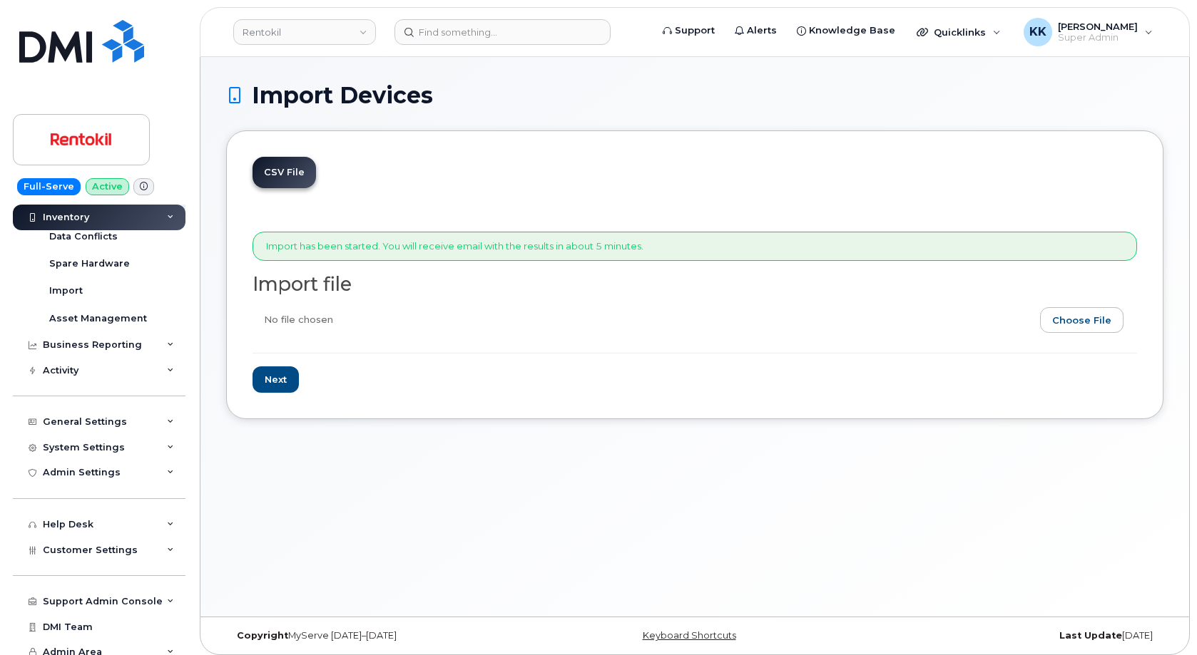
scroll to position [94, 0]
